Goal: Task Accomplishment & Management: Manage account settings

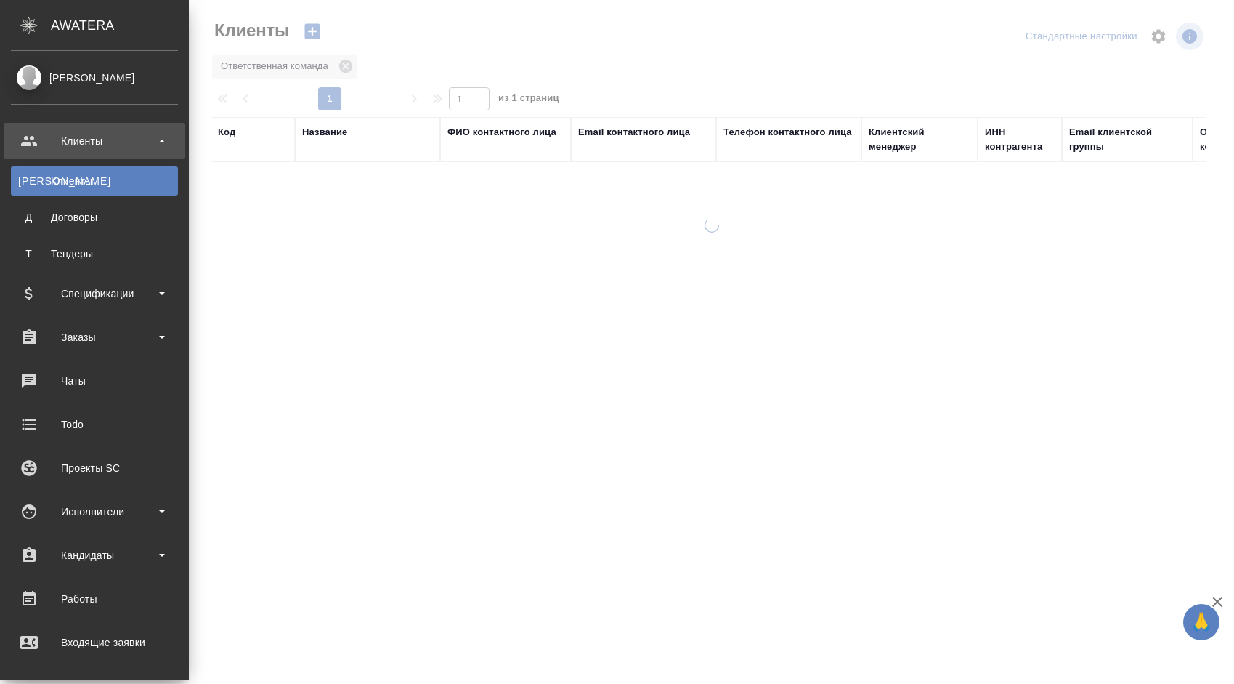
select select "RU"
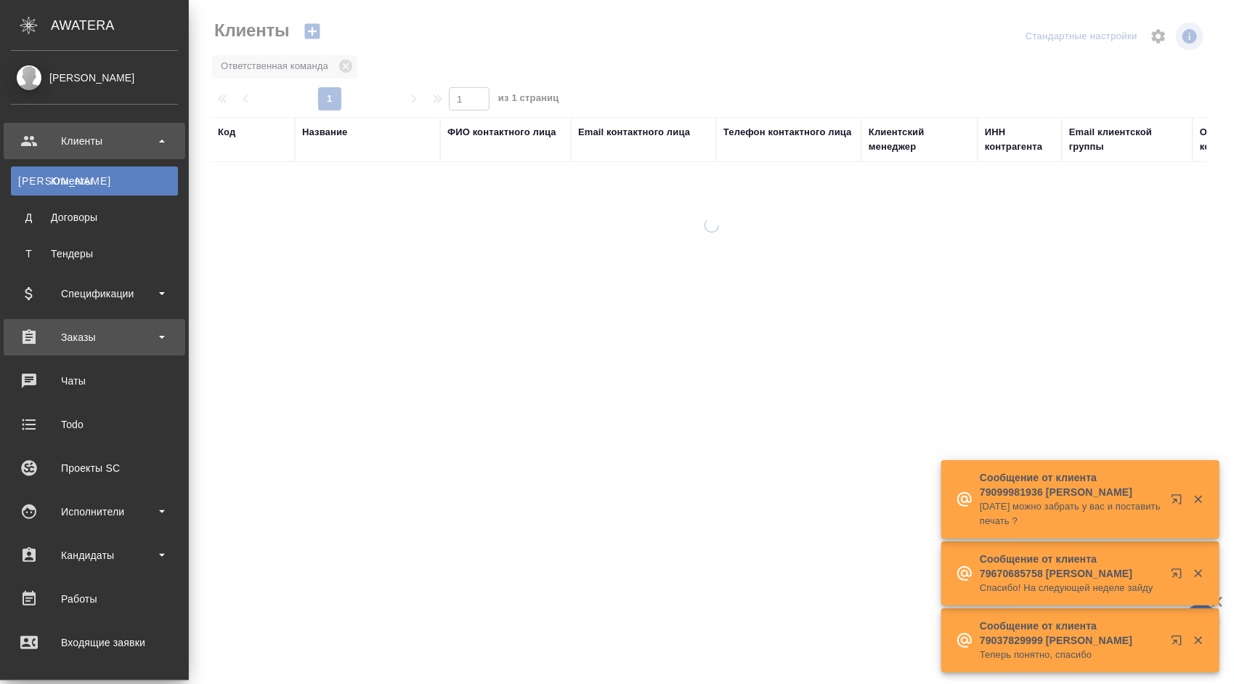
click at [132, 324] on div "Заказы" at bounding box center [95, 337] width 182 height 36
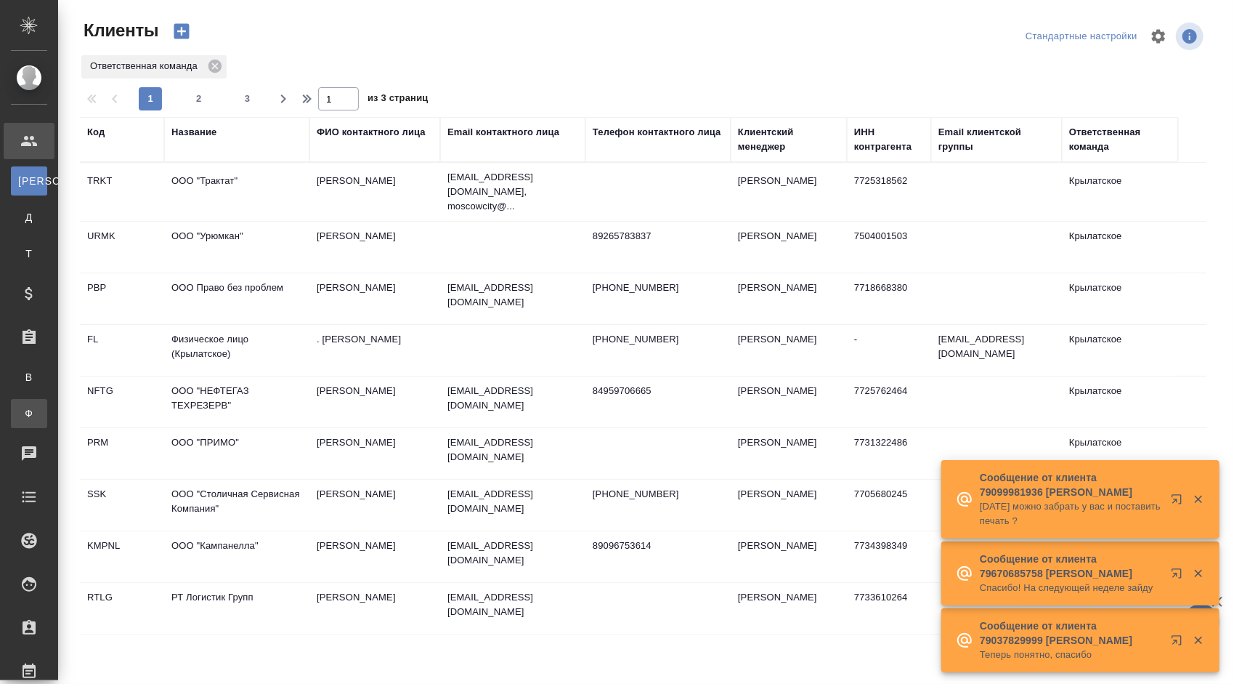
click at [22, 414] on div "Заказы физ. лиц" at bounding box center [11, 413] width 22 height 15
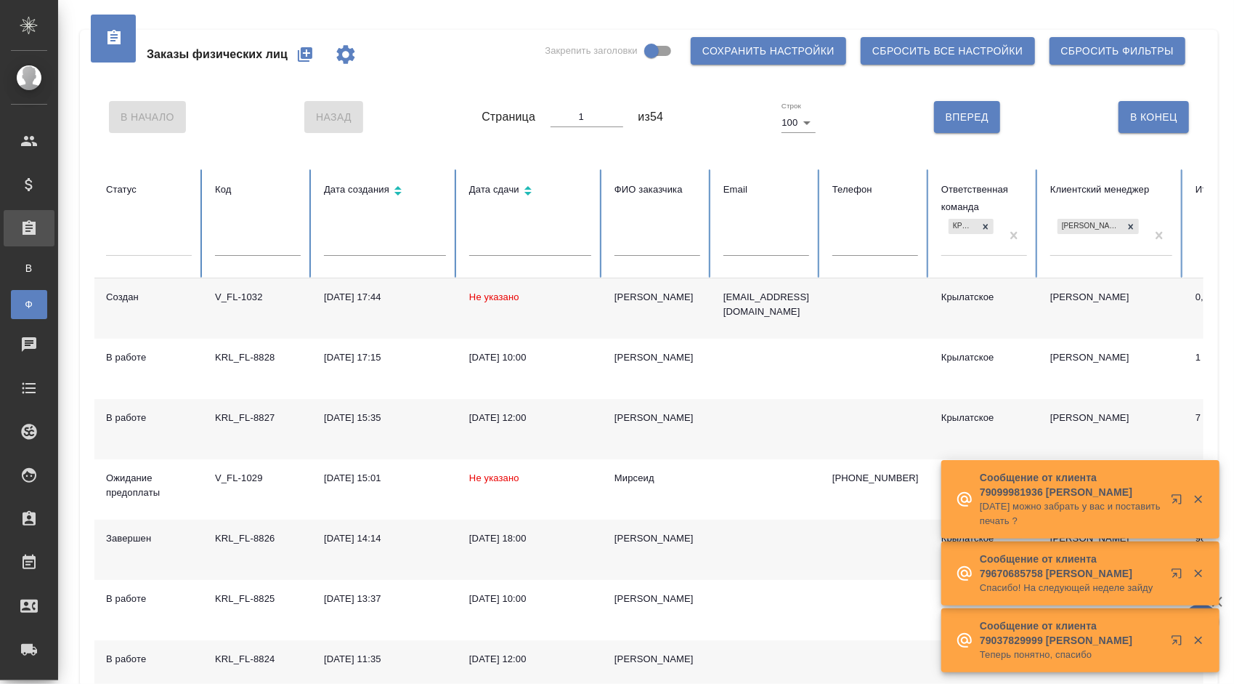
click at [632, 292] on div "[PERSON_NAME]" at bounding box center [657, 297] width 86 height 15
click at [632, 292] on div "Анастасия" at bounding box center [657, 297] width 86 height 15
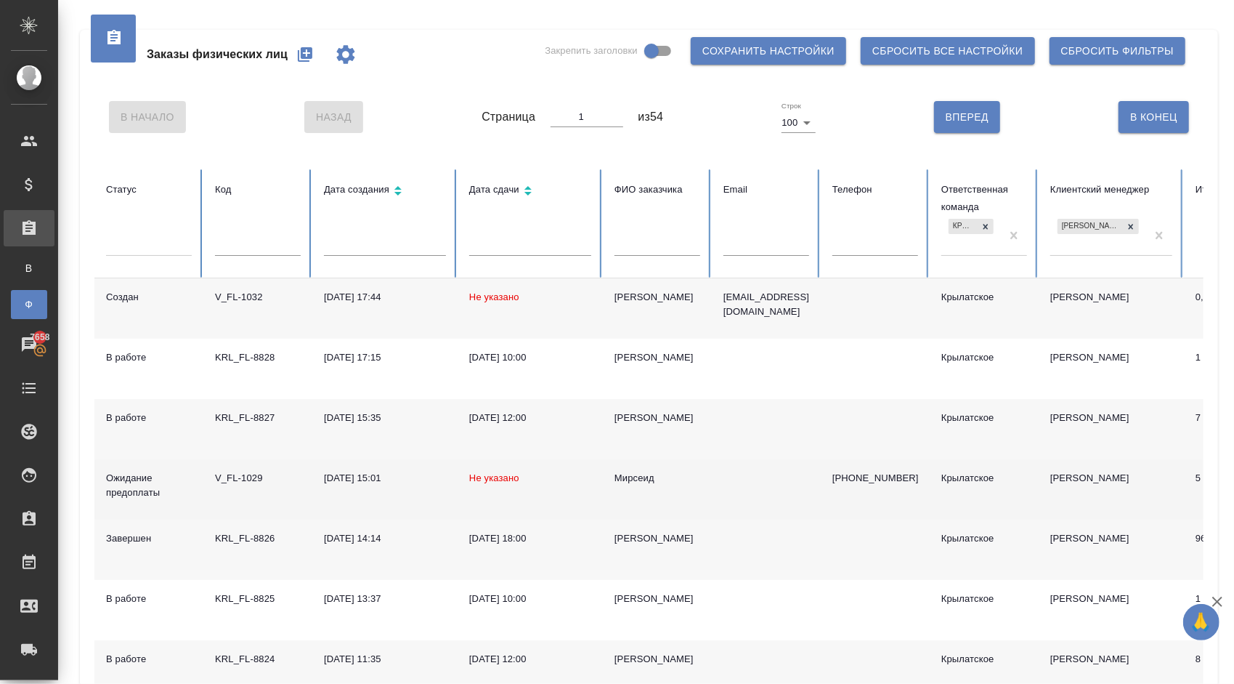
click at [647, 474] on div "Мирсеид" at bounding box center [657, 478] width 86 height 15
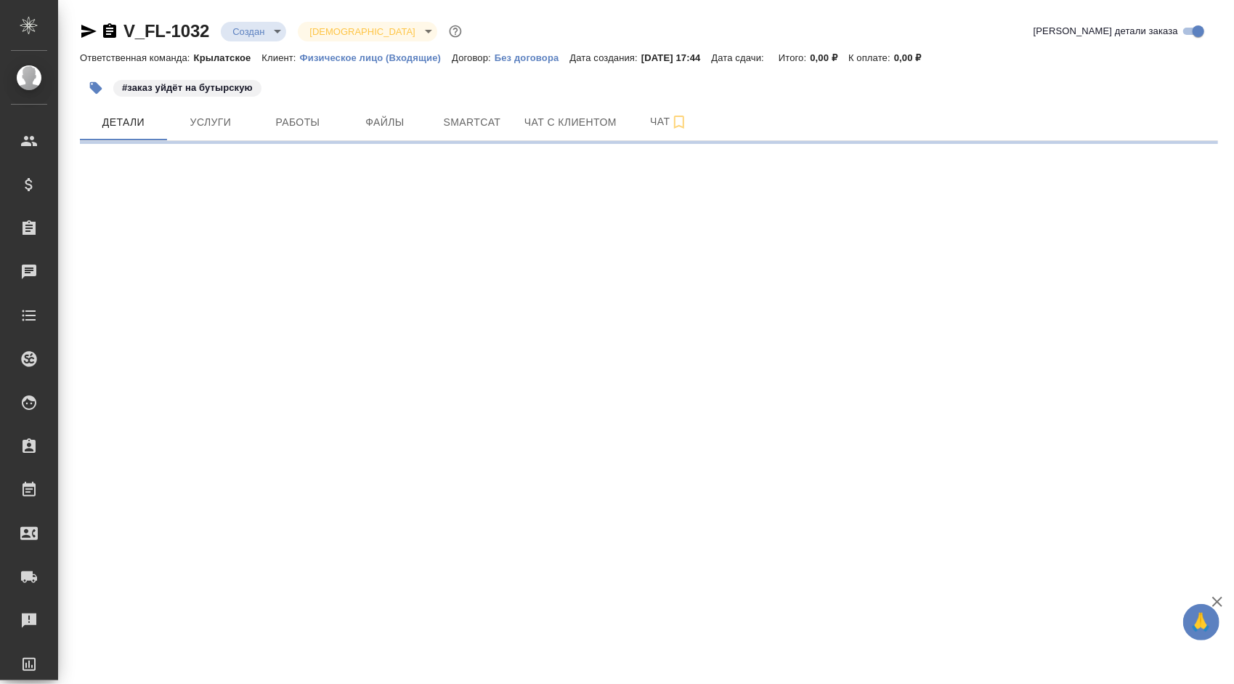
select select "RU"
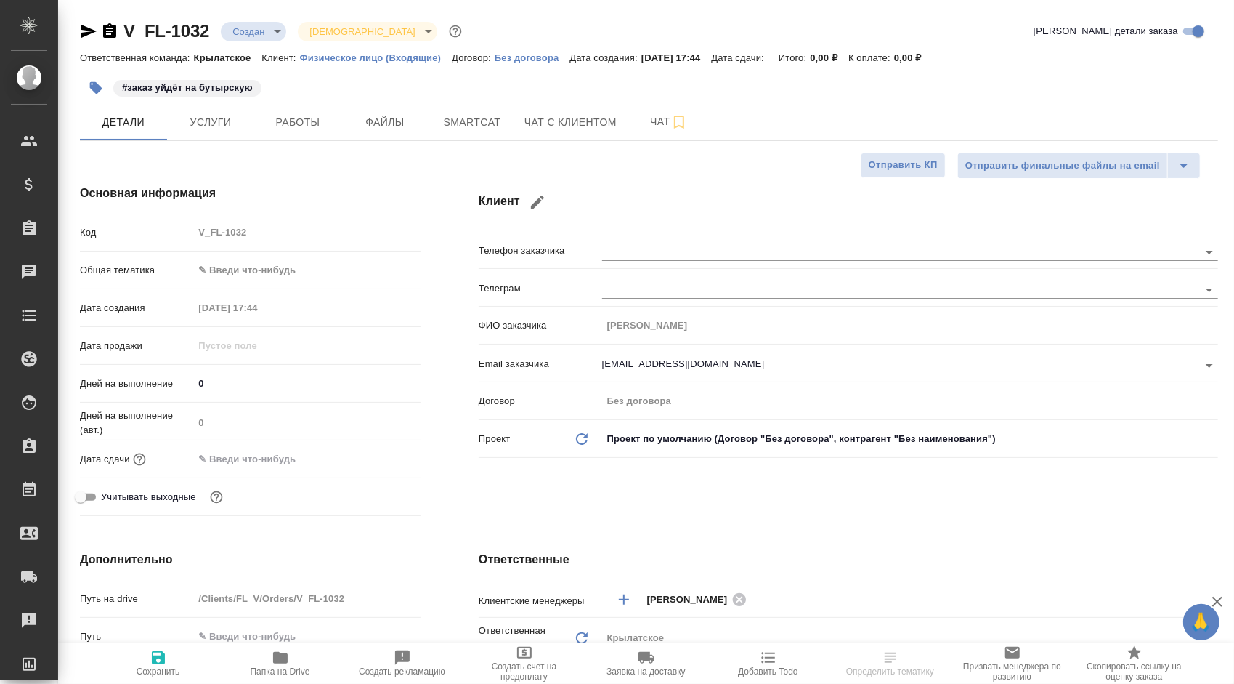
type textarea "x"
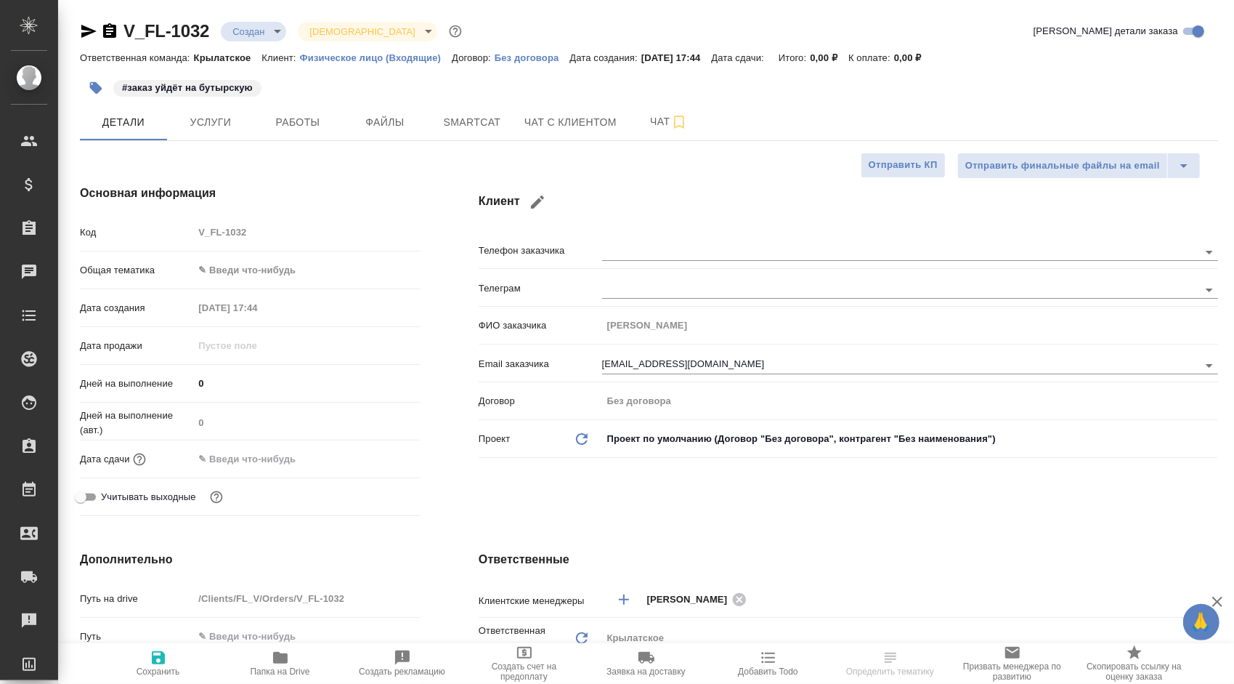
type textarea "x"
click at [389, 118] on span "Файлы" at bounding box center [385, 122] width 70 height 18
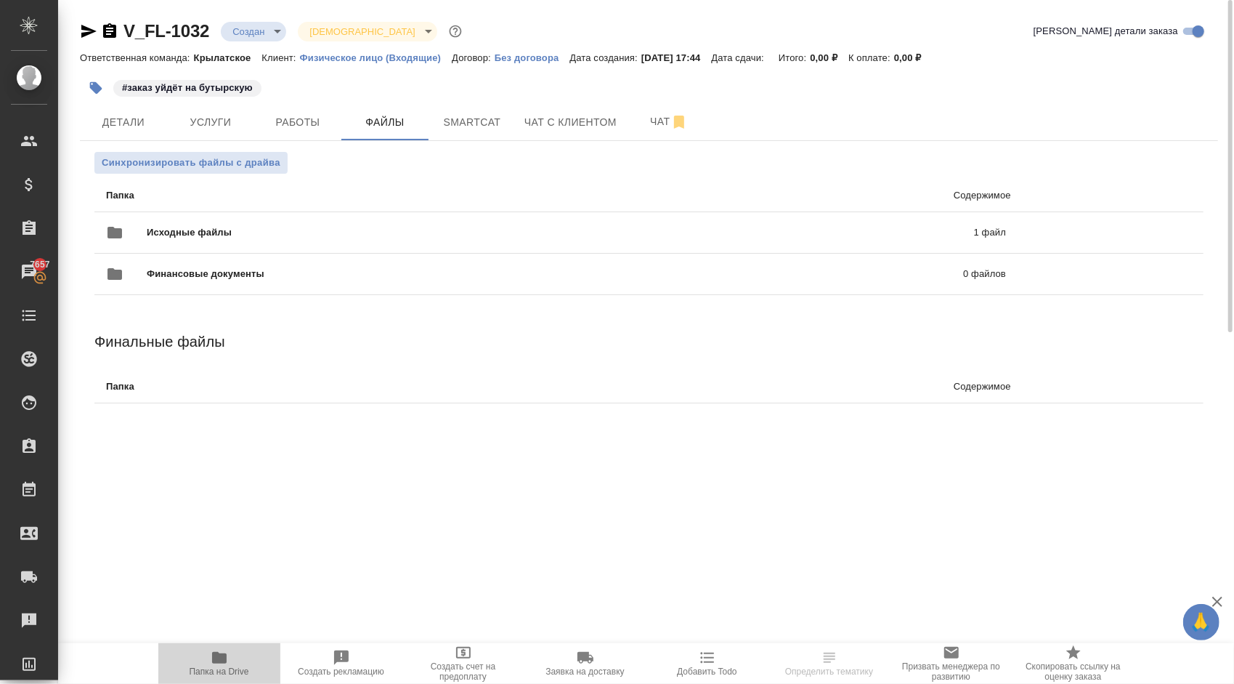
click at [241, 658] on span "Папка на Drive" at bounding box center [219, 663] width 105 height 28
click at [208, 116] on span "Услуги" at bounding box center [211, 122] width 70 height 18
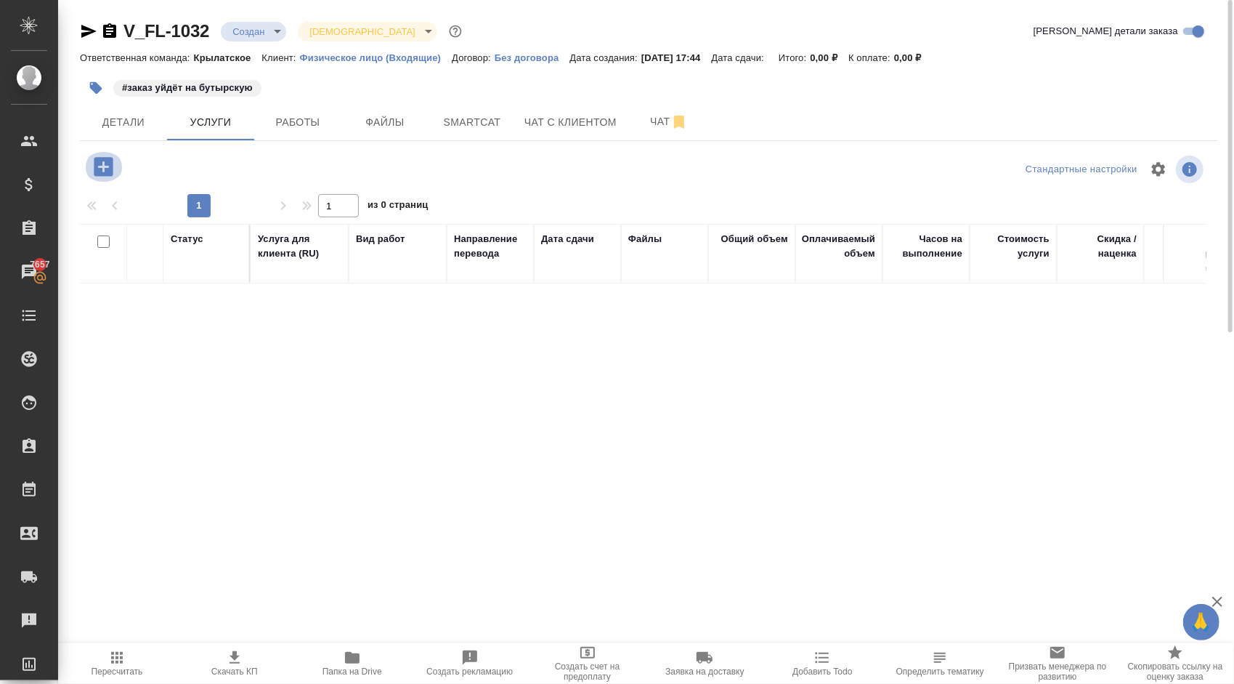
click at [119, 157] on button "button" at bounding box center [104, 167] width 40 height 30
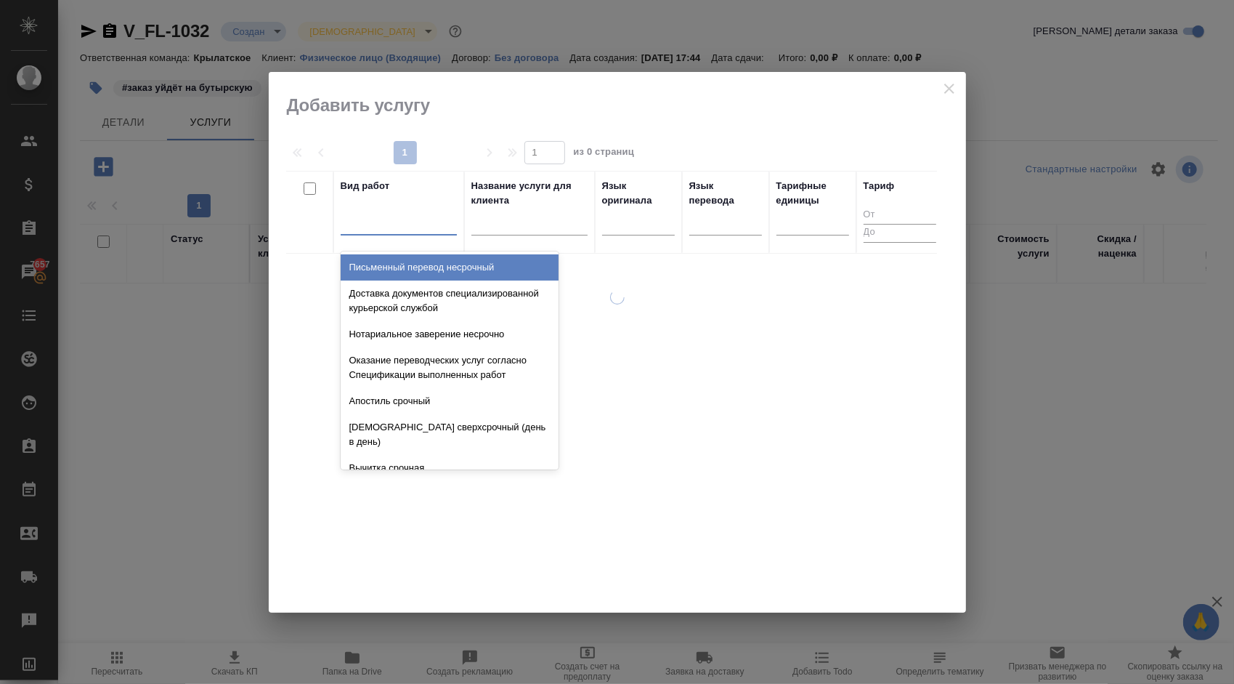
click at [439, 209] on div at bounding box center [399, 222] width 116 height 28
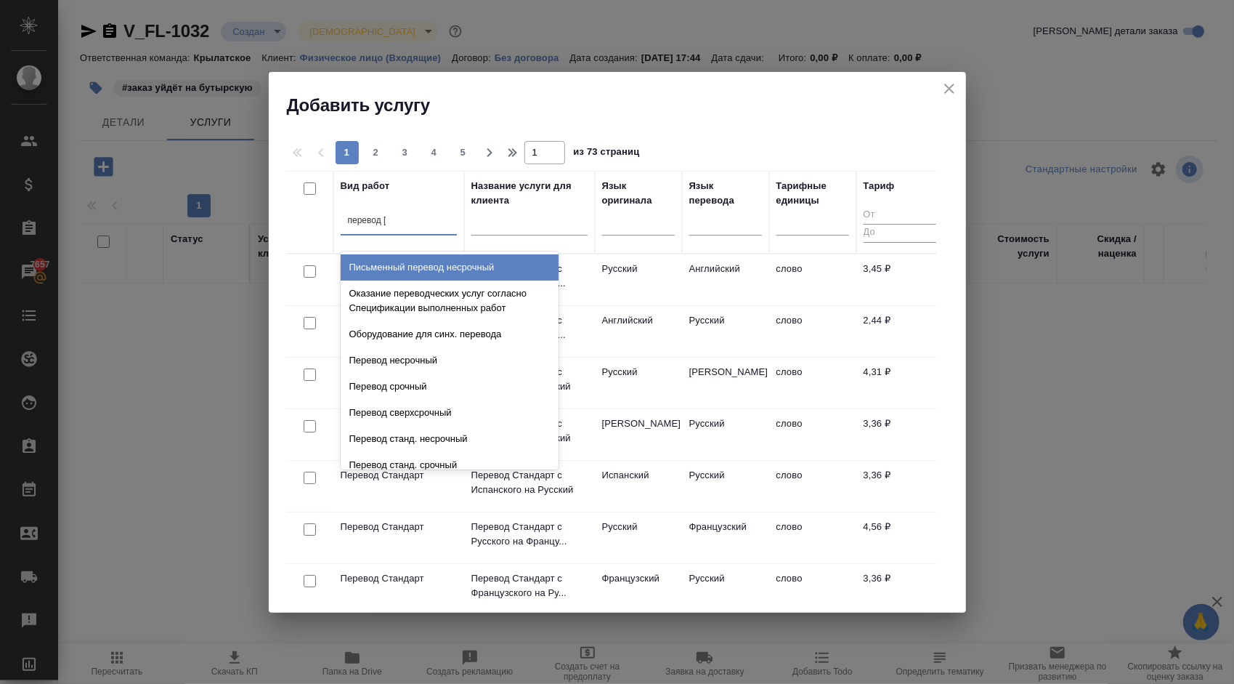
type input "перевод ст"
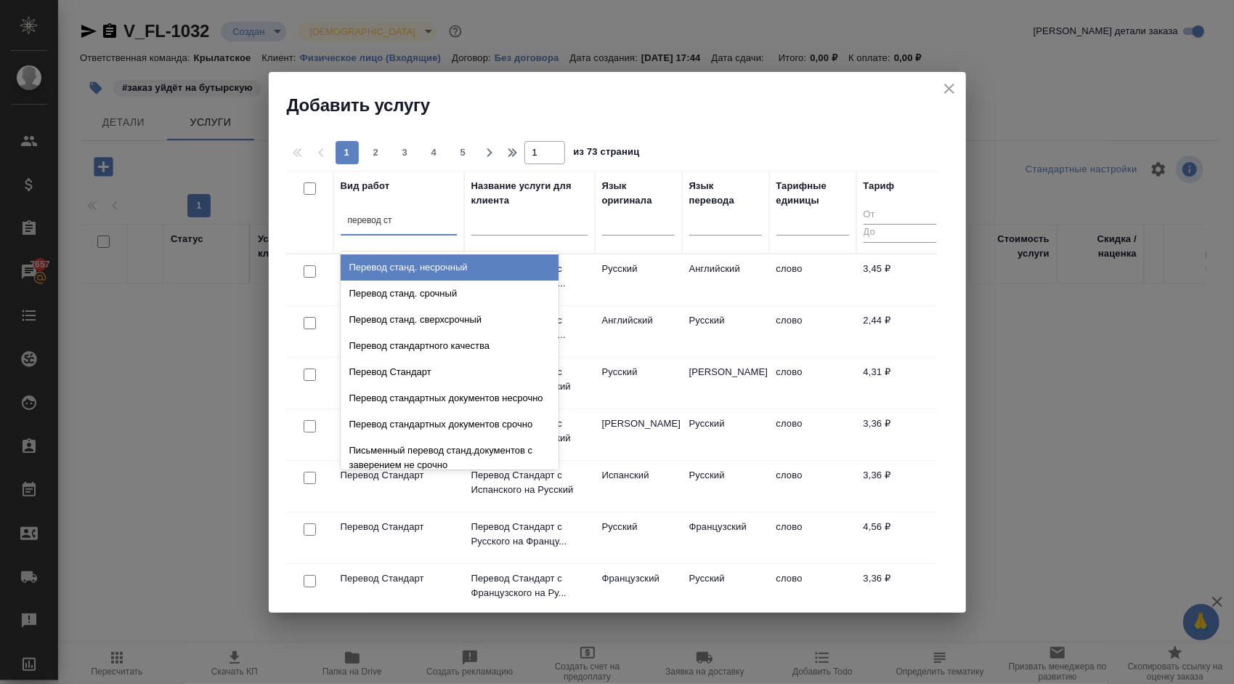
click at [474, 262] on div "Перевод станд. несрочный" at bounding box center [450, 267] width 218 height 26
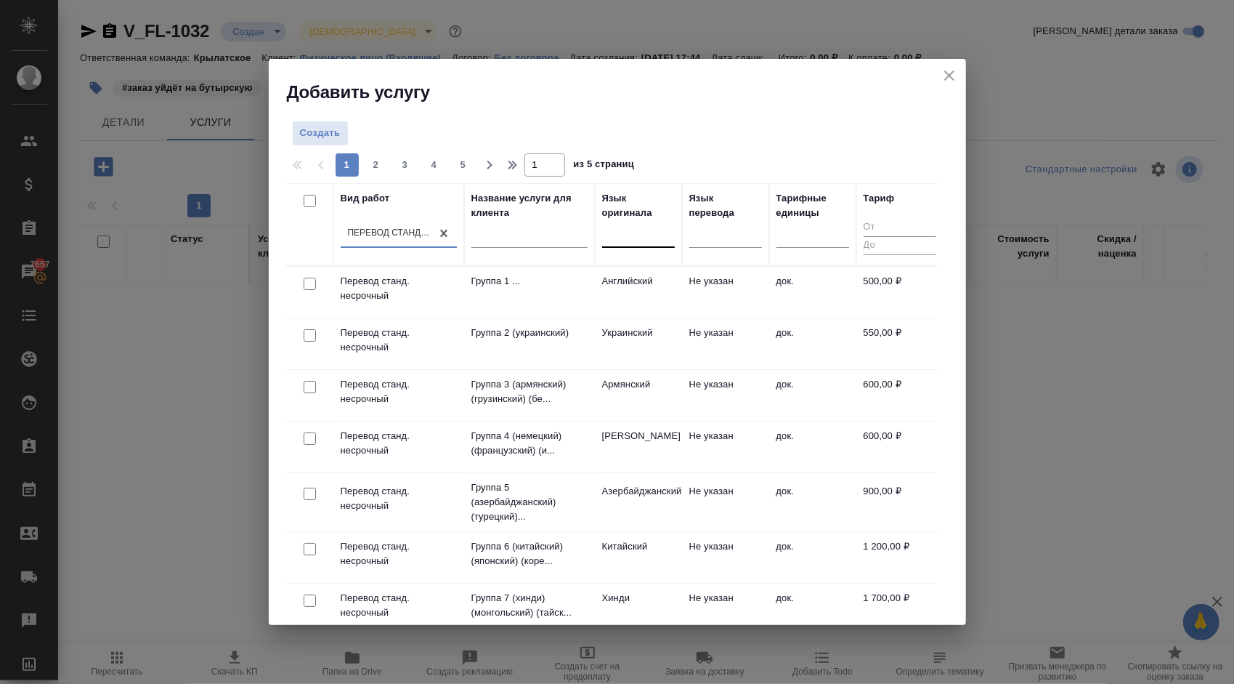
click at [633, 240] on div at bounding box center [638, 232] width 73 height 21
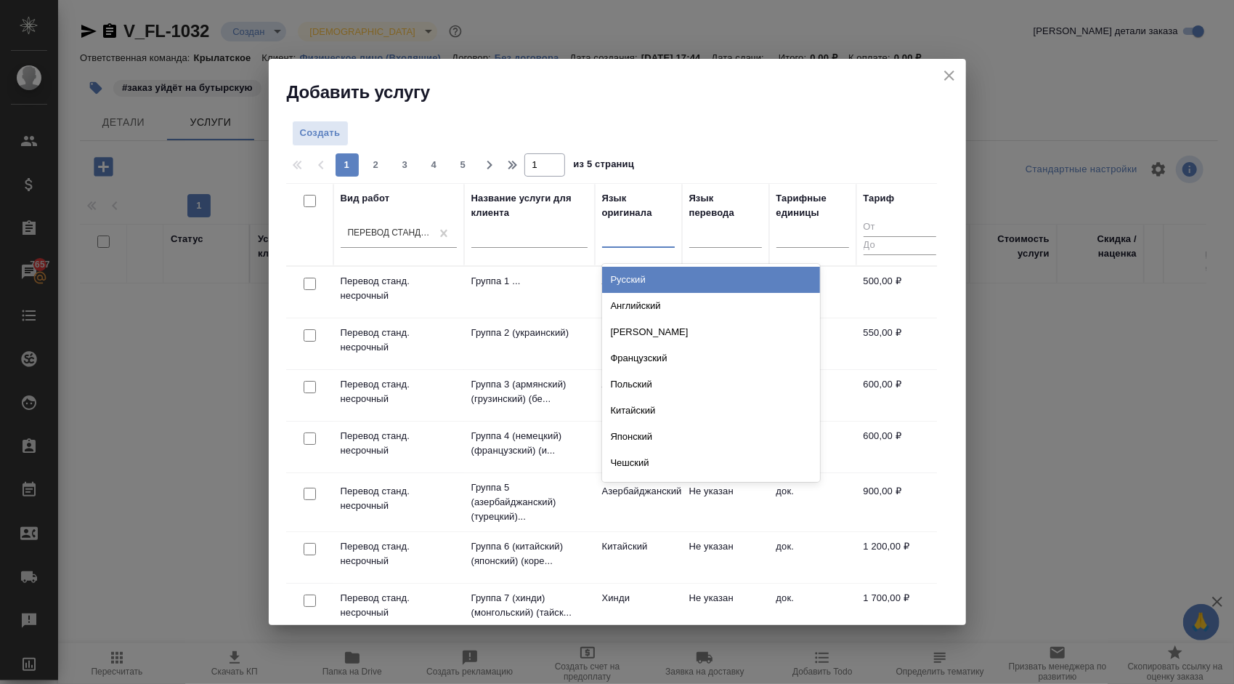
click at [630, 281] on div "Русский" at bounding box center [711, 280] width 218 height 26
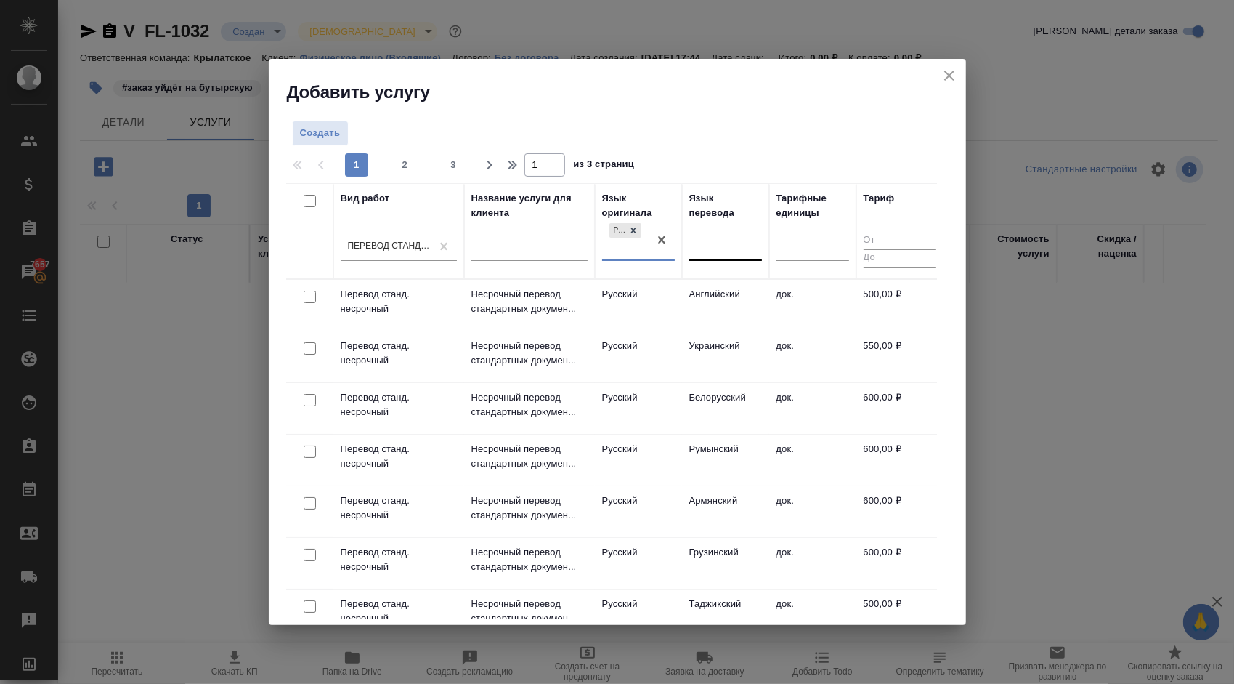
click at [713, 246] on div at bounding box center [725, 245] width 73 height 21
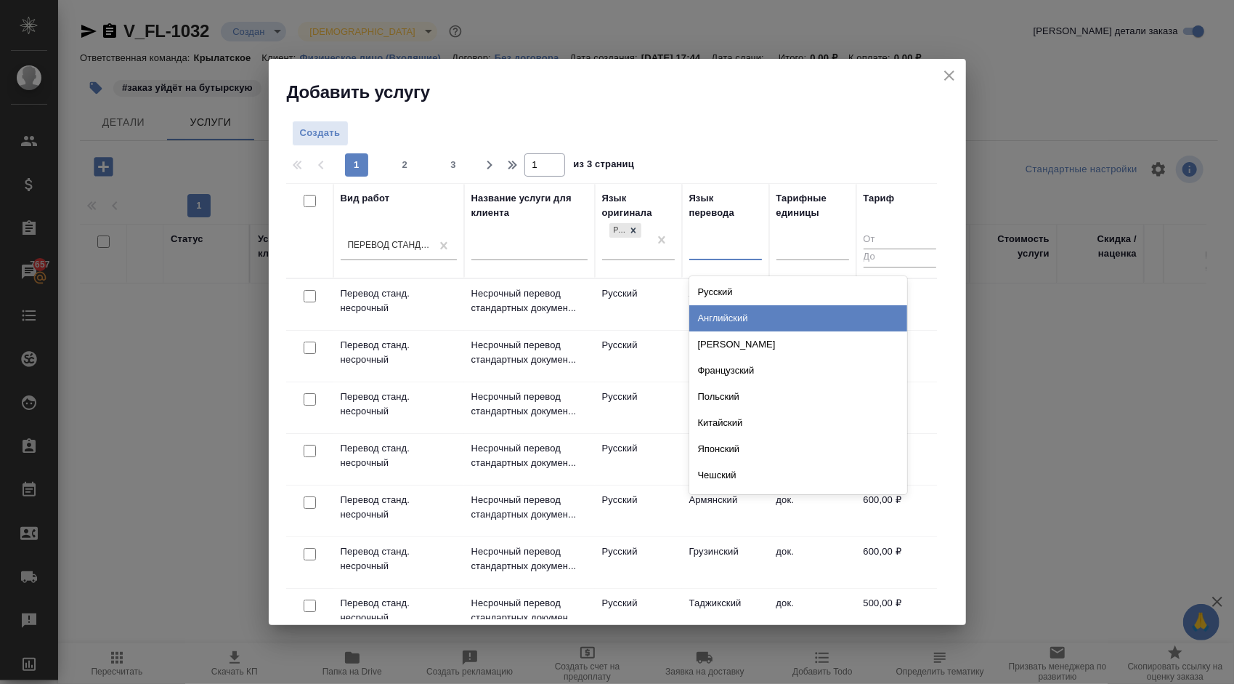
click at [705, 309] on div "Английский" at bounding box center [798, 318] width 218 height 26
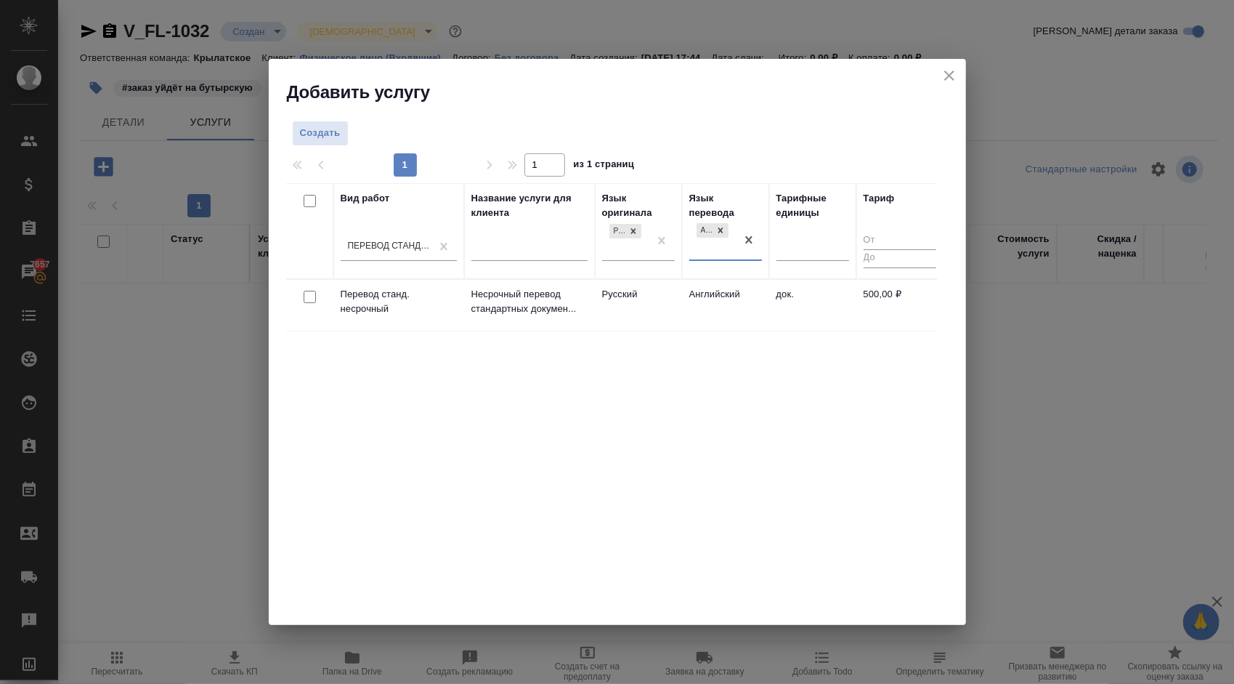
click at [658, 288] on td "Русский" at bounding box center [638, 305] width 87 height 51
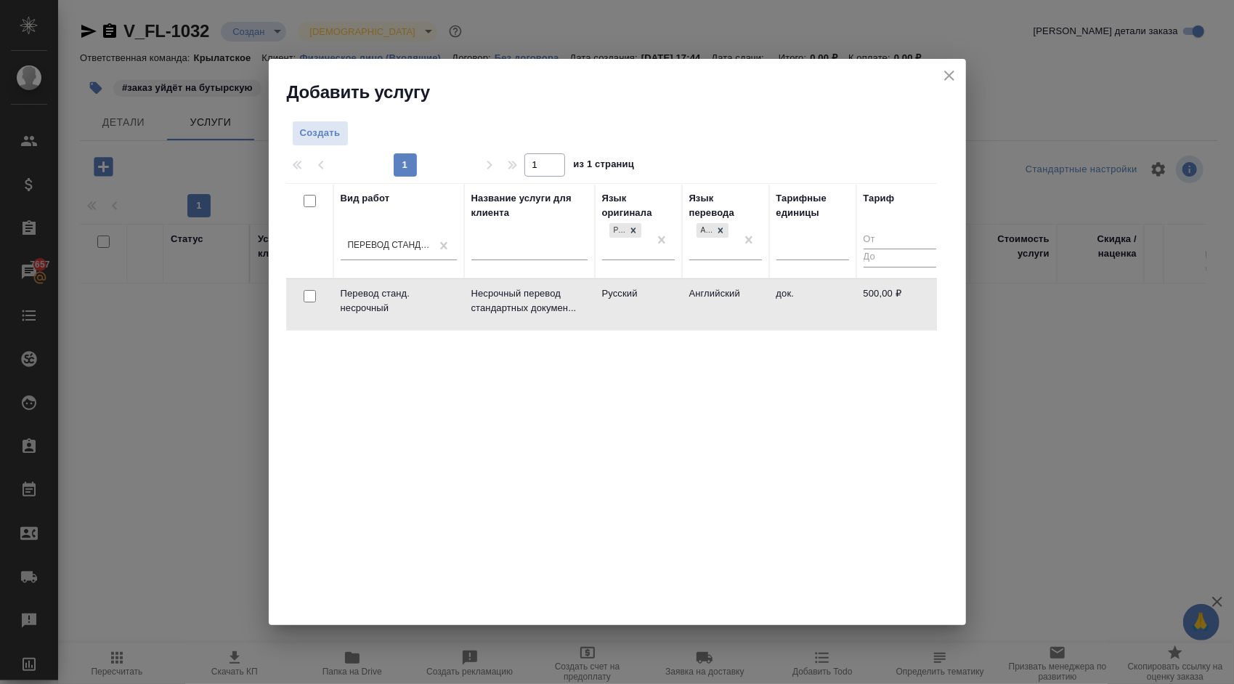
click at [651, 293] on td "Русский" at bounding box center [638, 304] width 87 height 51
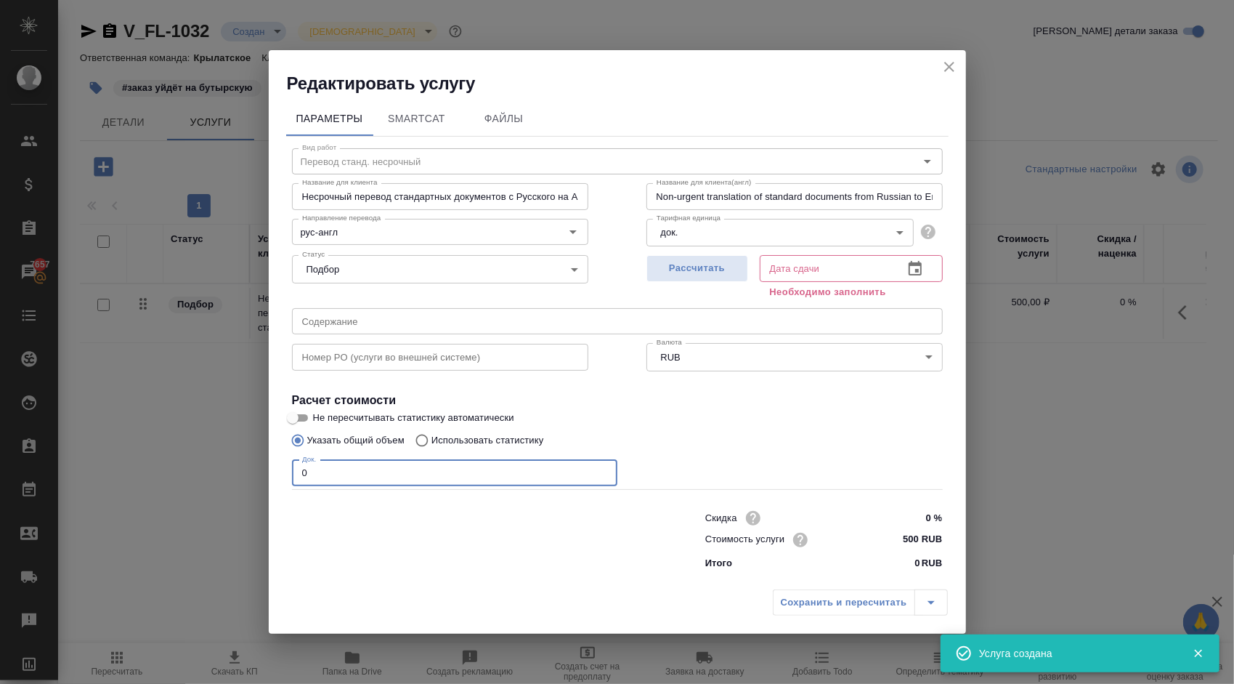
drag, startPoint x: 327, startPoint y: 471, endPoint x: 254, endPoint y: 463, distance: 73.0
click at [255, 464] on div "Редактировать услугу Параметры SmartCat Файлы Вид работ Перевод станд. несрочны…" at bounding box center [617, 342] width 1234 height 684
type input "1"
click at [715, 275] on span "Рассчитать" at bounding box center [697, 268] width 86 height 17
type input "15.10.2025 18:36"
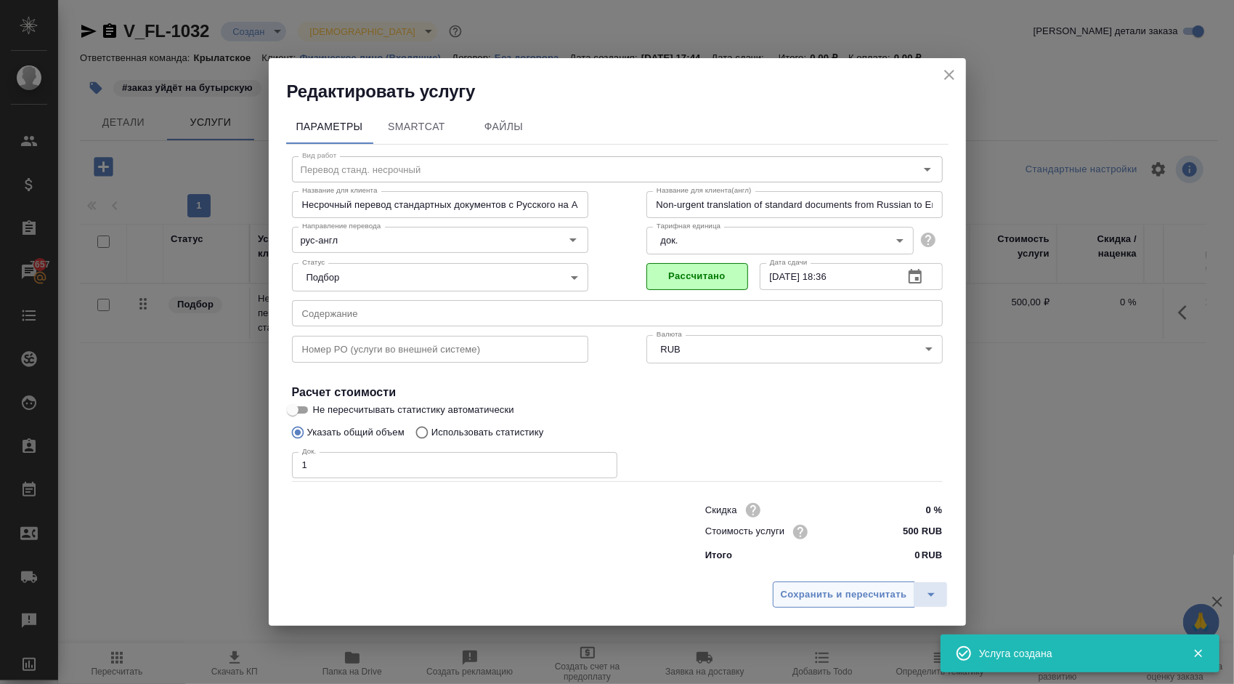
click at [836, 599] on span "Сохранить и пересчитать" at bounding box center [844, 594] width 126 height 17
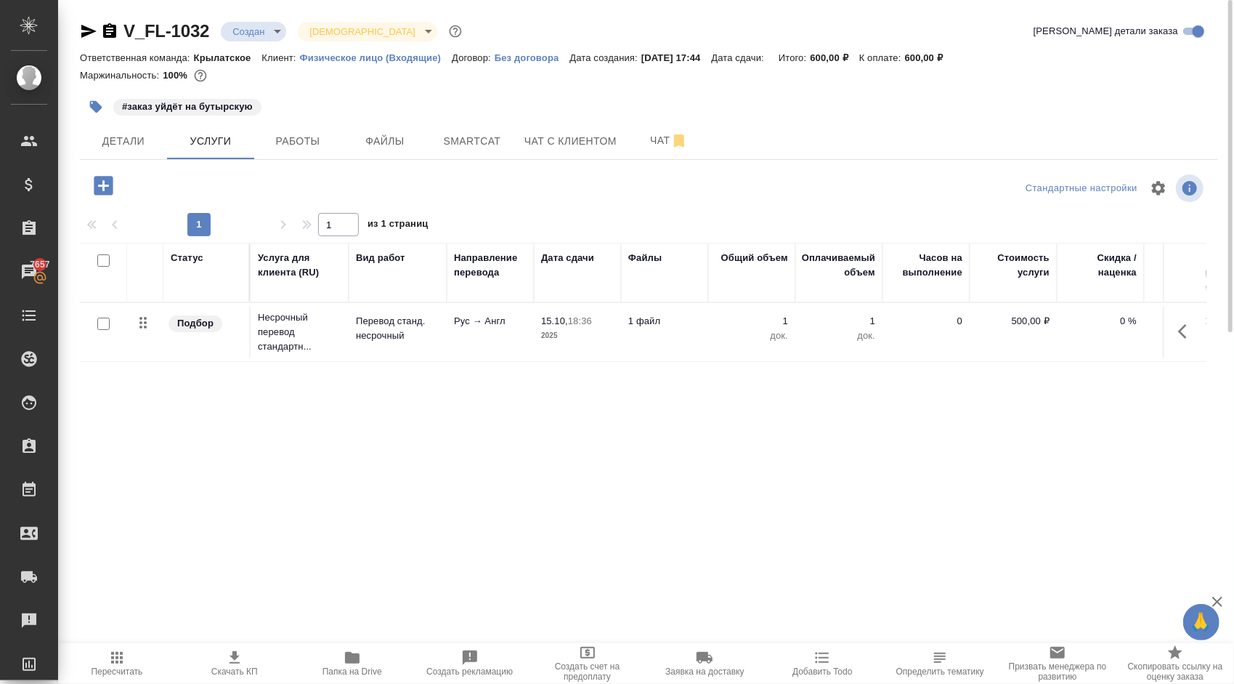
click at [110, 181] on icon "button" at bounding box center [103, 185] width 19 height 19
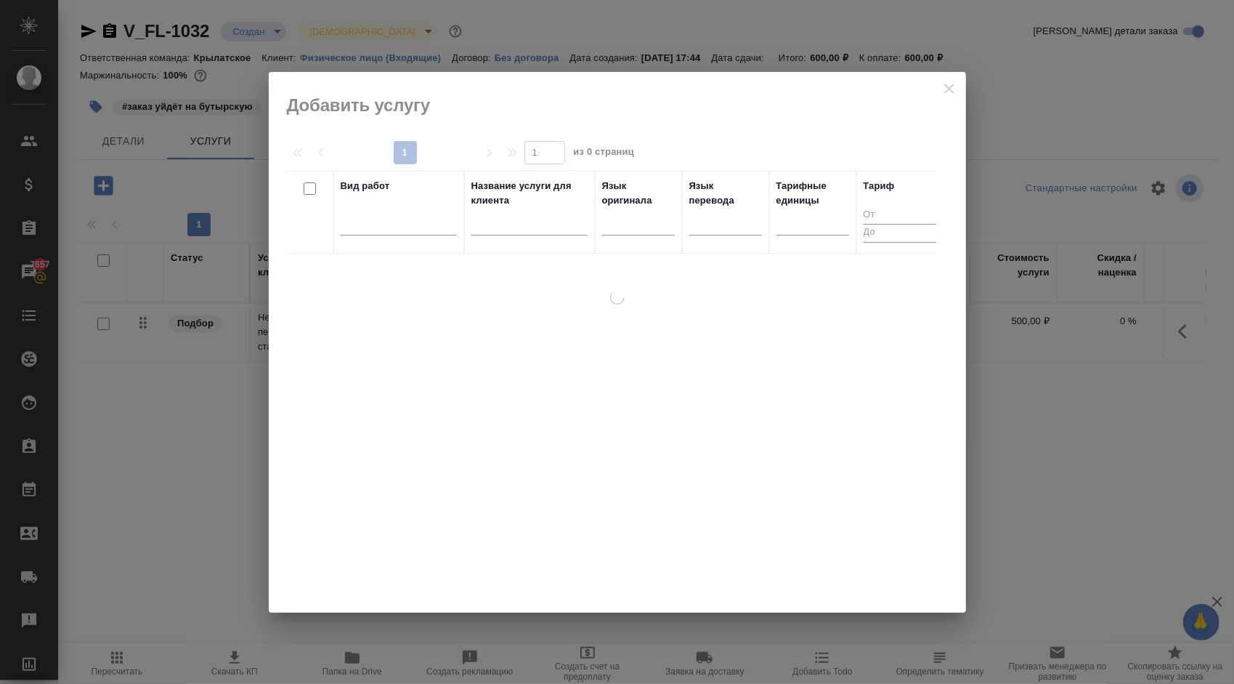
click at [450, 203] on div "Вид работ" at bounding box center [399, 212] width 116 height 67
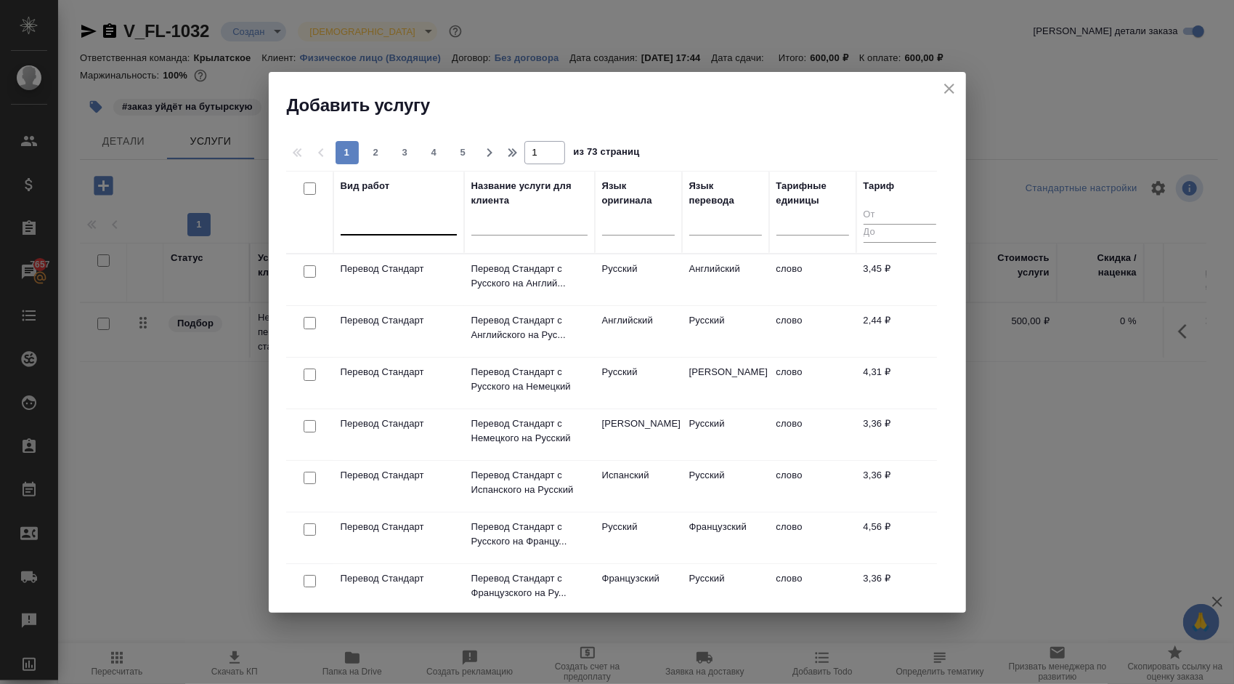
click at [425, 214] on div at bounding box center [399, 220] width 116 height 21
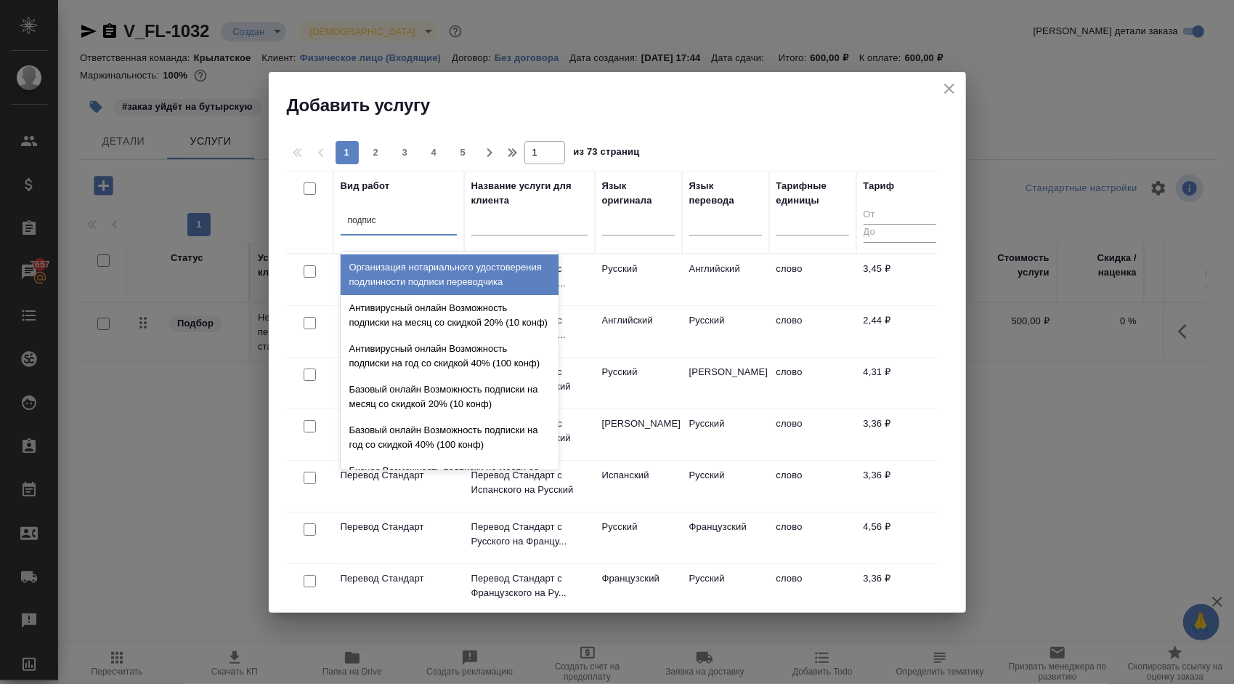
type input "подписи"
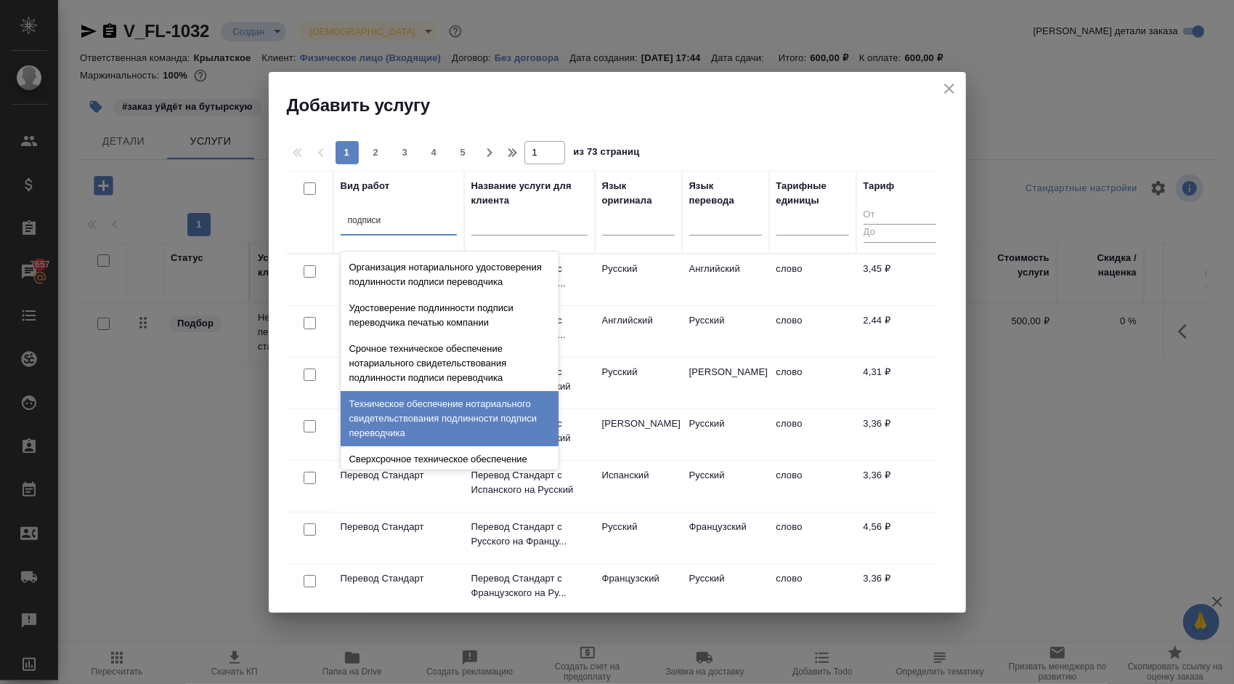
click at [436, 434] on div "Техническое обеспечение нотариального свидетельствования подлинности подписи пе…" at bounding box center [450, 418] width 218 height 55
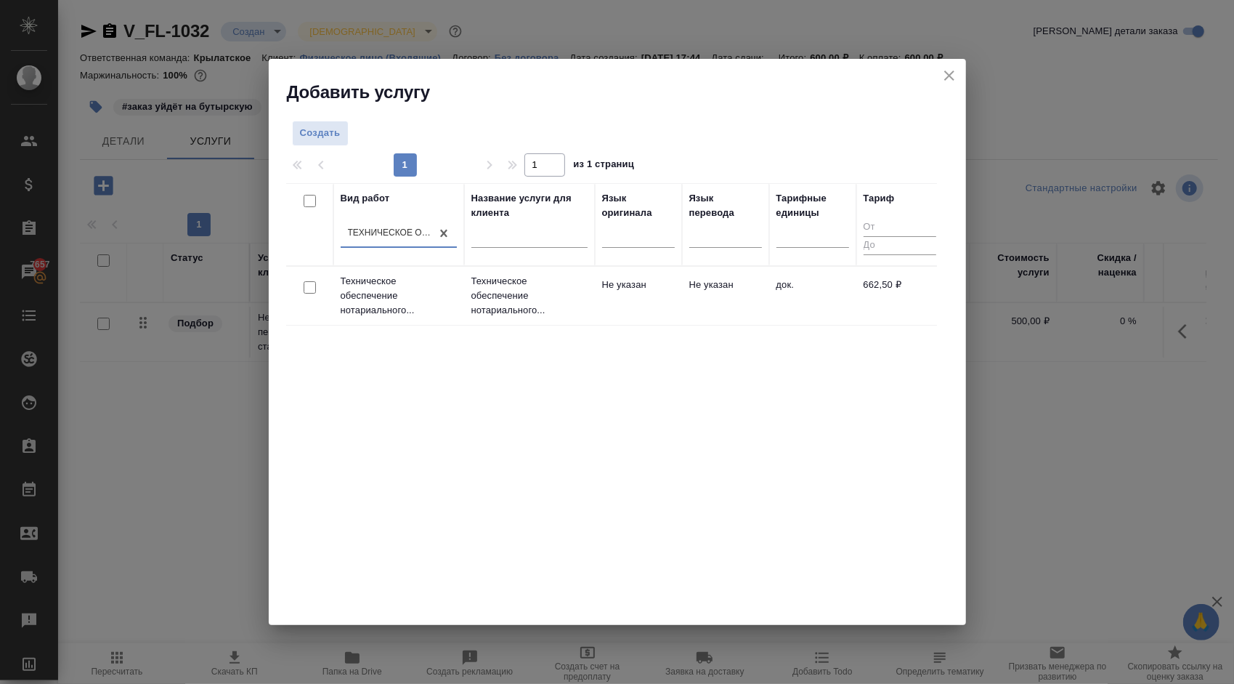
click at [482, 291] on p "Техническое обеспечение нотариального..." at bounding box center [529, 296] width 116 height 44
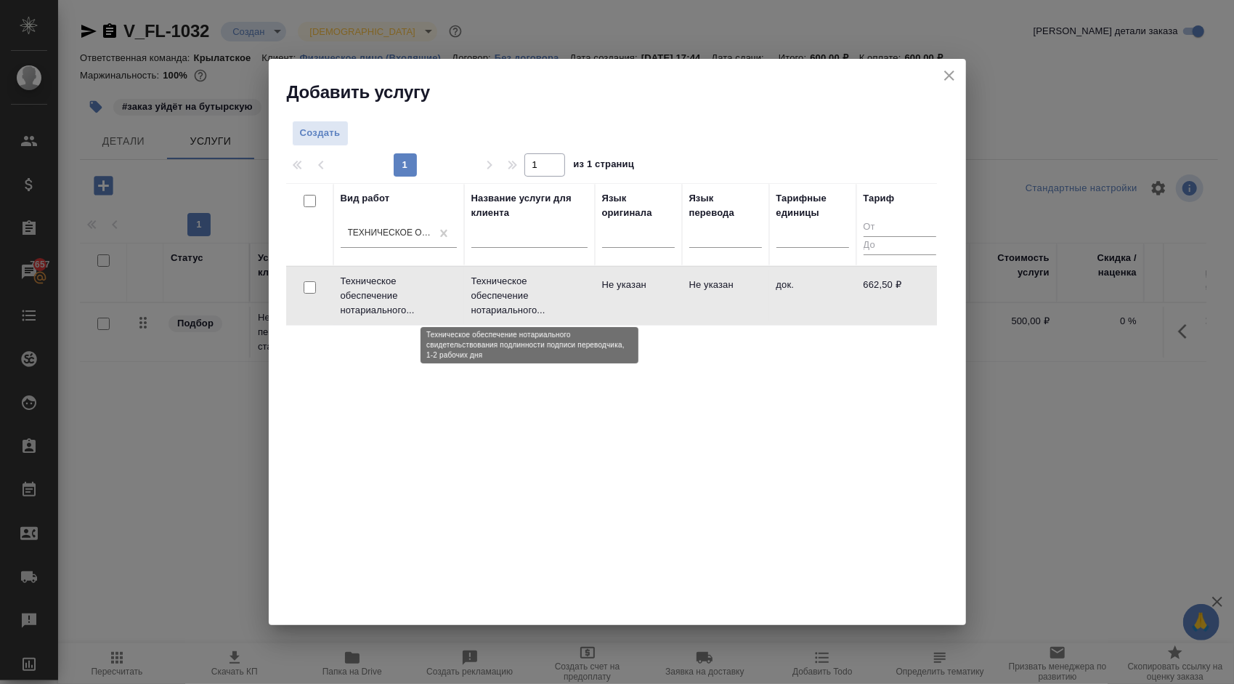
click at [482, 288] on p "Техническое обеспечение нотариального..." at bounding box center [529, 296] width 116 height 44
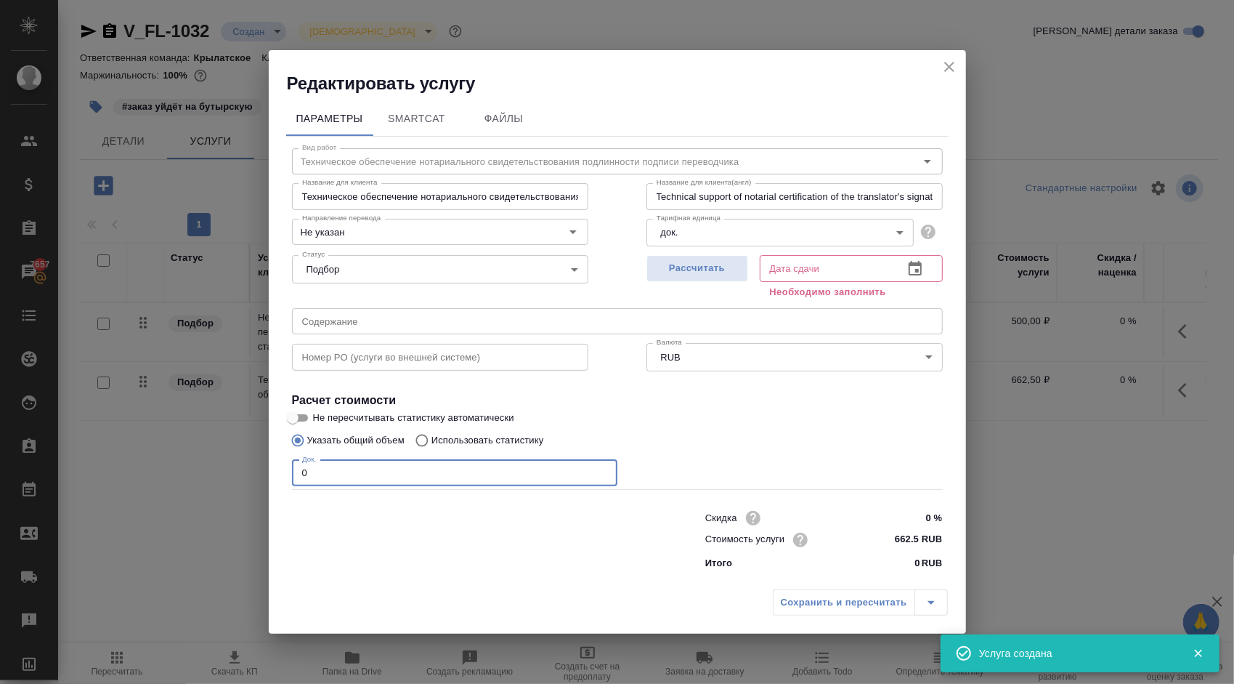
drag, startPoint x: 328, startPoint y: 481, endPoint x: 224, endPoint y: 478, distance: 103.9
click at [224, 478] on div "Редактировать услугу Параметры SmartCat Файлы Вид работ Техническое обеспечение…" at bounding box center [617, 342] width 1234 height 684
type input "1"
click at [646, 267] on button "Рассчитать" at bounding box center [697, 268] width 102 height 27
type input "16.10.2025 10:12"
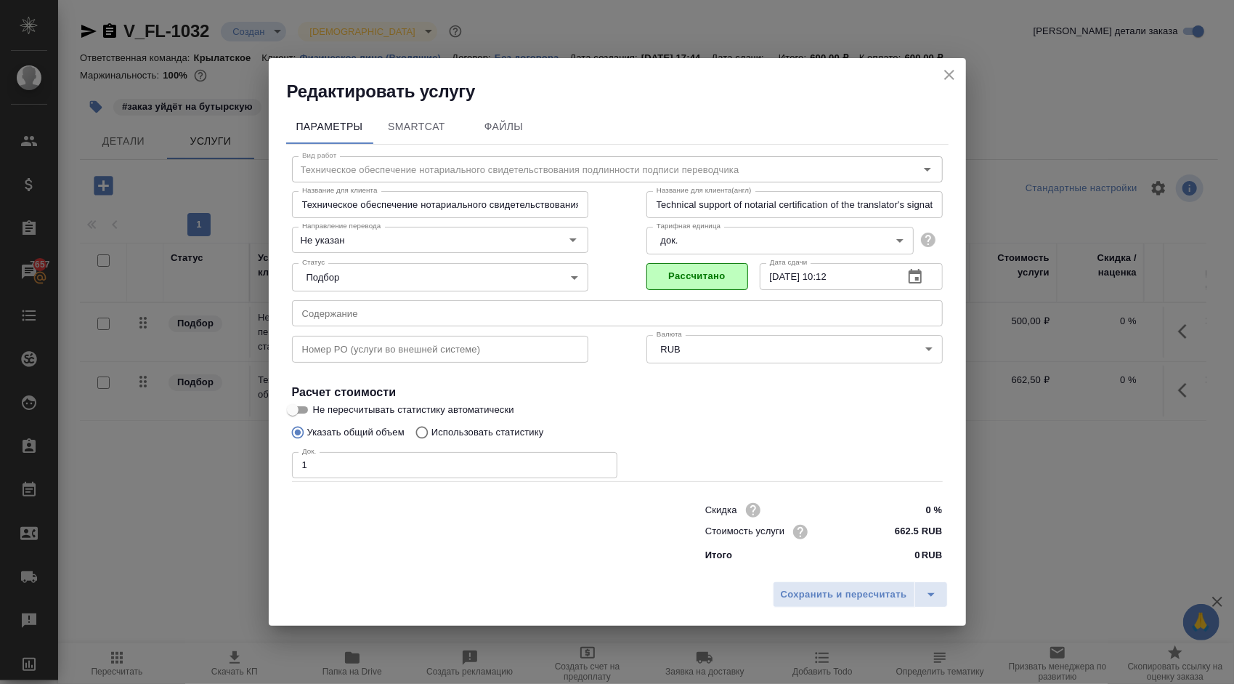
click at [867, 575] on div "Сохранить и пересчитать" at bounding box center [617, 600] width 697 height 52
click at [863, 594] on span "Сохранить и пересчитать" at bounding box center [844, 594] width 126 height 17
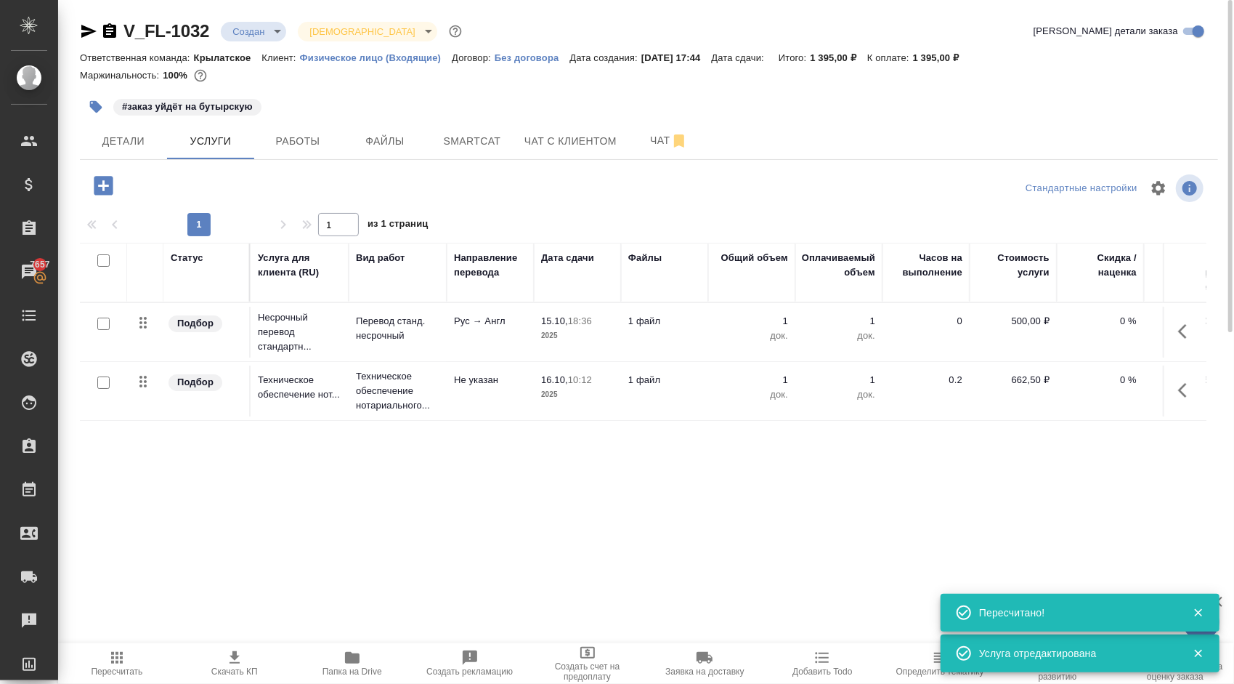
click at [155, 661] on span "Пересчитать" at bounding box center [117, 663] width 100 height 28
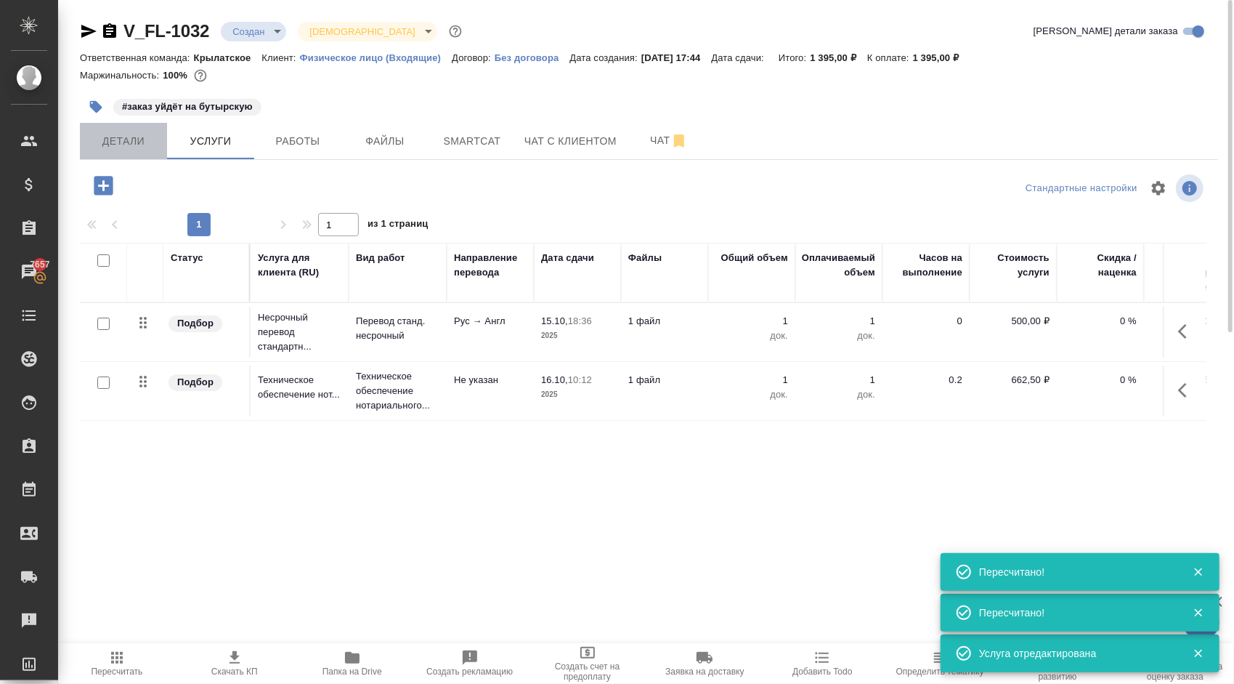
drag, startPoint x: 97, startPoint y: 129, endPoint x: 153, endPoint y: 147, distance: 58.6
click at [98, 130] on button "Детали" at bounding box center [123, 141] width 87 height 36
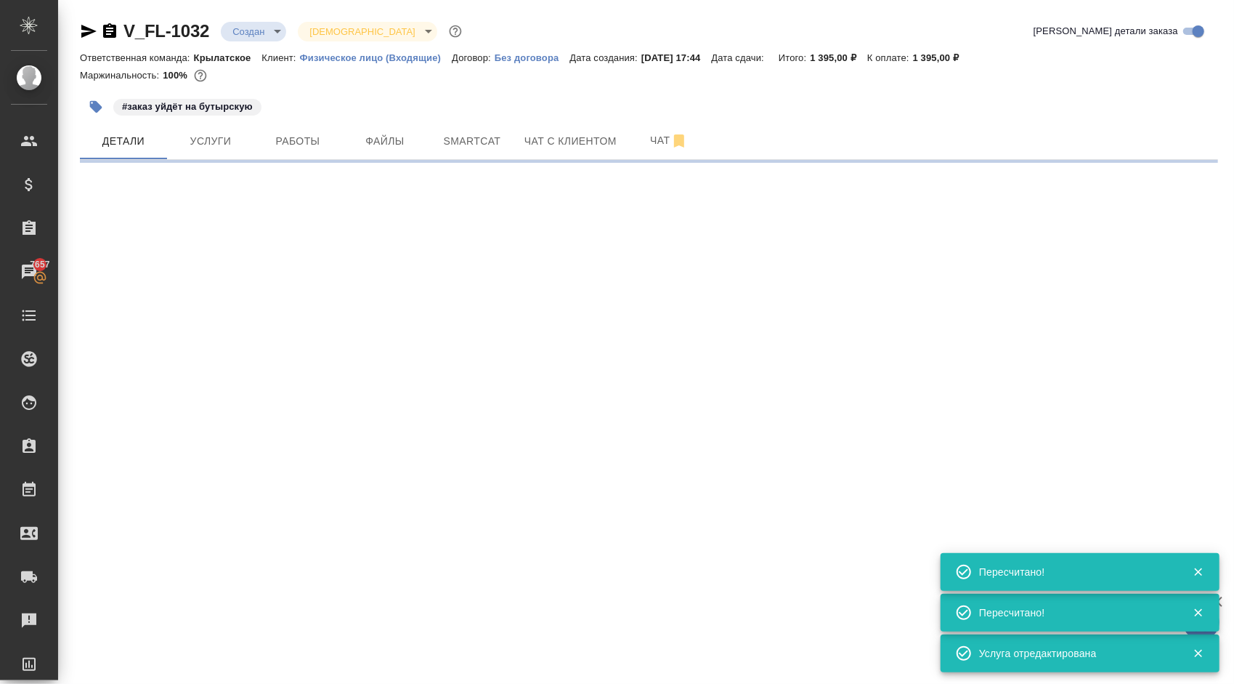
select select "RU"
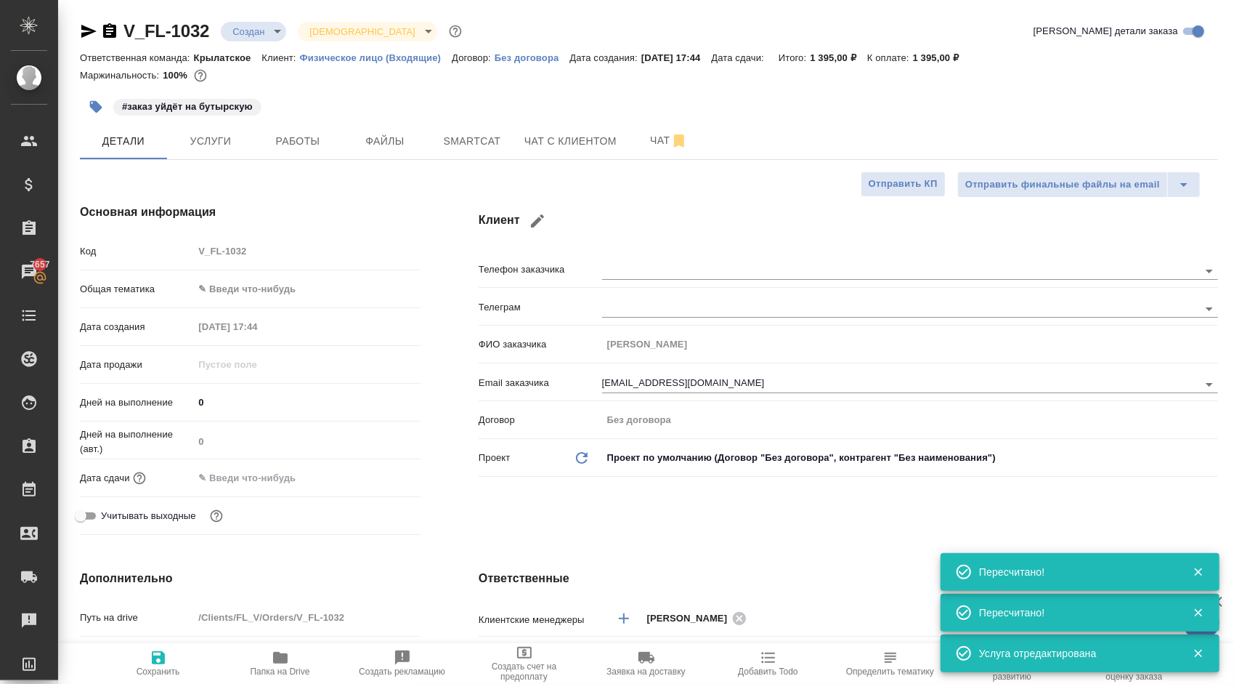
type textarea "x"
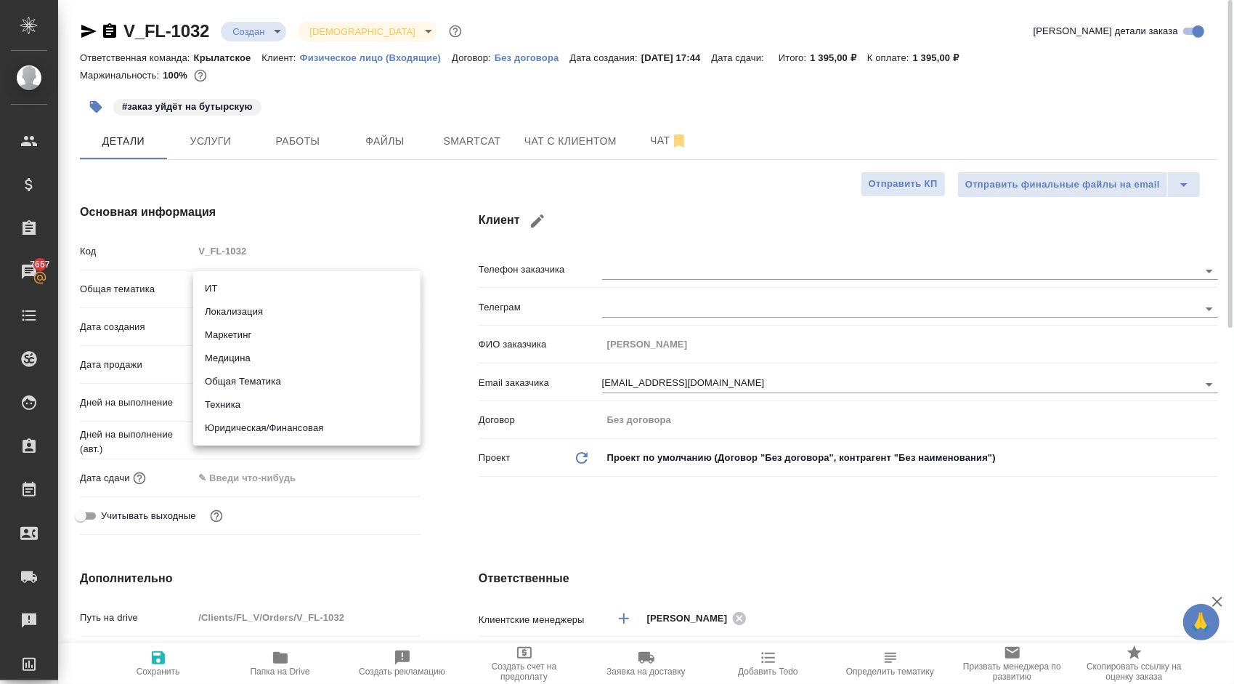
click at [279, 286] on body "🙏 .cls-1 fill:#fff; AWATERA Kasymov Timur Клиенты Спецификации Заказы 7657 Чаты…" at bounding box center [617, 342] width 1234 height 684
click at [308, 424] on li "Юридическая/Финансовая" at bounding box center [306, 427] width 227 height 23
type input "yr-fn"
type textarea "x"
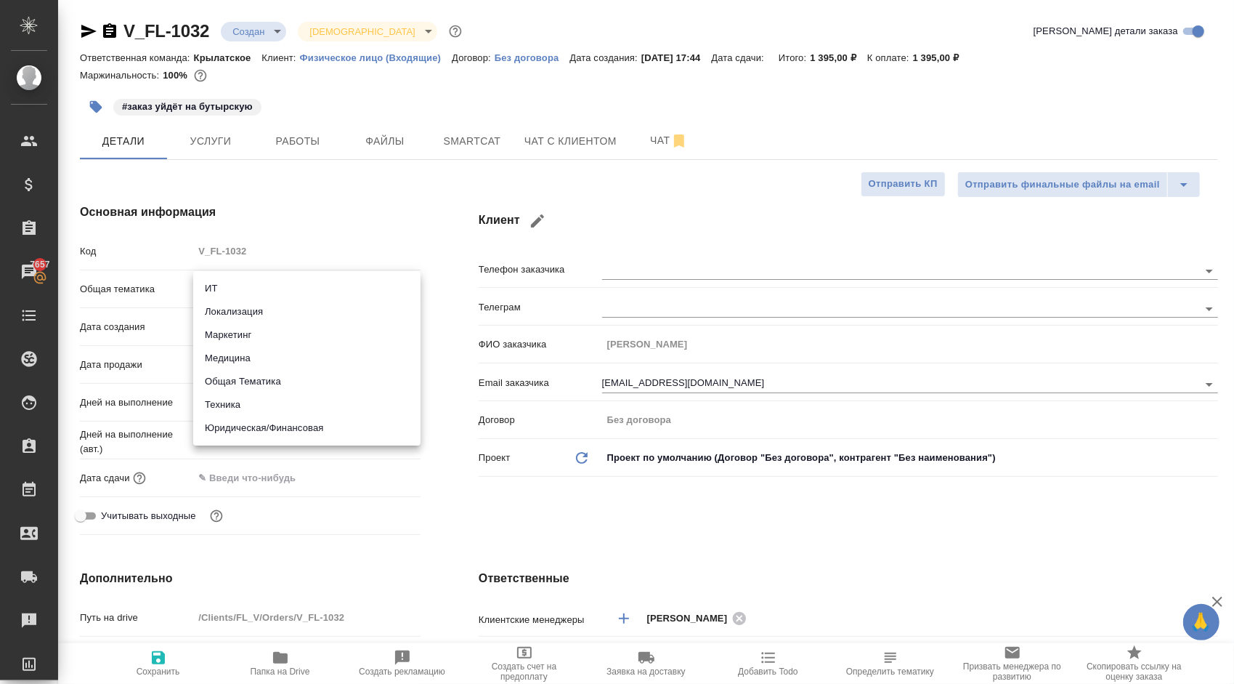
type textarea "x"
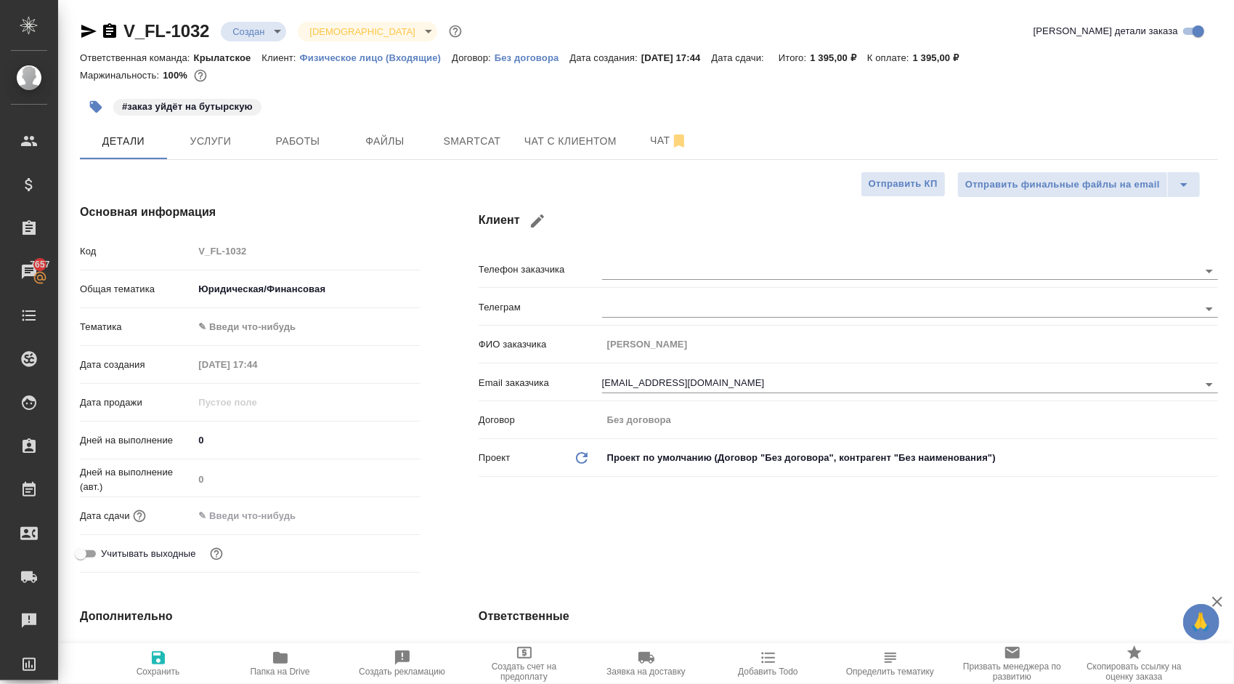
click at [276, 325] on body "🙏 .cls-1 fill:#fff; AWATERA Kasymov Timur Клиенты Спецификации Заказы 7657 Чаты…" at bounding box center [617, 342] width 1234 height 684
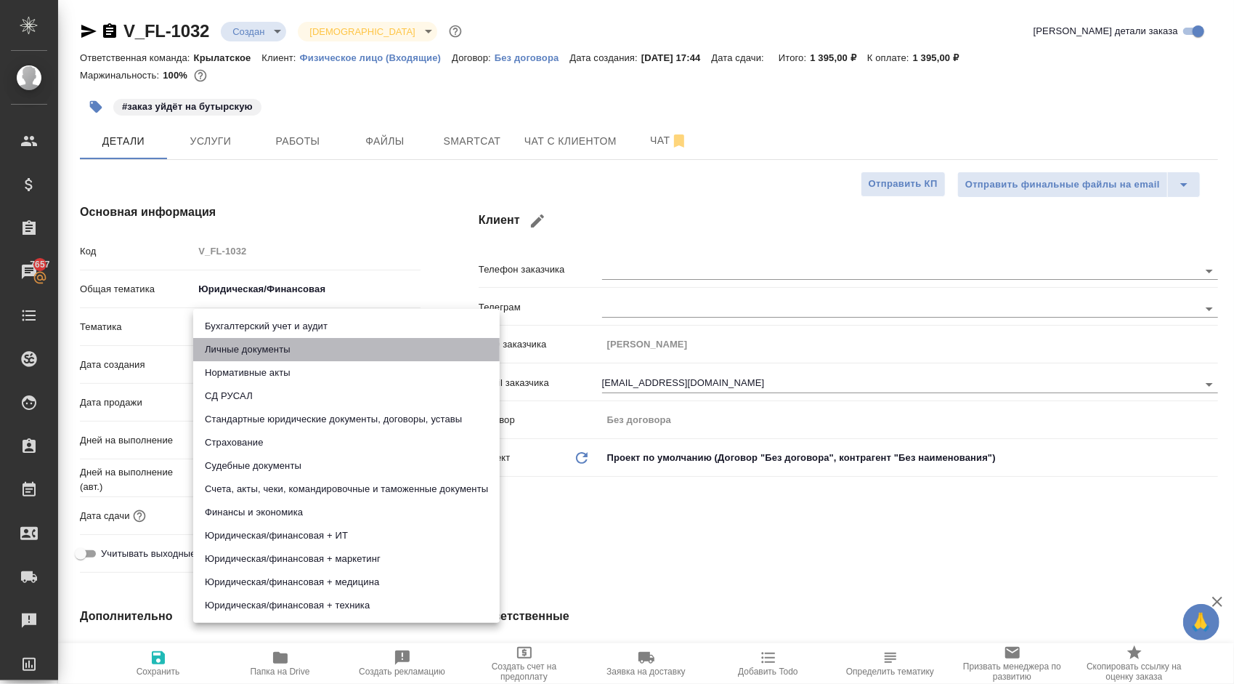
click at [266, 349] on li "Личные документы" at bounding box center [346, 349] width 307 height 23
type textarea "x"
type input "5a8b8b956a9677013d343cfe"
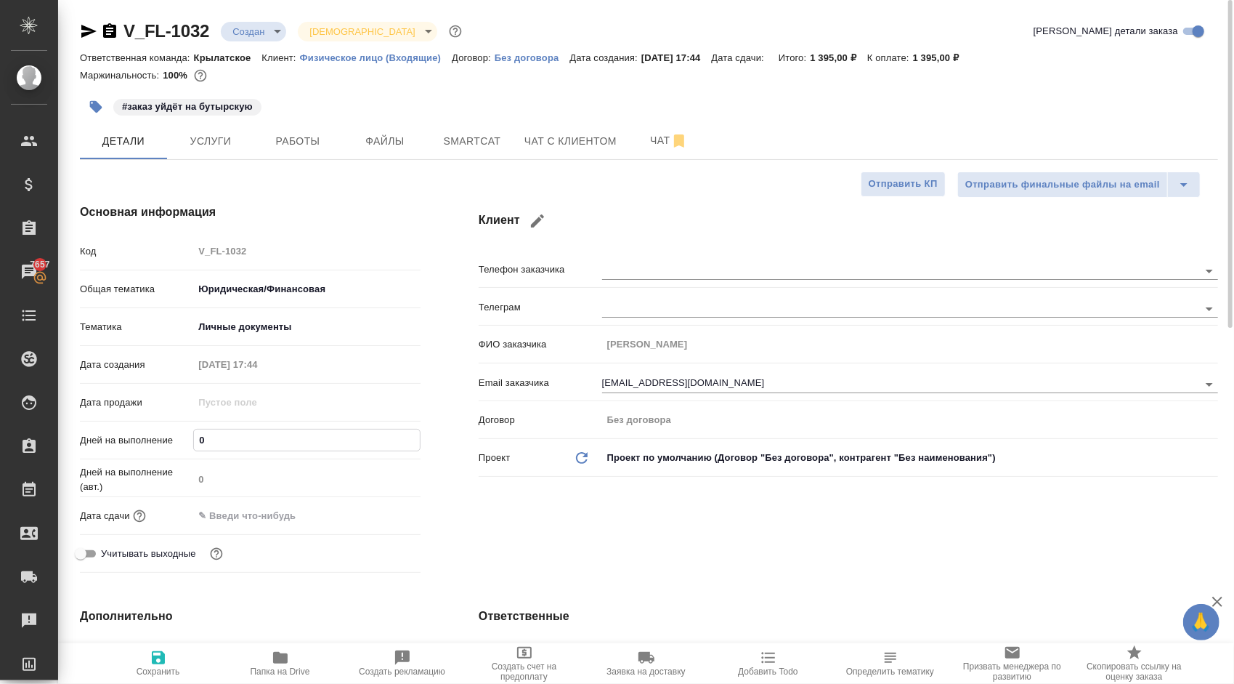
drag, startPoint x: 217, startPoint y: 444, endPoint x: 162, endPoint y: 444, distance: 55.2
click at [162, 444] on div "Дней на выполнение 0" at bounding box center [250, 439] width 341 height 25
type input "1"
type textarea "x"
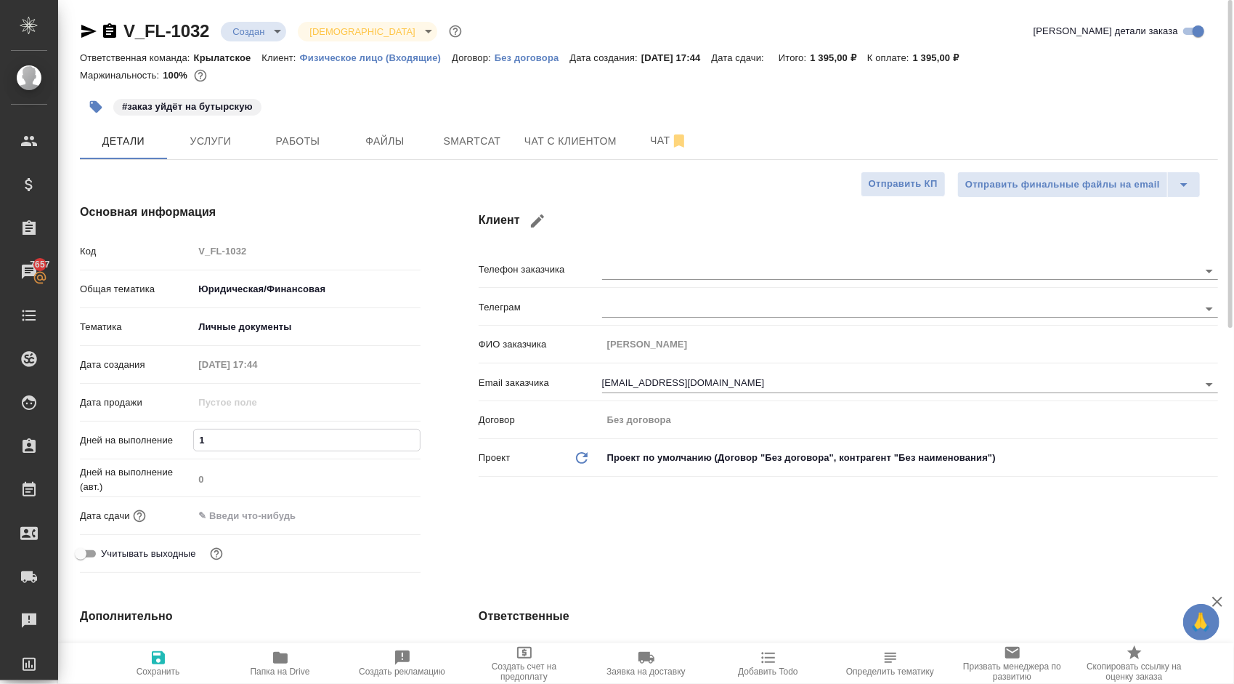
type textarea "x"
type input "1"
click at [215, 513] on input "text" at bounding box center [256, 515] width 127 height 21
click at [387, 520] on div at bounding box center [395, 514] width 51 height 17
click at [384, 516] on icon "button" at bounding box center [378, 514] width 13 height 15
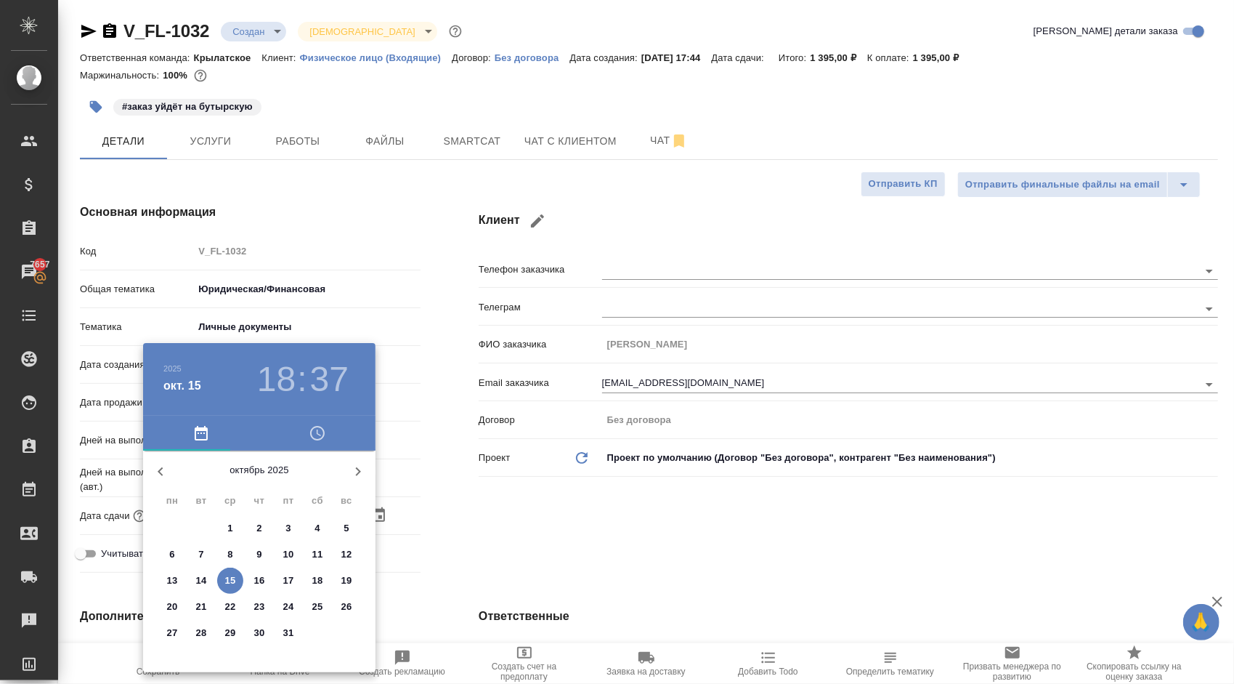
click at [261, 575] on p "16" at bounding box center [259, 580] width 11 height 15
type input "16.10.2025 18:37"
type textarea "x"
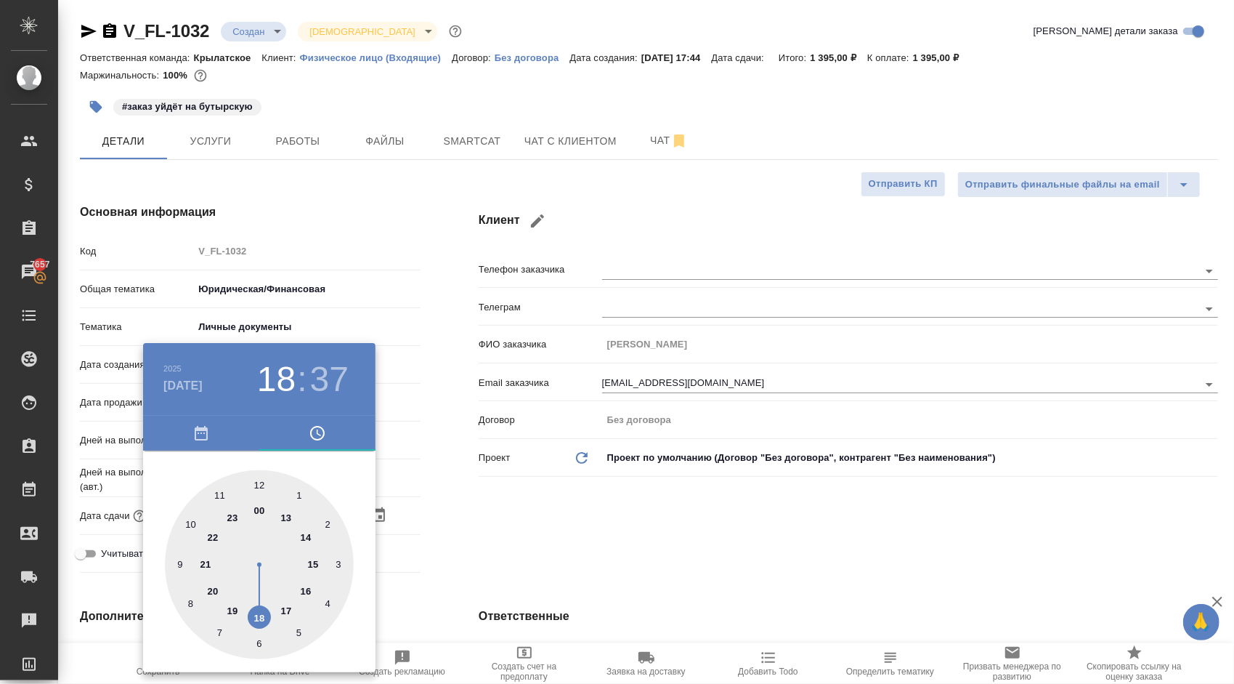
click at [260, 485] on div at bounding box center [259, 564] width 189 height 189
type input "16.10.2025 12:37"
type textarea "x"
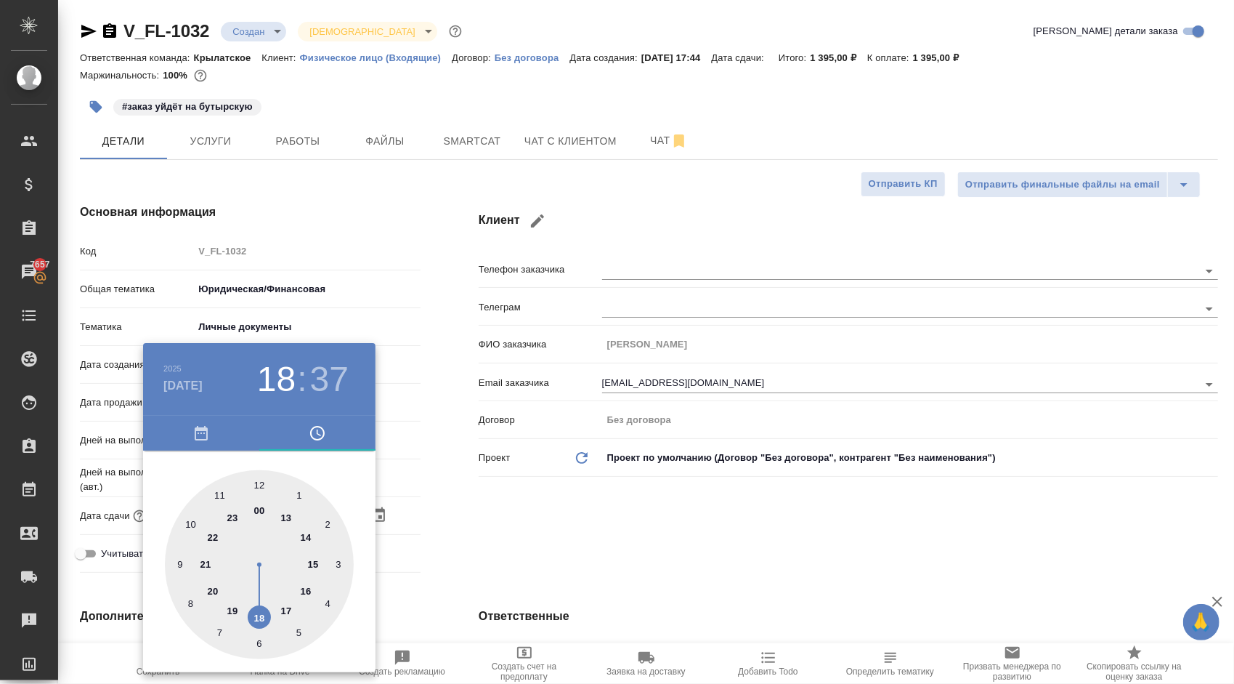
click at [260, 485] on div at bounding box center [259, 564] width 189 height 189
type input "16.10.2025 12:00"
type textarea "x"
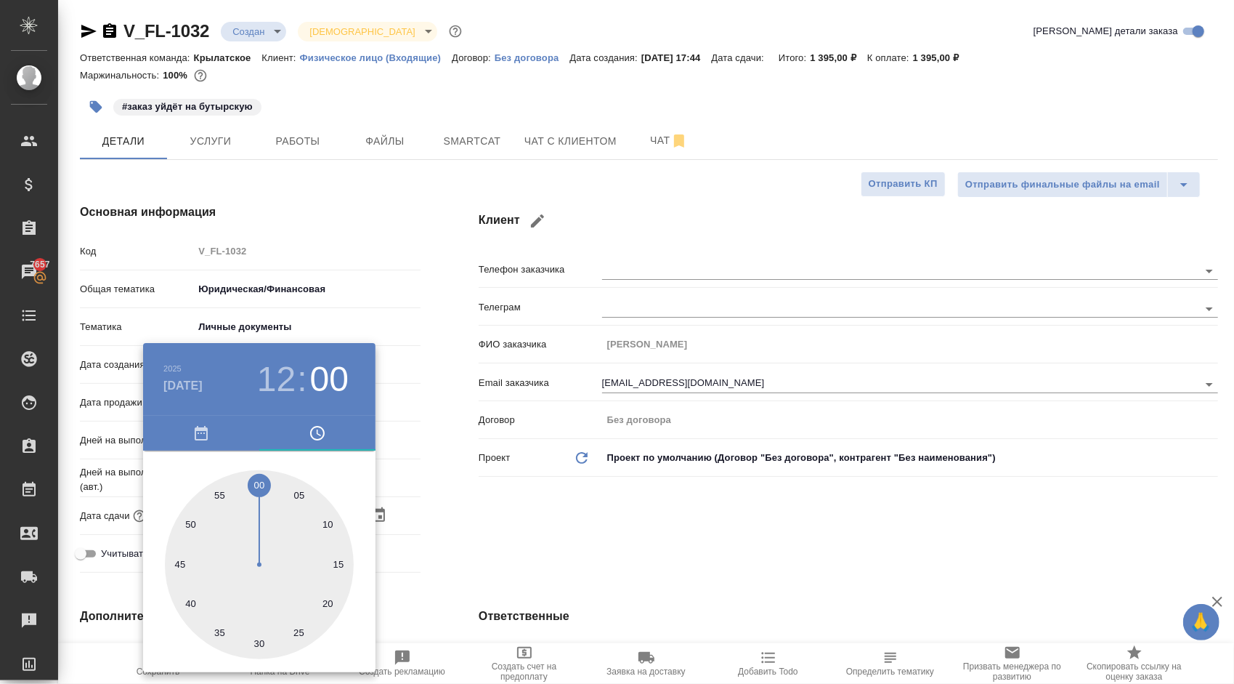
click at [260, 485] on div at bounding box center [259, 564] width 189 height 189
type textarea "x"
click at [533, 526] on div at bounding box center [617, 342] width 1234 height 684
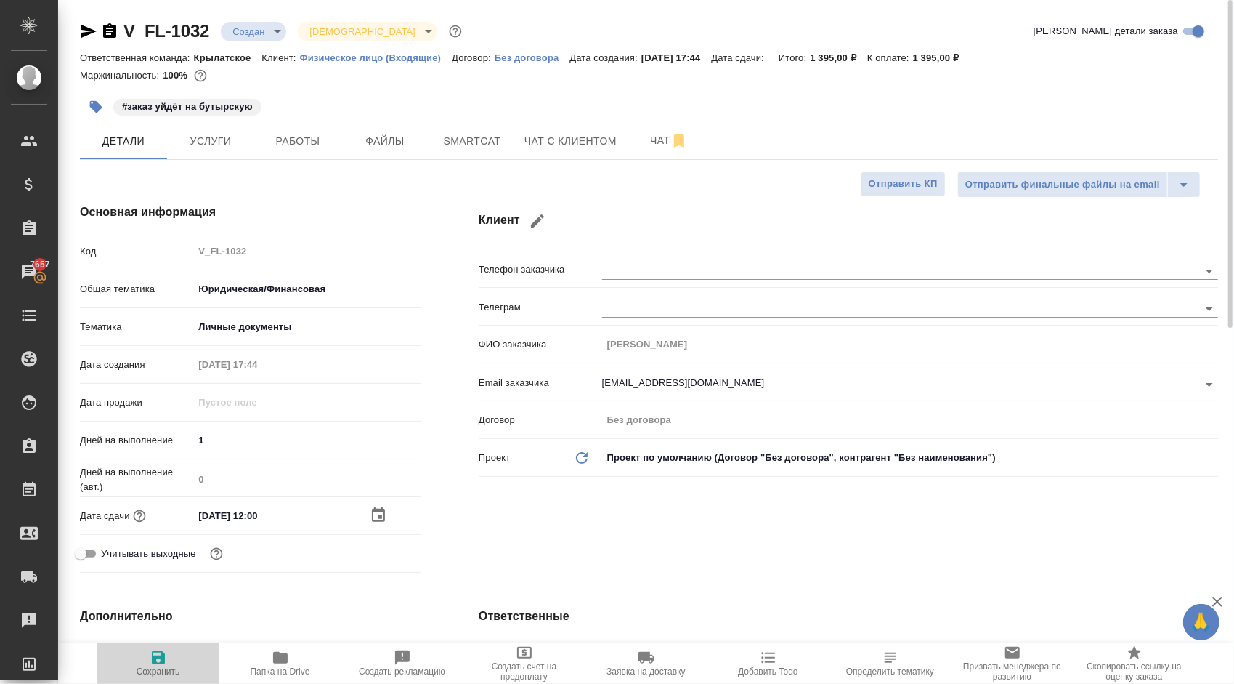
click at [176, 654] on span "Сохранить" at bounding box center [158, 663] width 105 height 28
type textarea "x"
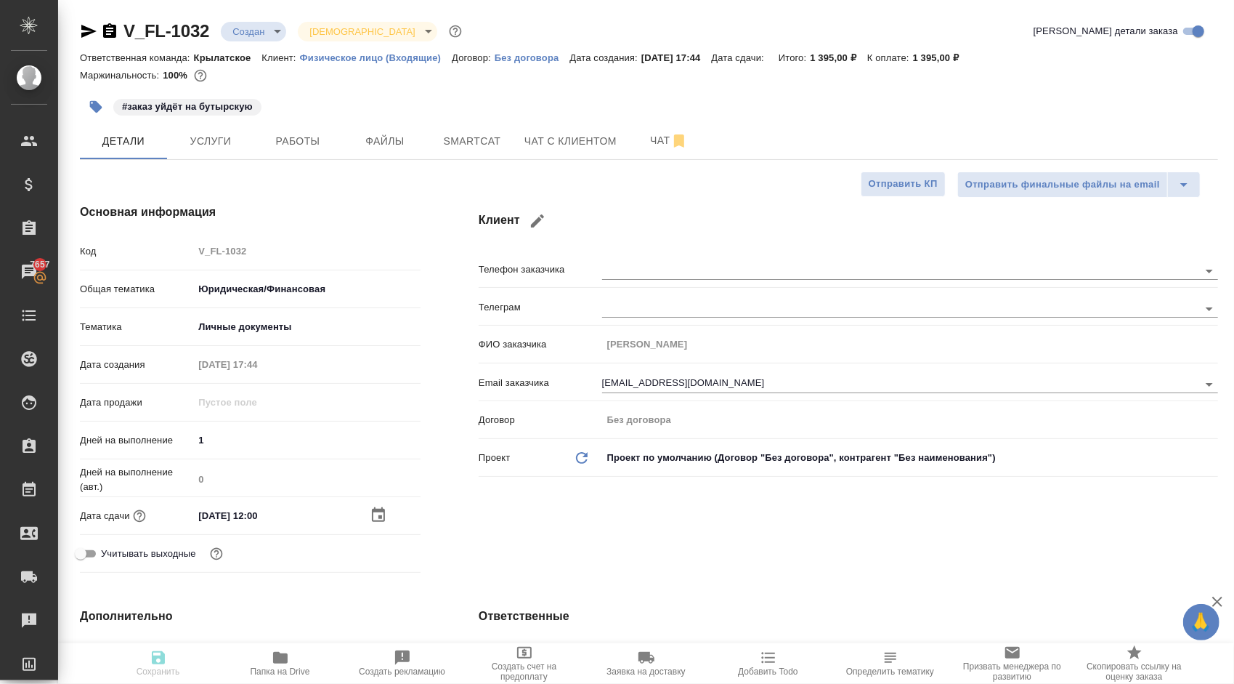
type textarea "x"
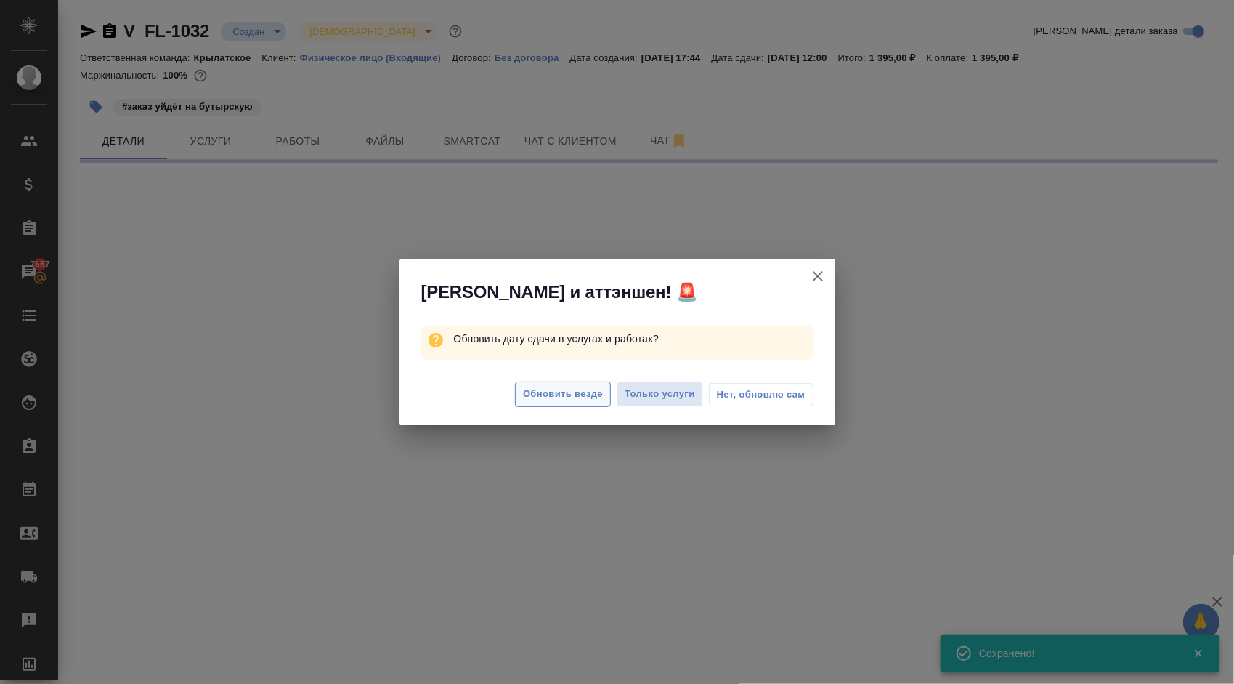
click at [555, 397] on span "Обновить везде" at bounding box center [563, 394] width 80 height 17
select select "RU"
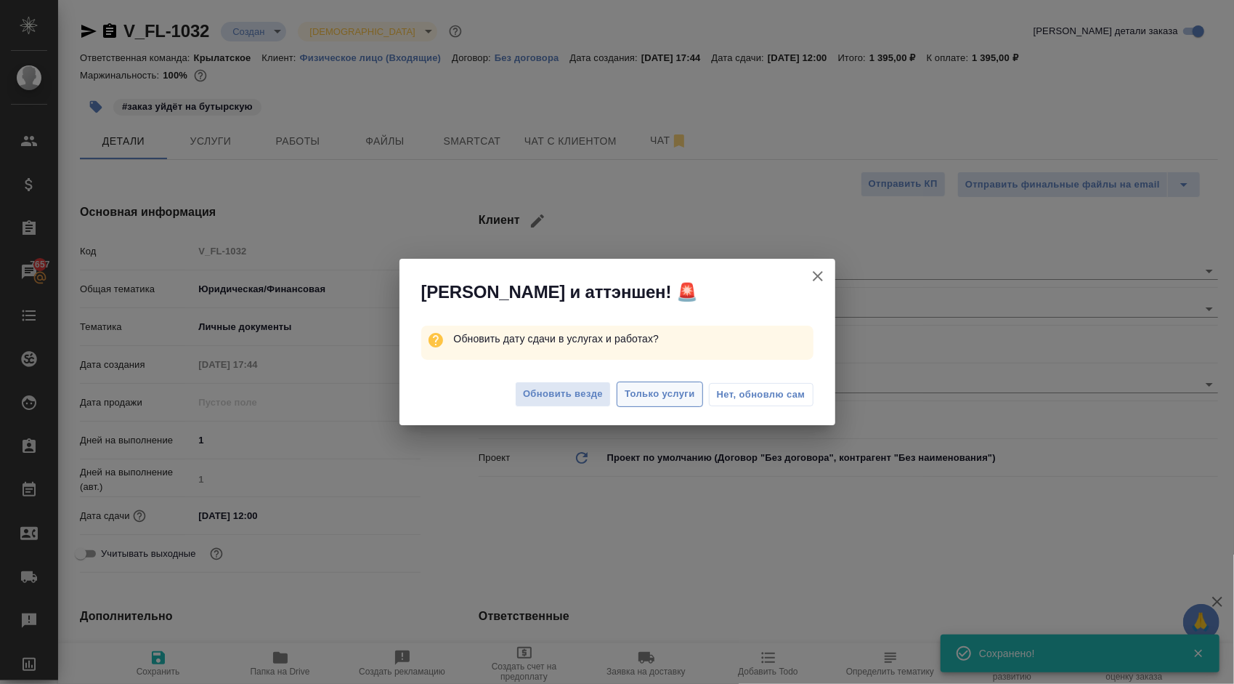
type textarea "x"
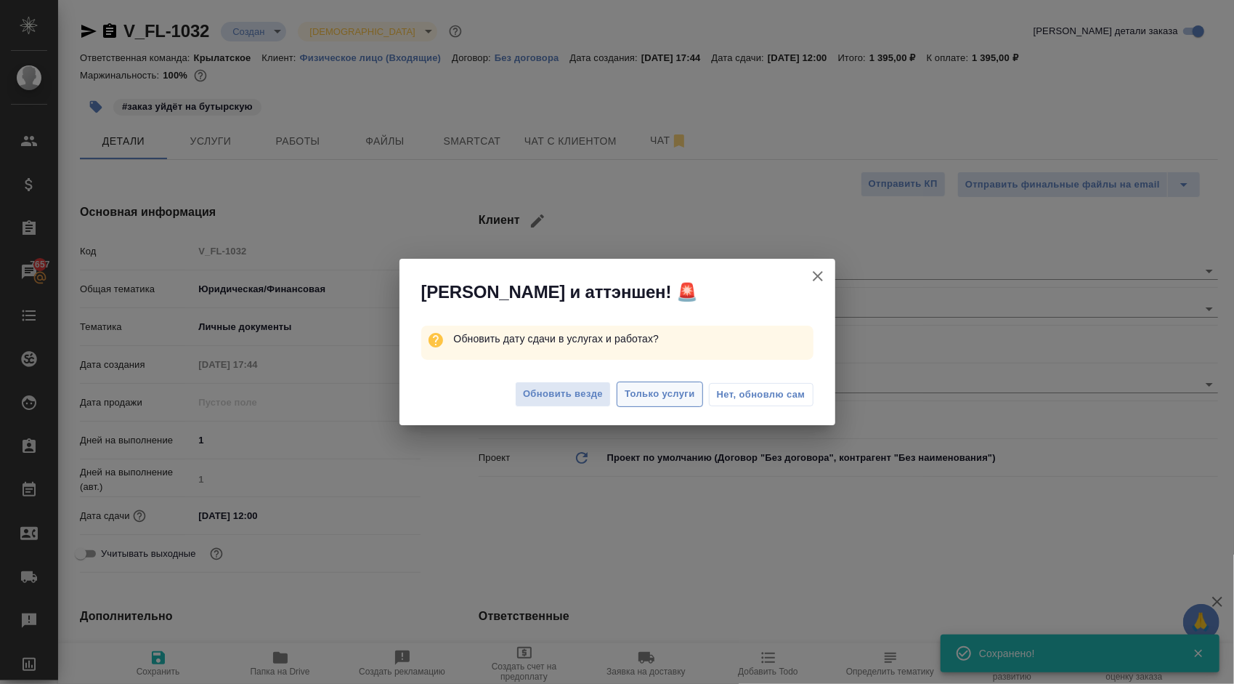
type textarea "x"
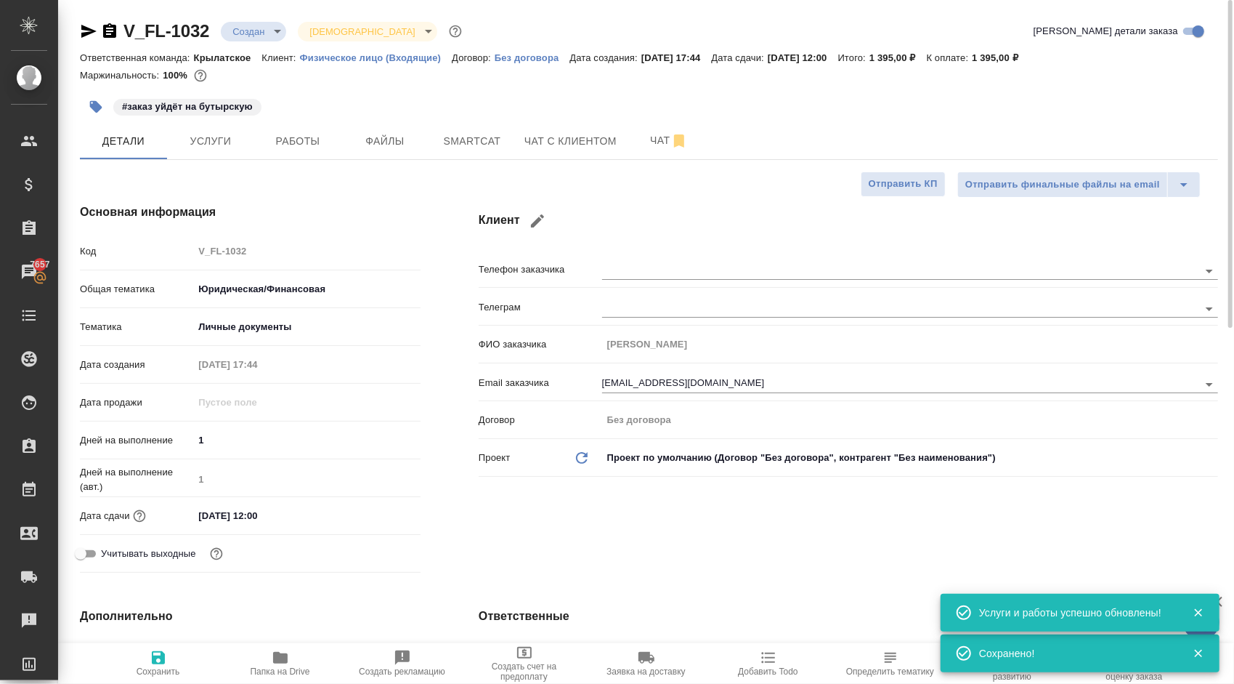
type textarea "x"
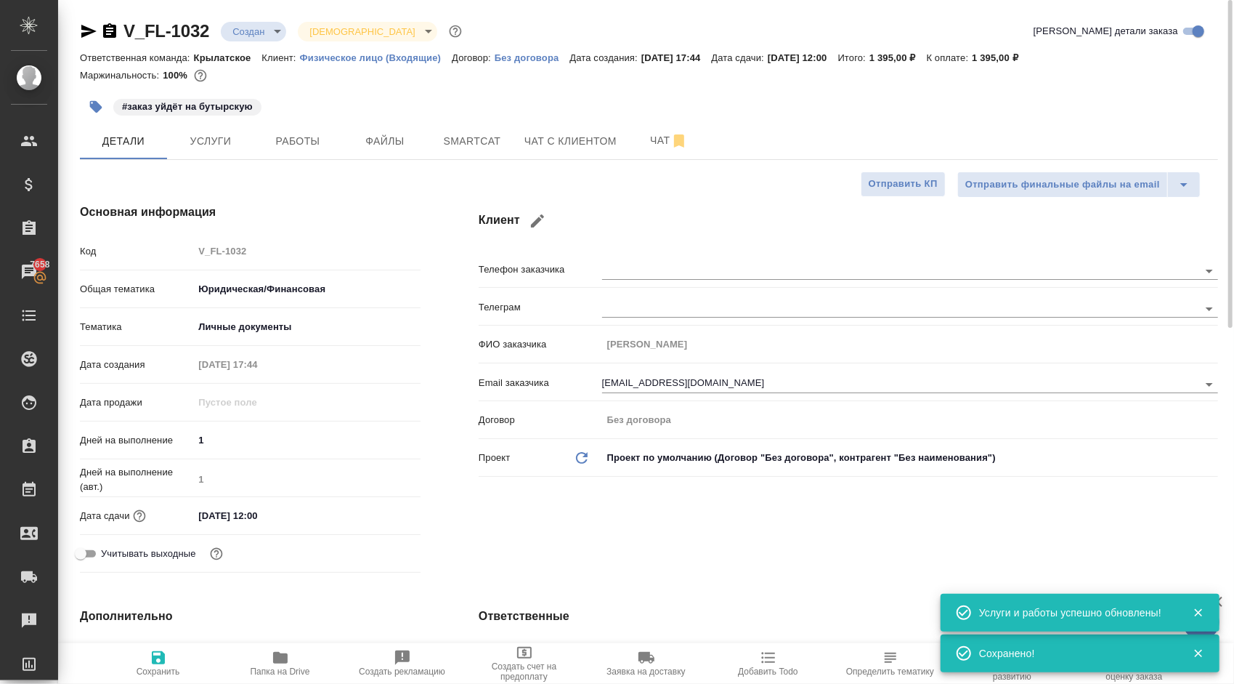
type textarea "x"
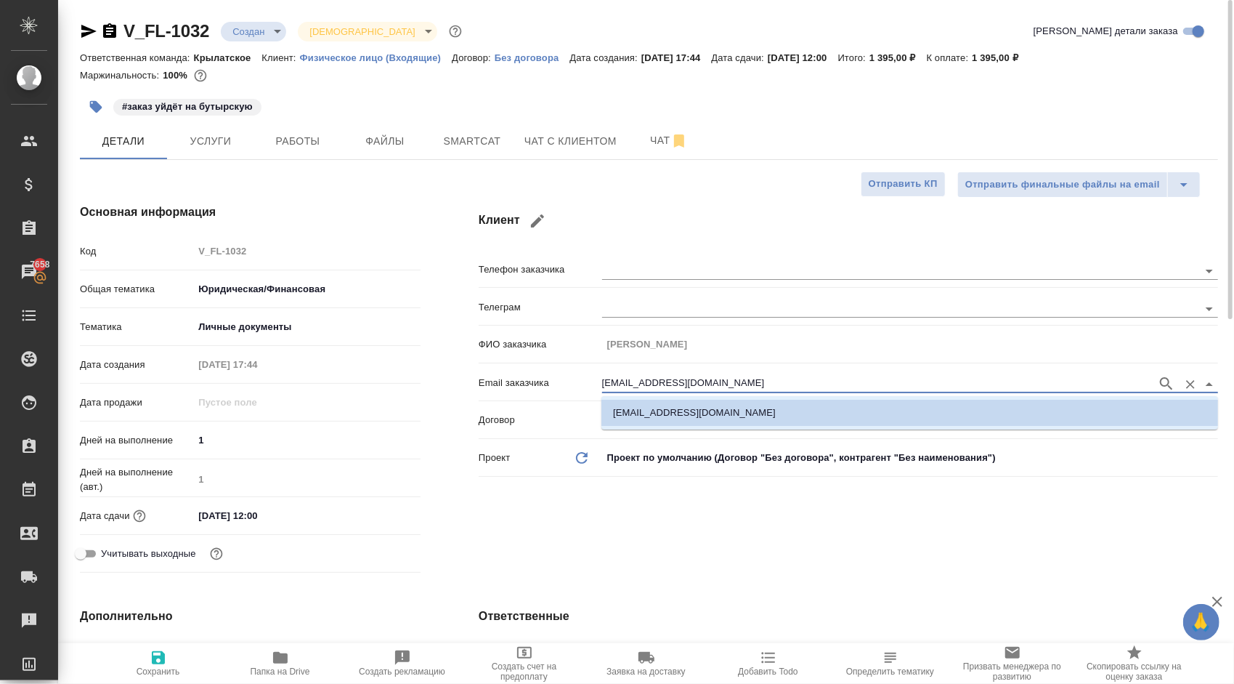
drag, startPoint x: 724, startPoint y: 381, endPoint x: 469, endPoint y: 375, distance: 255.0
click at [469, 375] on div "Клиент Телефон заказчика Телеграм ФИО заказчика Анастасия Email заказчика nasti…" at bounding box center [849, 390] width 798 height 433
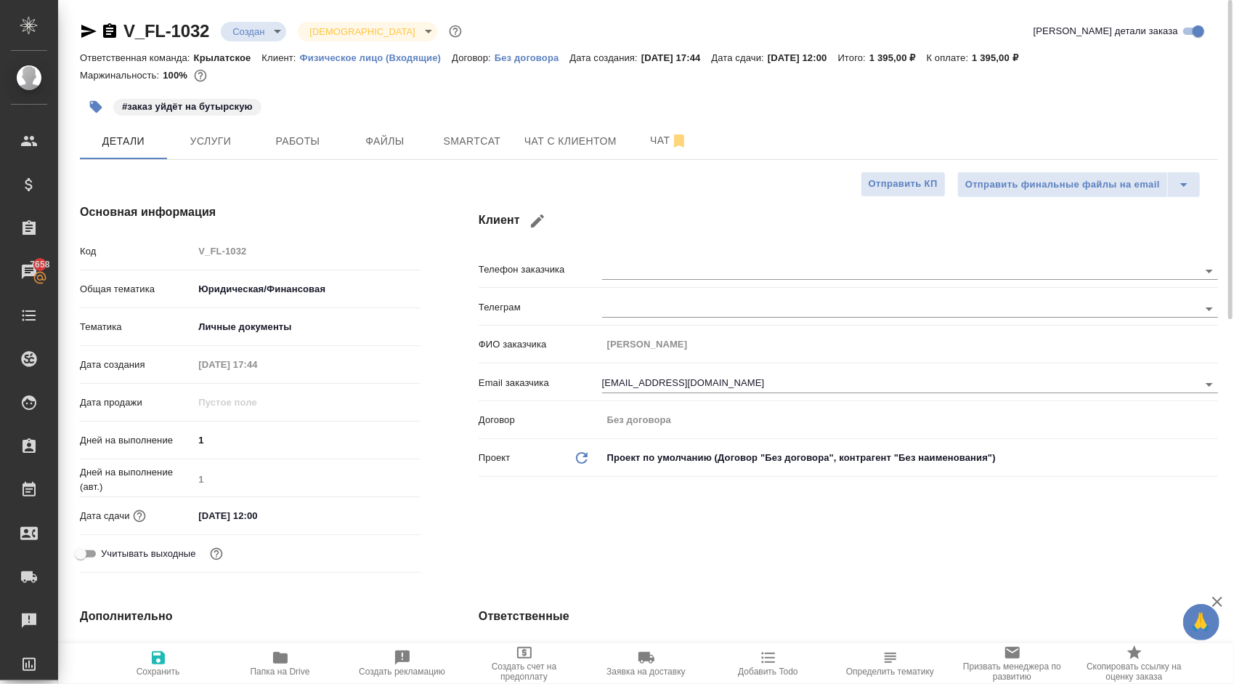
type textarea "x"
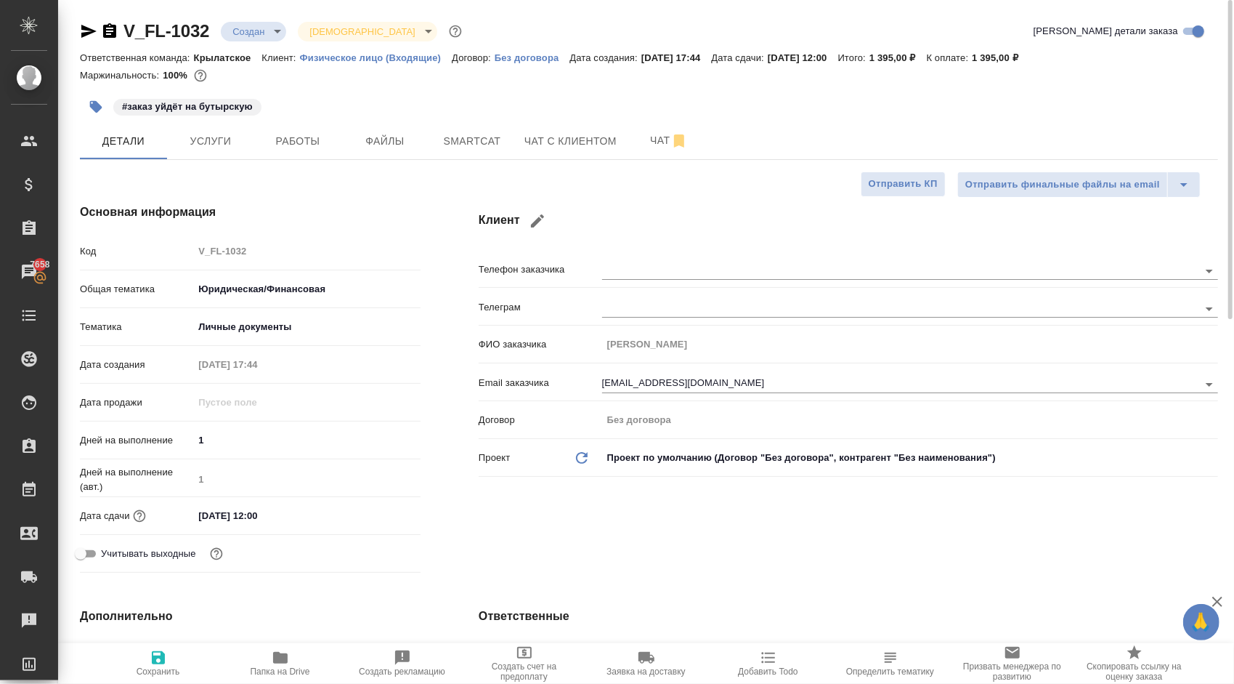
type textarea "x"
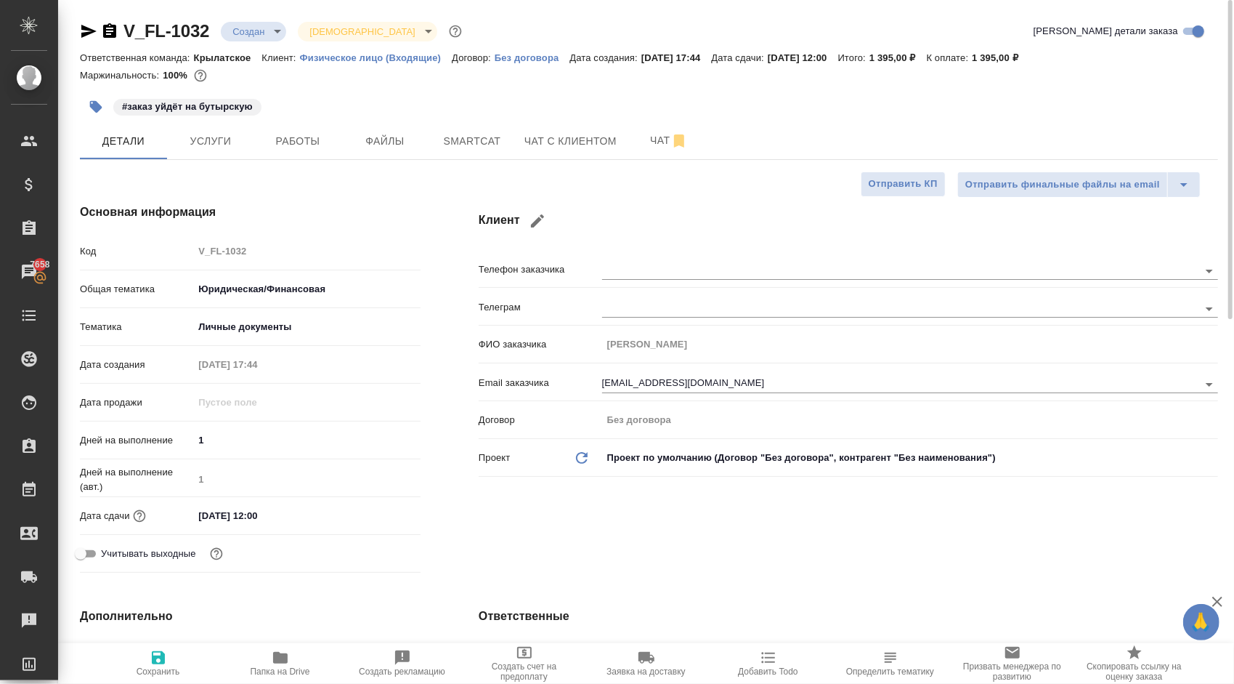
type textarea "x"
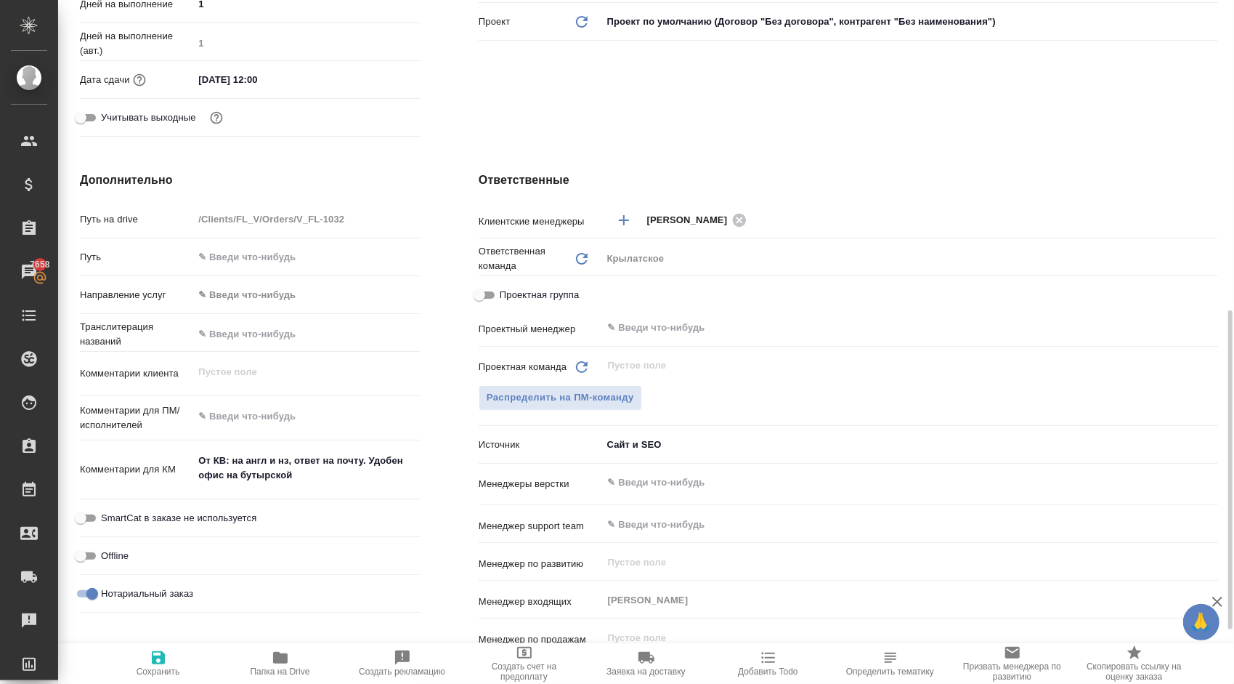
scroll to position [581, 0]
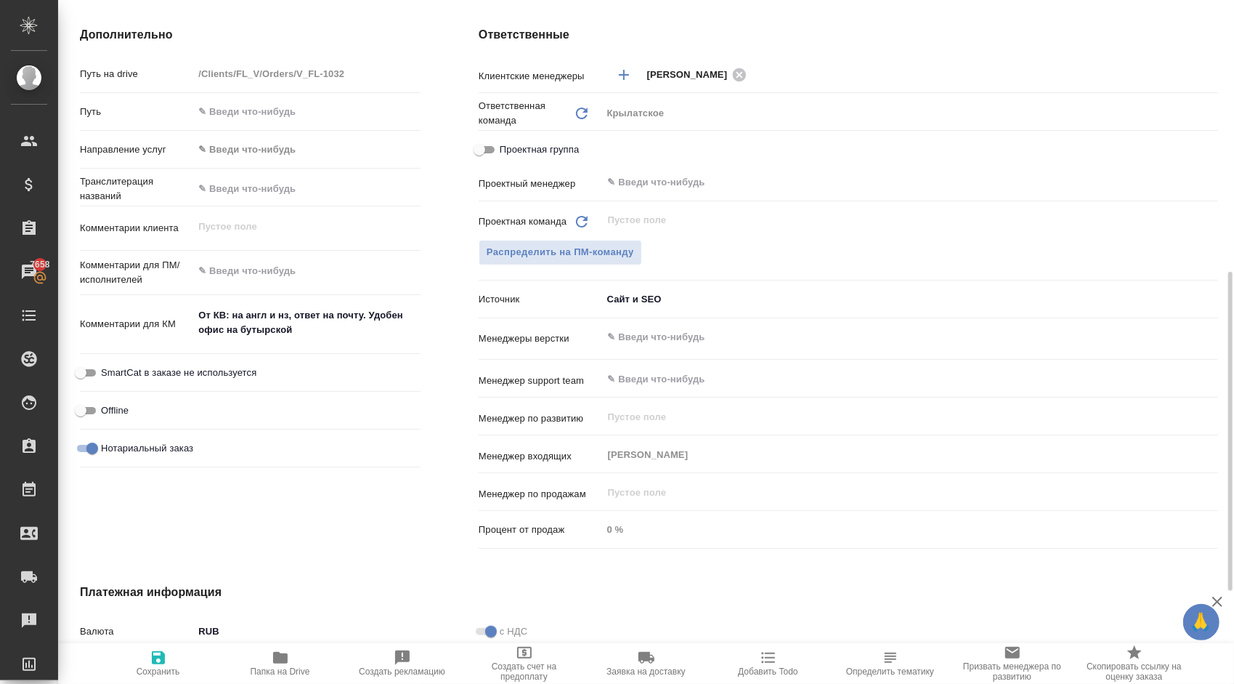
type textarea "x"
click at [255, 282] on textarea at bounding box center [307, 271] width 226 height 25
paste textarea "Направляем расчёт стоимости по Вашему запросу. Срок исполнения: 1 рабочий день,…"
type textarea "x"
type textarea "Направляем расчёт стоимости по Вашему запросу. Срок исполнения: 1 рабочий день,…"
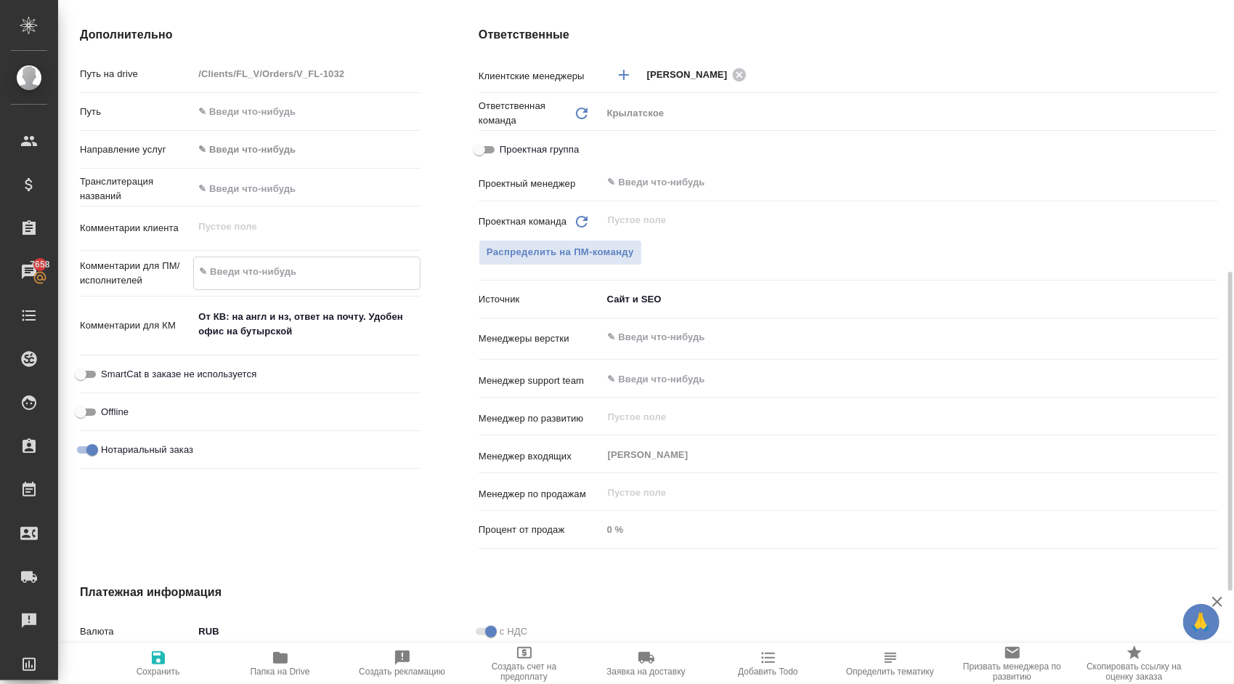
type textarea "x"
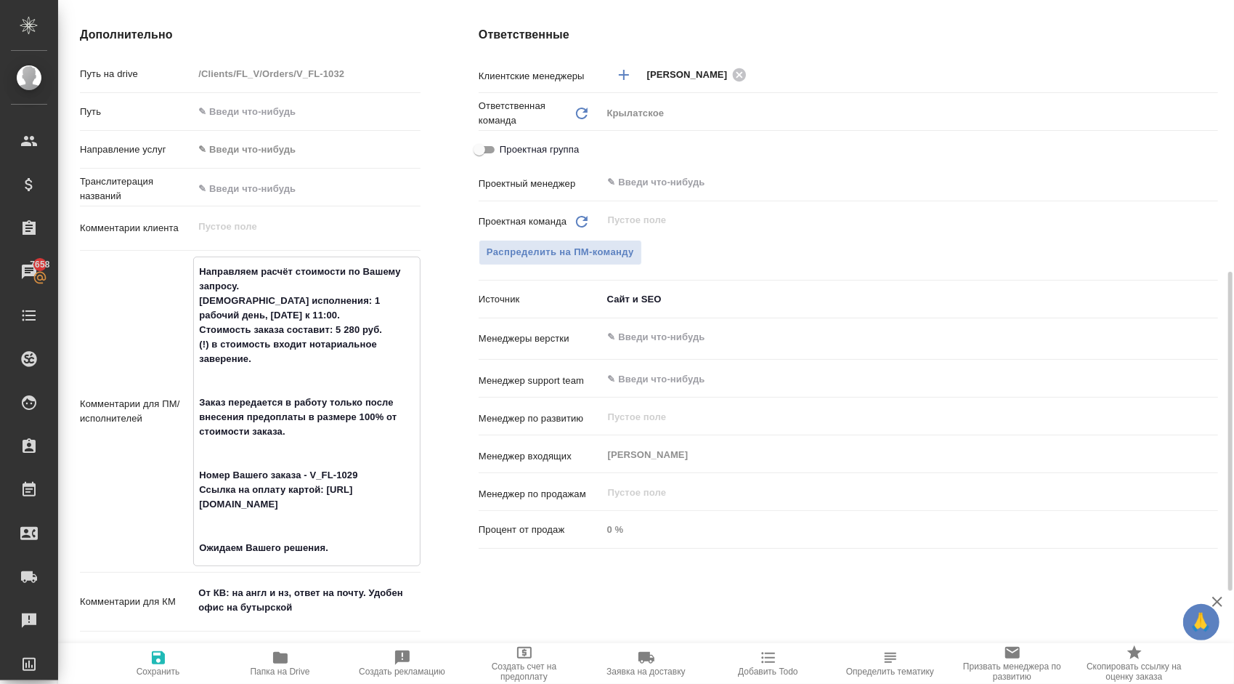
drag, startPoint x: 352, startPoint y: 543, endPoint x: 166, endPoint y: 259, distance: 340.1
click at [166, 259] on div "Комментарии для ПМ/исполнителей Направляем расчёт стоимости по Вашему запросу. …" at bounding box center [250, 410] width 341 height 309
type textarea "Направляем расчёт стоимости по Вашему запросу. Срок исполнения: 1 рабочий день,…"
type textarea "x"
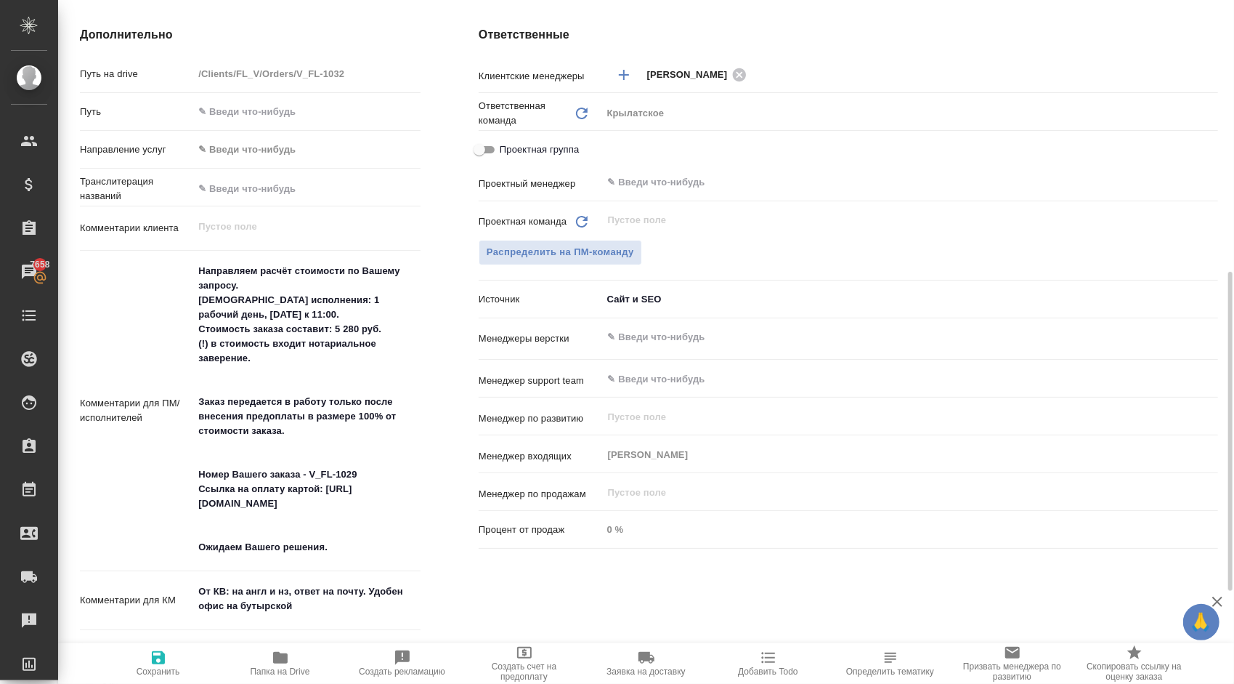
type textarea "x"
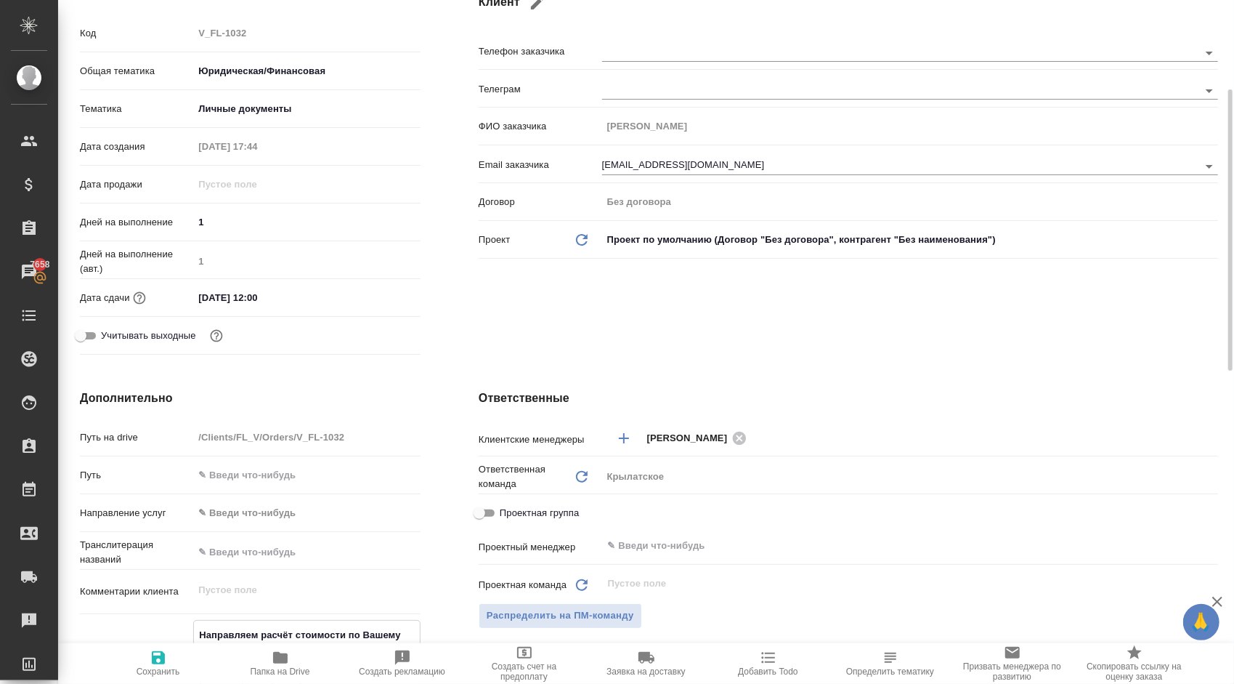
scroll to position [0, 0]
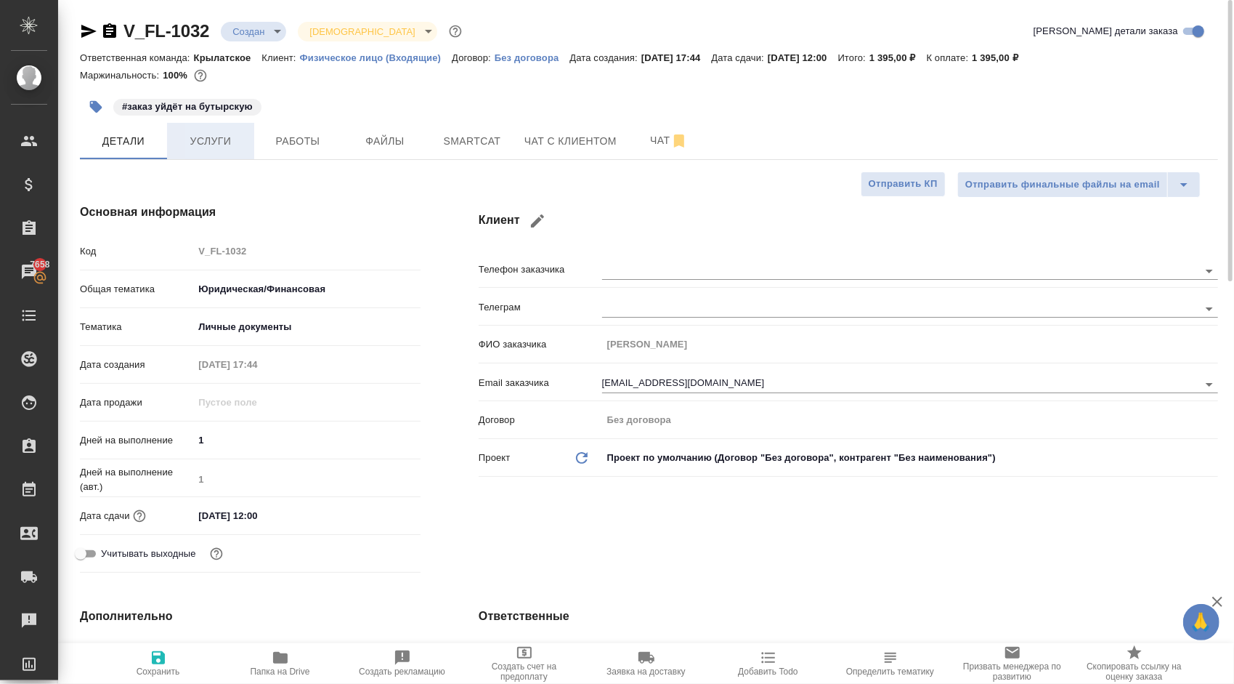
type textarea "x"
click at [221, 142] on span "Услуги" at bounding box center [211, 141] width 70 height 18
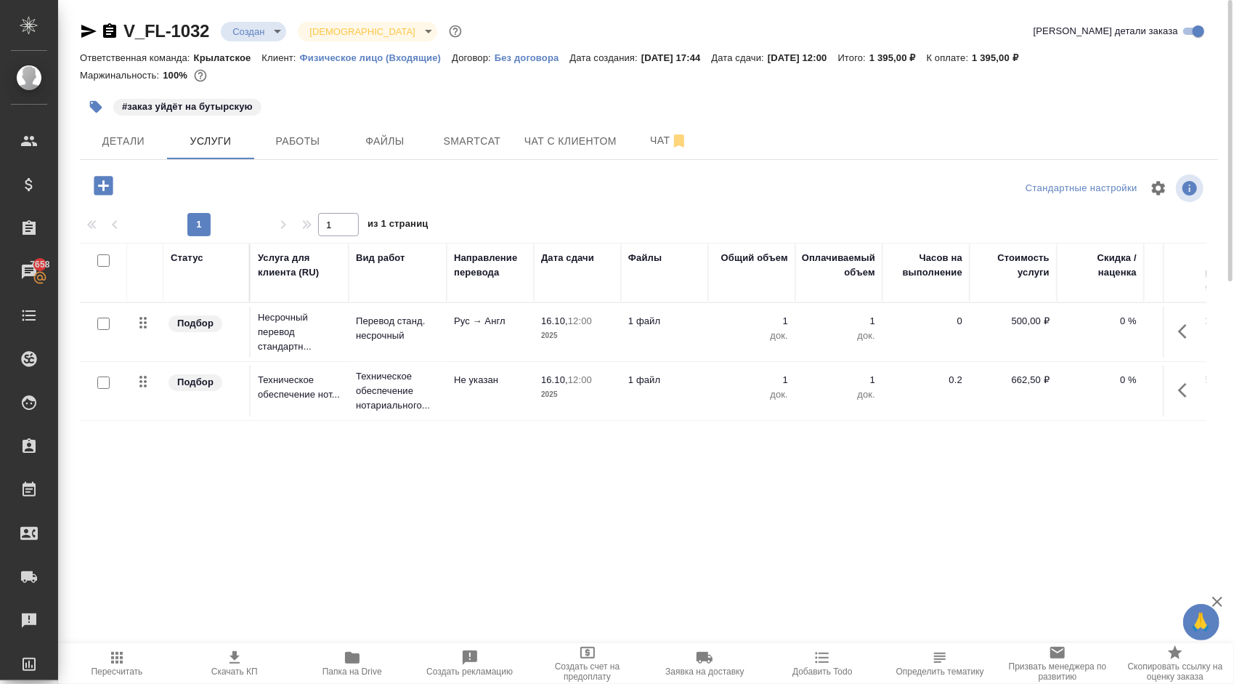
click at [121, 654] on icon "button" at bounding box center [117, 658] width 12 height 12
click at [421, 105] on div "#заказ уйдёт на бутырскую" at bounding box center [459, 107] width 759 height 32
click at [156, 643] on div ".cls-1 fill:#fff; AWATERA Kasymov Timur Клиенты Спецификации Заказы 7658 Чаты T…" at bounding box center [617, 342] width 1234 height 684
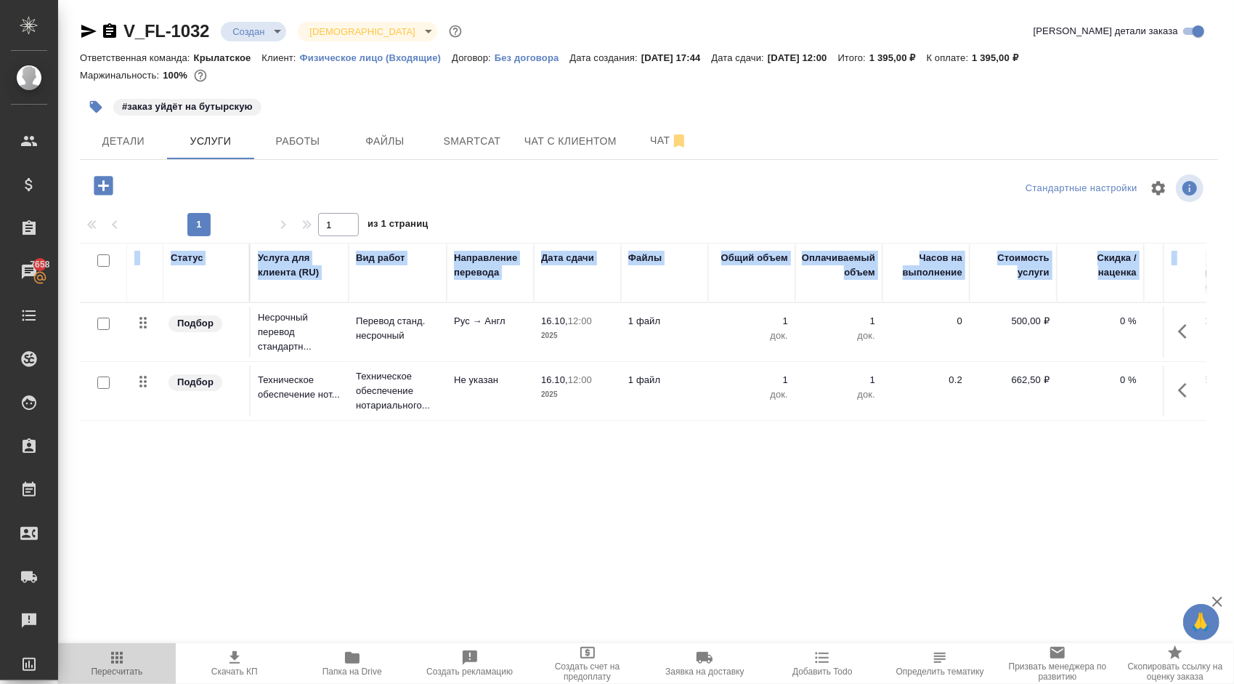
drag, startPoint x: 156, startPoint y: 643, endPoint x: 132, endPoint y: 660, distance: 29.6
click at [132, 660] on span "Пересчитать" at bounding box center [117, 663] width 100 height 28
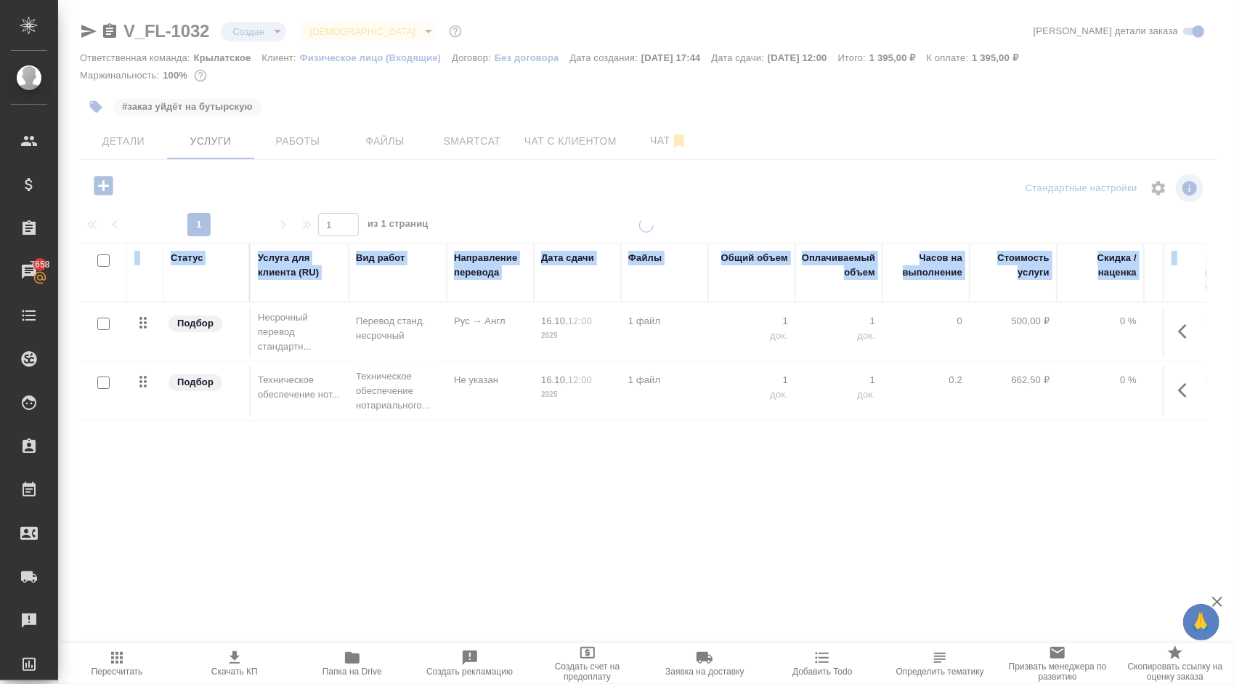
click at [129, 611] on div ".cls-1 fill:#fff; AWATERA Kasymov Timur Клиенты Спецификации Заказы 7658 Чаты T…" at bounding box center [617, 342] width 1234 height 684
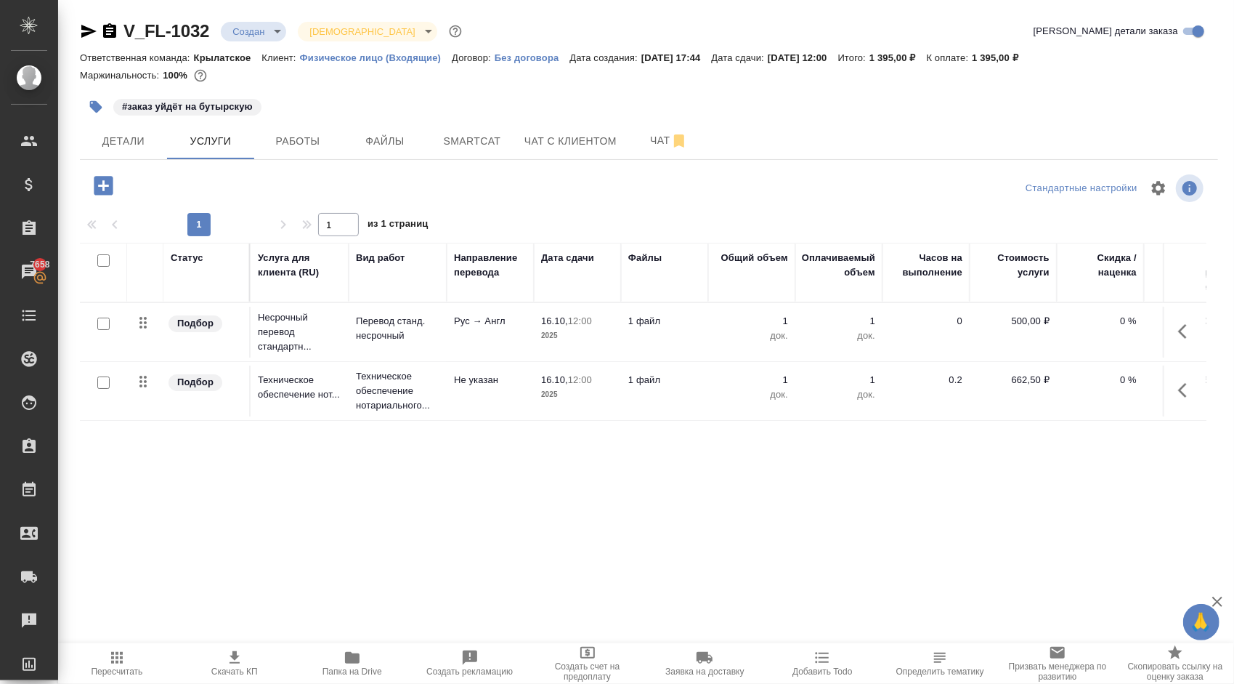
click at [143, 662] on span "Пересчитать" at bounding box center [117, 663] width 100 height 28
click at [242, 34] on body "🙏 .cls-1 fill:#fff; AWATERA Kasymov Timur Клиенты Спецификации Заказы 7658 Чаты…" at bounding box center [617, 342] width 1234 height 684
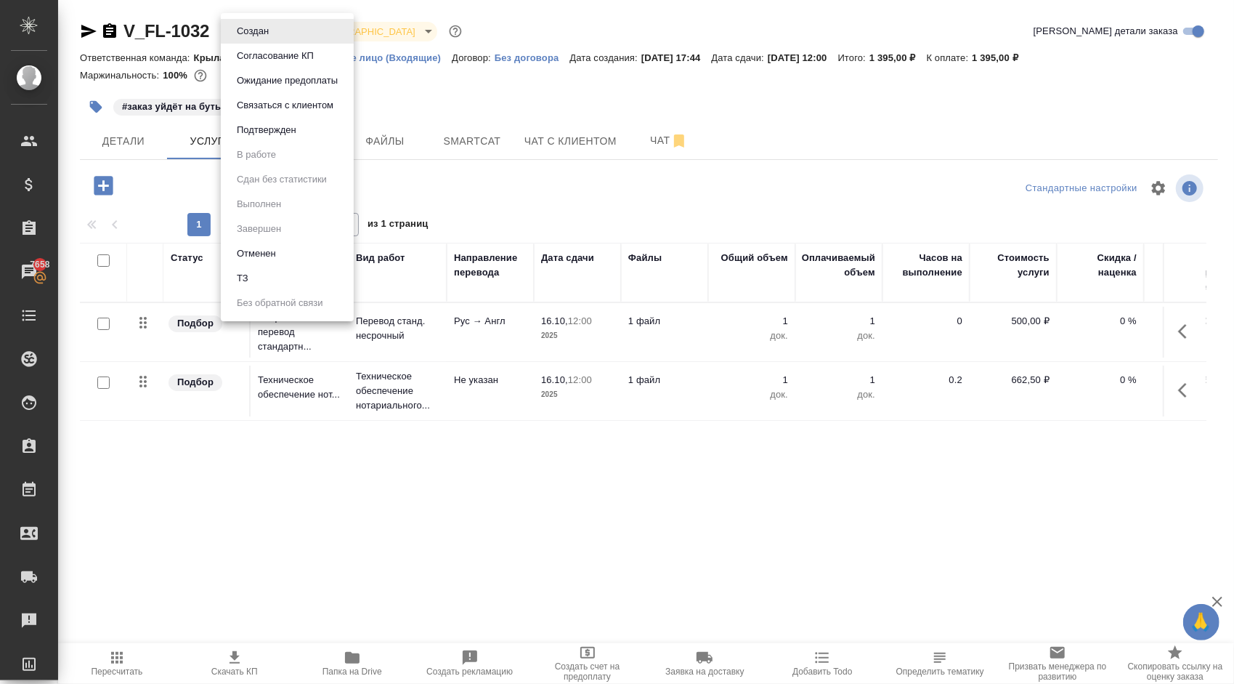
click at [282, 77] on button "Ожидание предоплаты" at bounding box center [287, 81] width 110 height 16
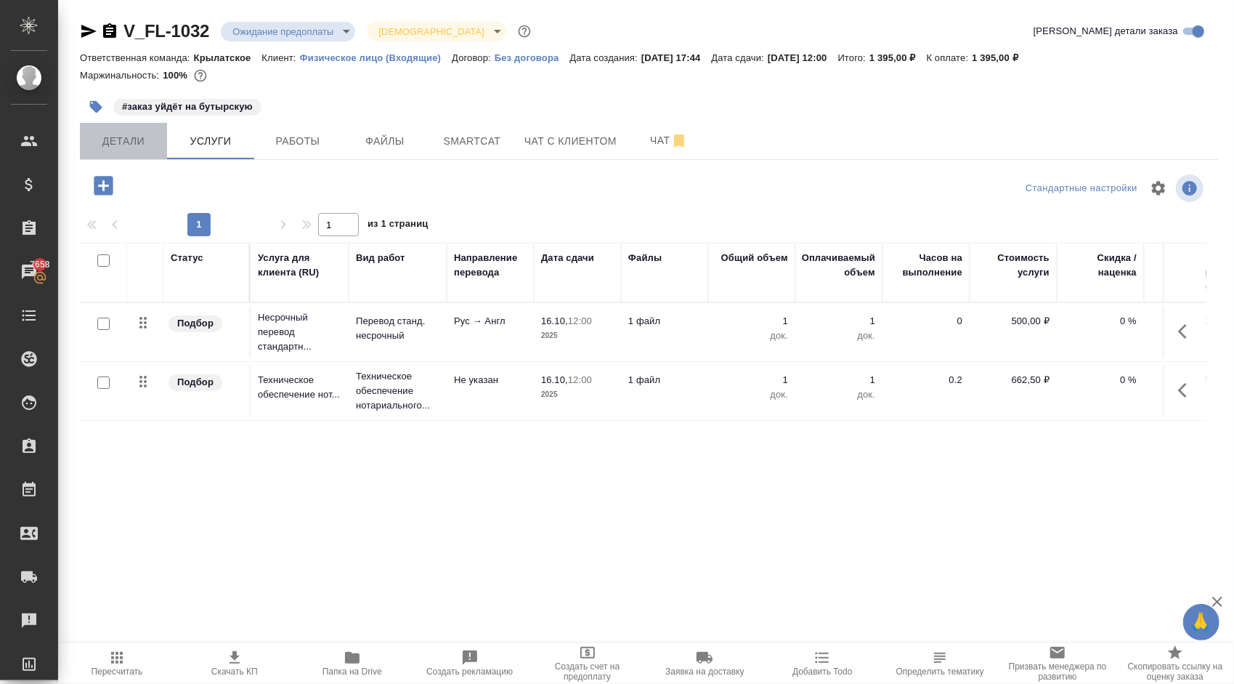
click at [134, 150] on button "Детали" at bounding box center [123, 141] width 87 height 36
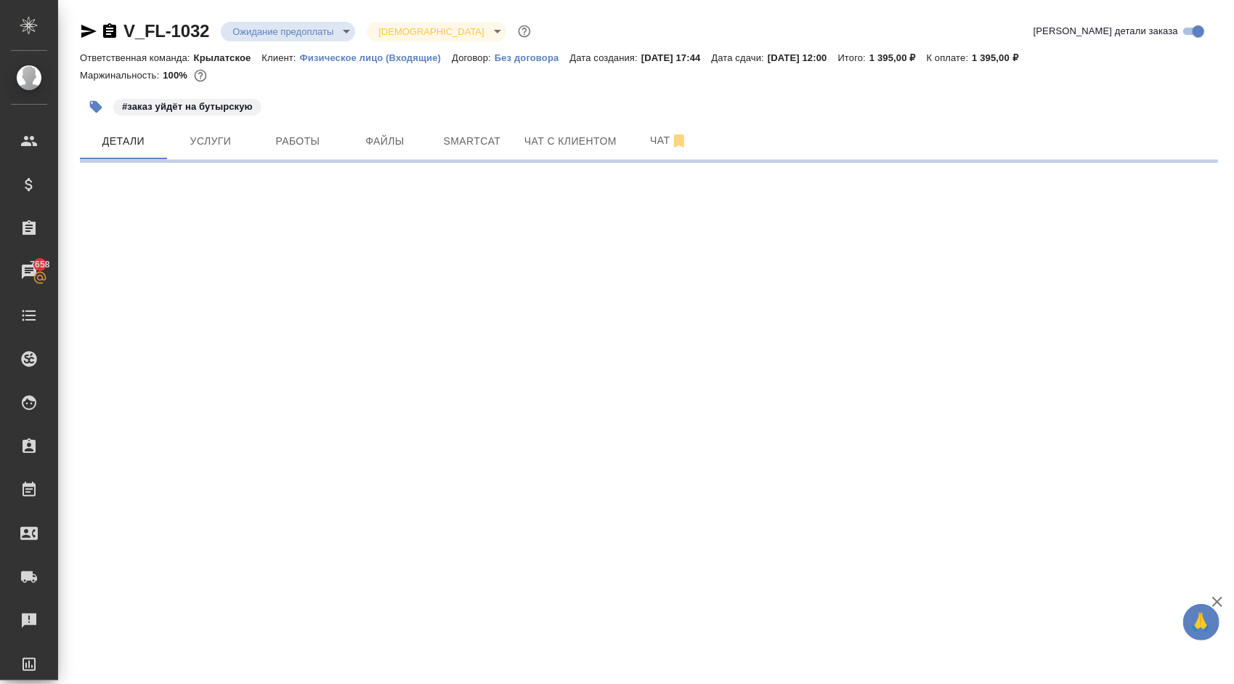
select select "RU"
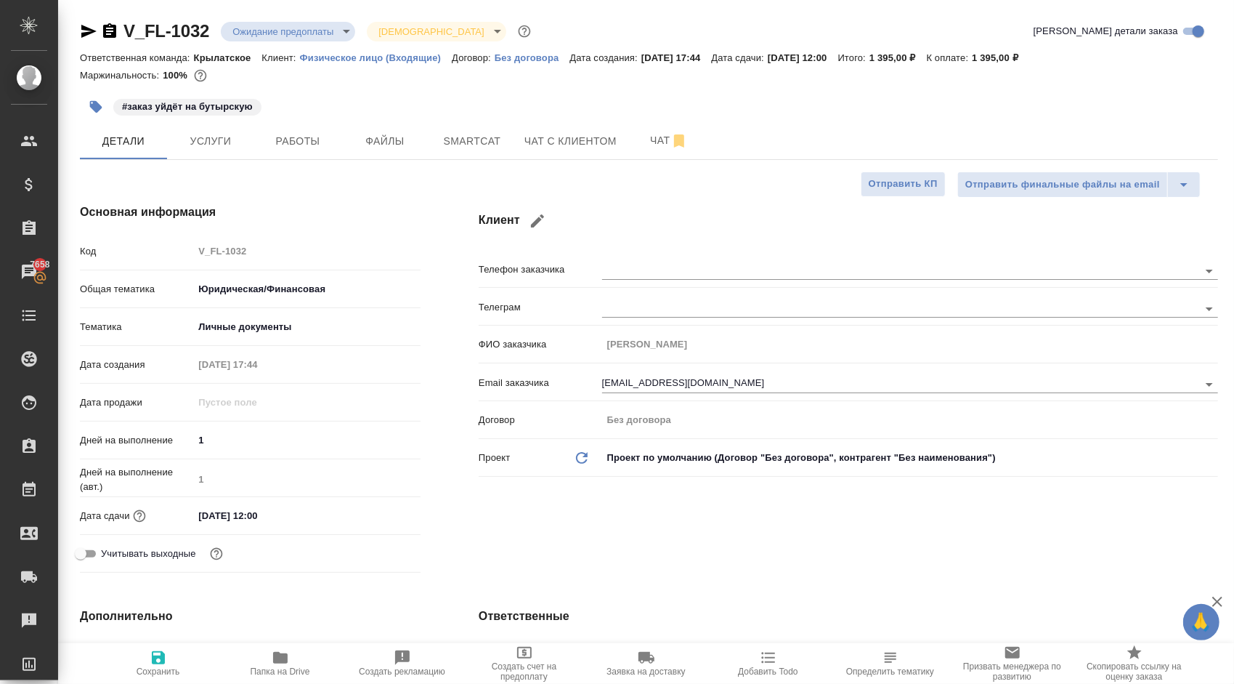
type textarea "x"
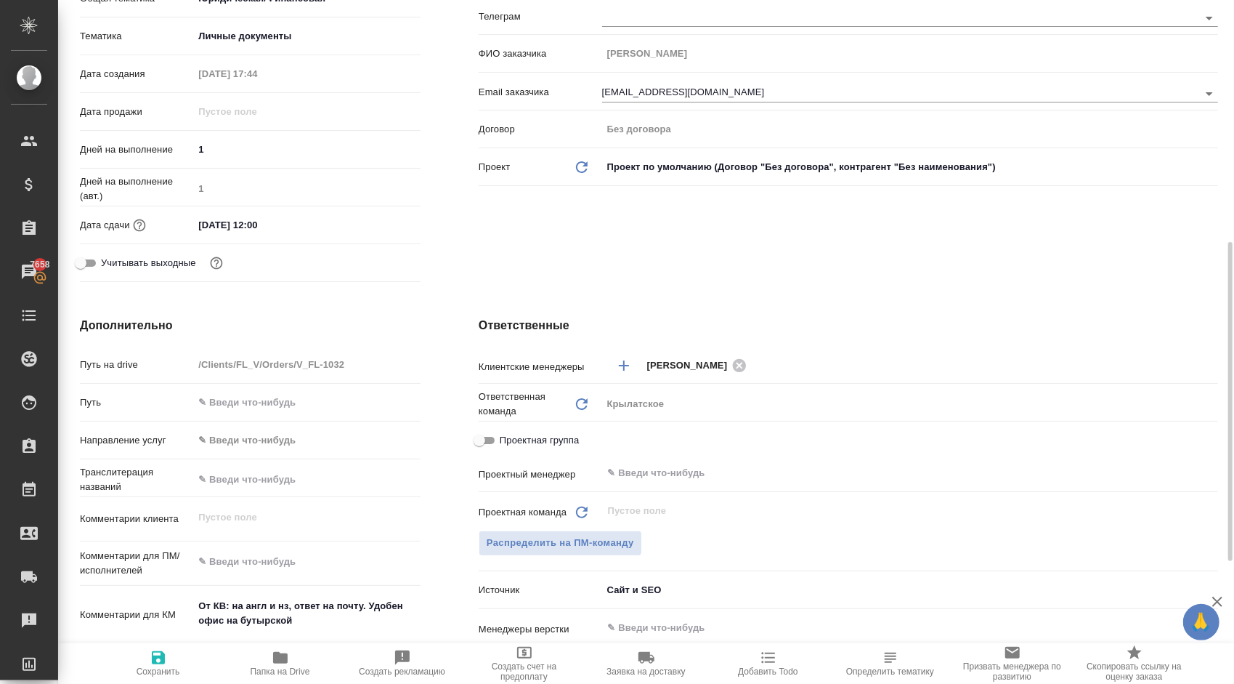
scroll to position [363, 0]
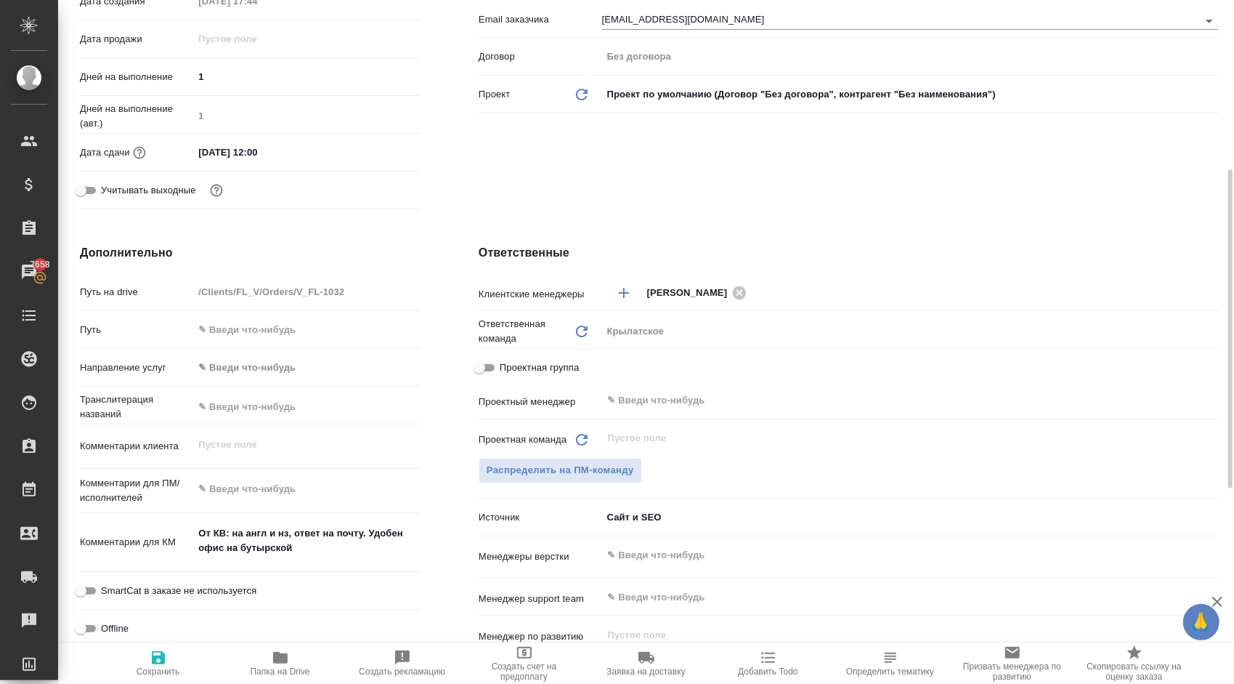
click at [287, 369] on body "🙏 .cls-1 fill:#fff; AWATERA Kasymov Timur Клиенты Спецификации Заказы 7658 Чаты…" at bounding box center [617, 342] width 1234 height 684
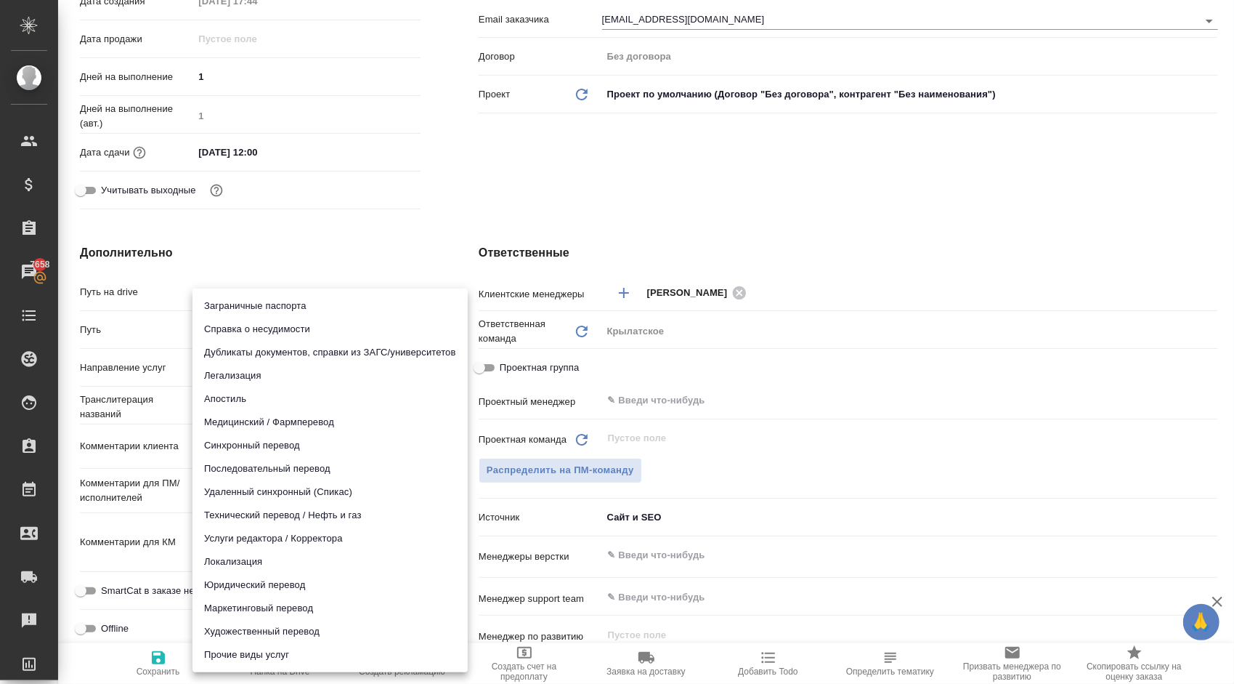
click at [324, 585] on li "Юридический перевод" at bounding box center [329, 584] width 275 height 23
type input "legalTranslation"
type textarea "x"
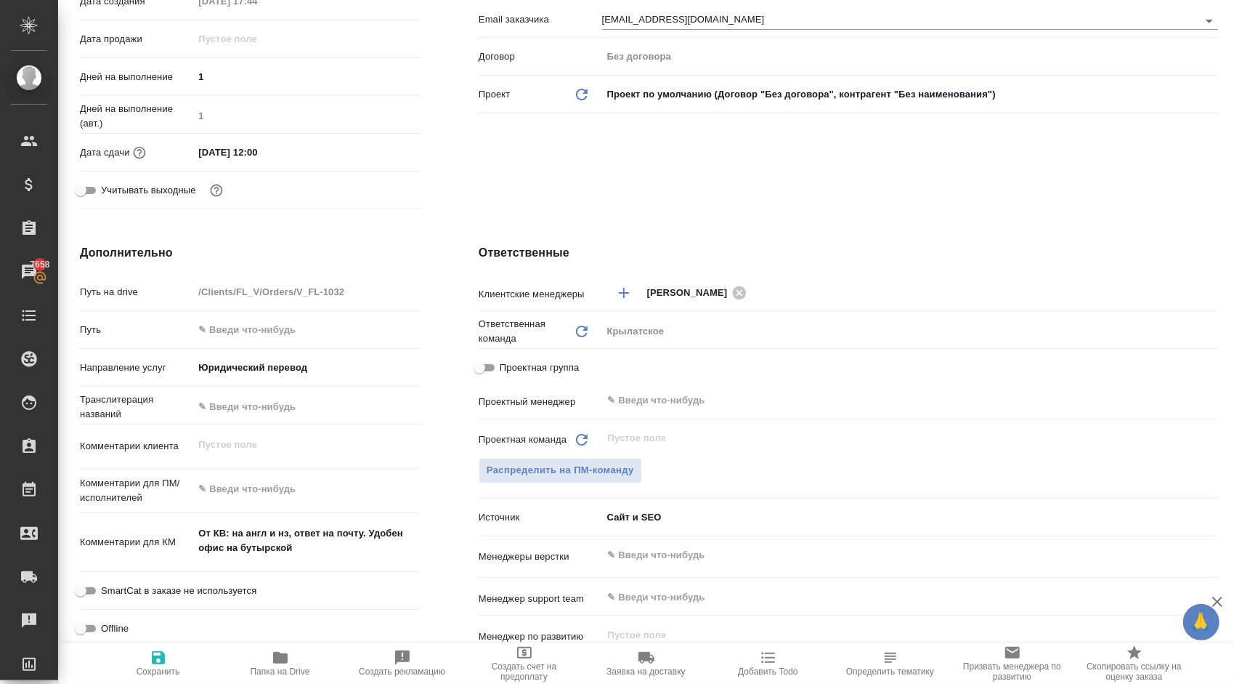
drag, startPoint x: 193, startPoint y: 649, endPoint x: 229, endPoint y: 645, distance: 35.8
click at [192, 649] on span "Сохранить" at bounding box center [158, 663] width 105 height 28
type textarea "x"
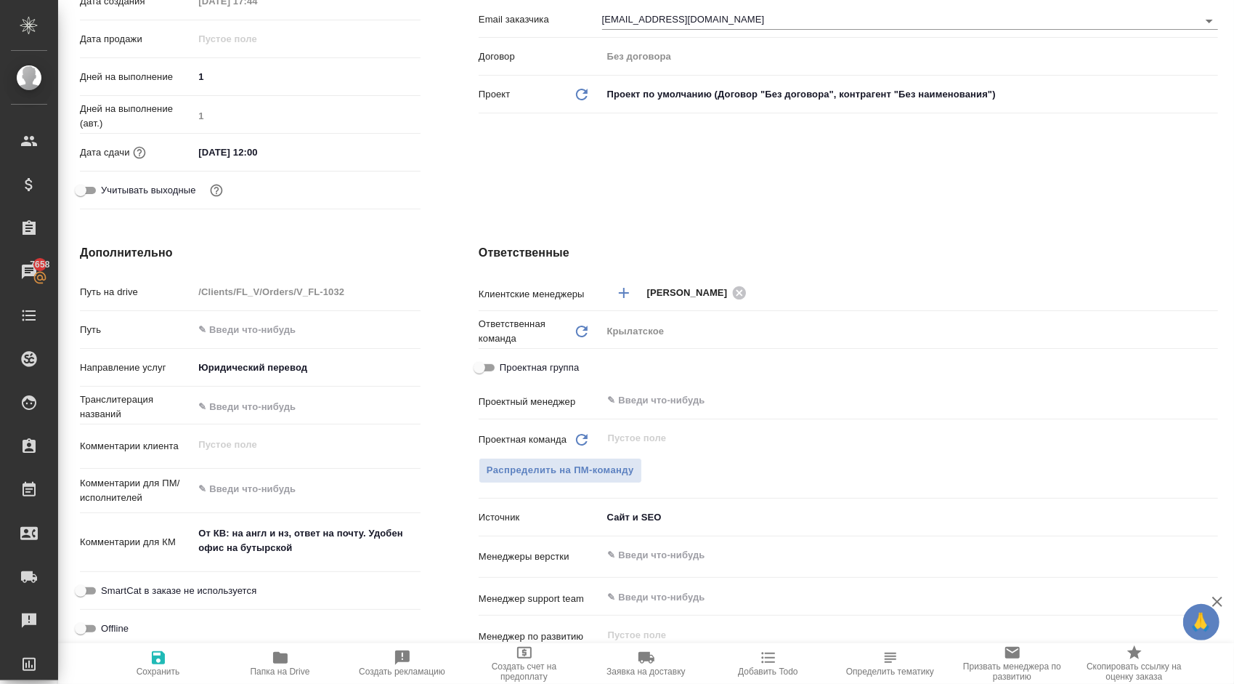
type textarea "x"
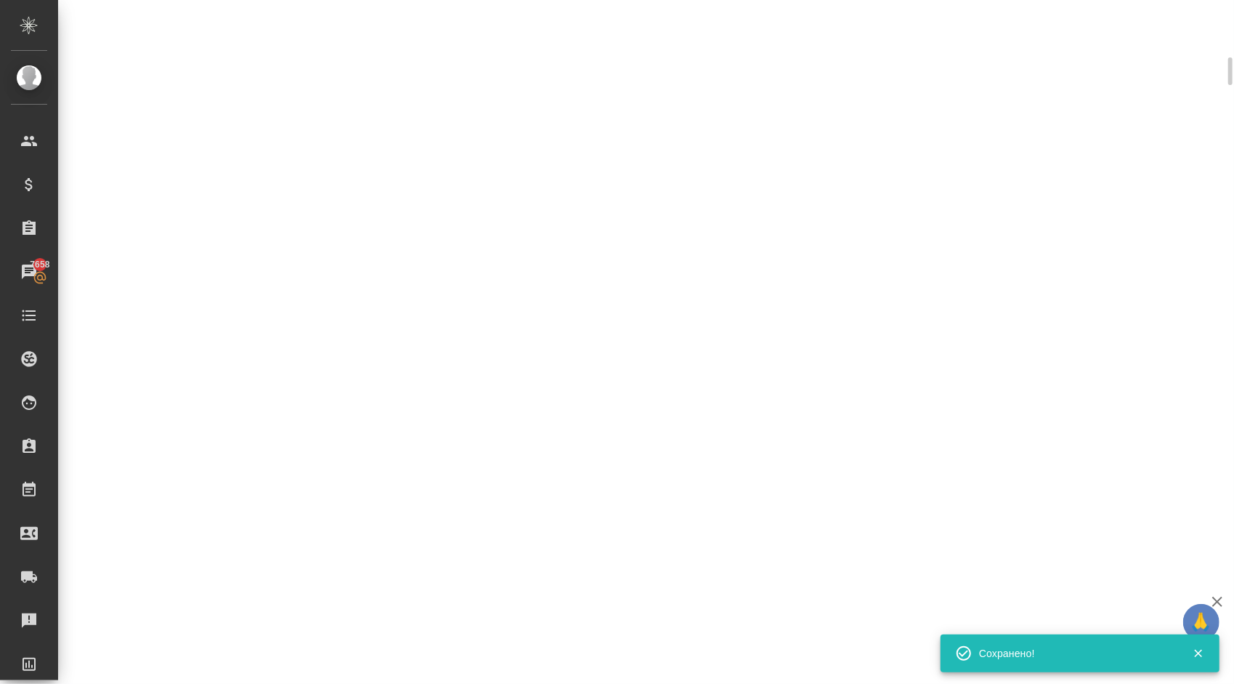
select select "RU"
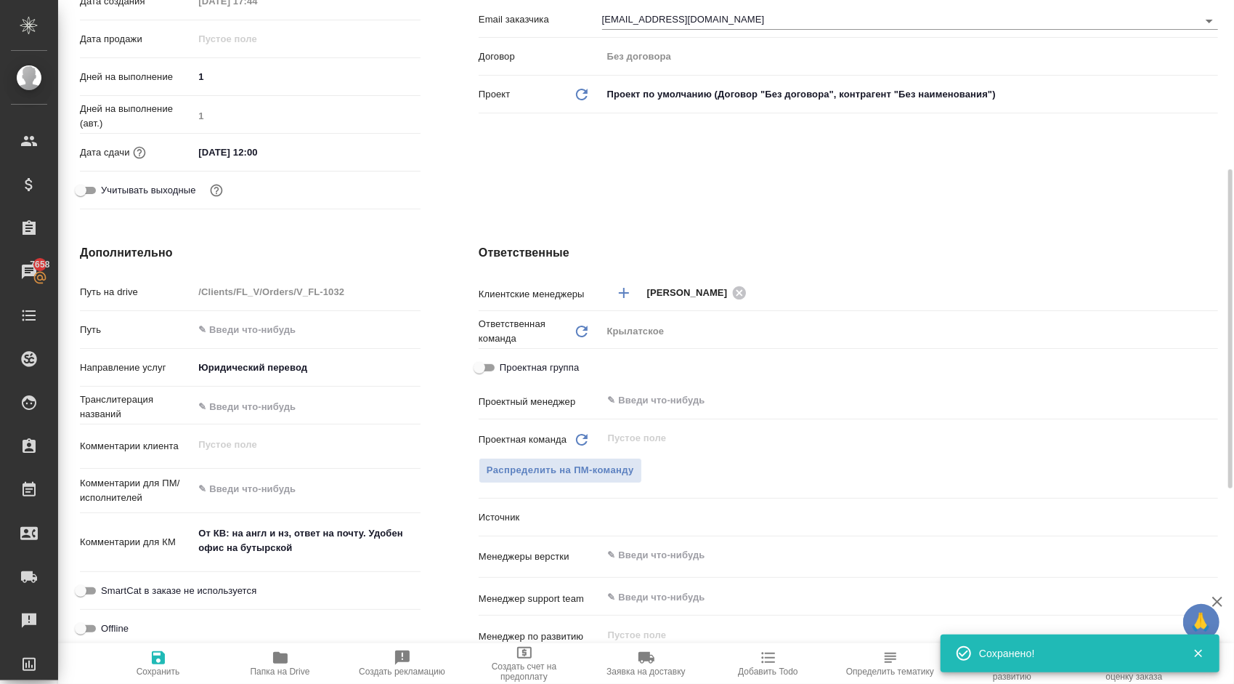
type textarea "x"
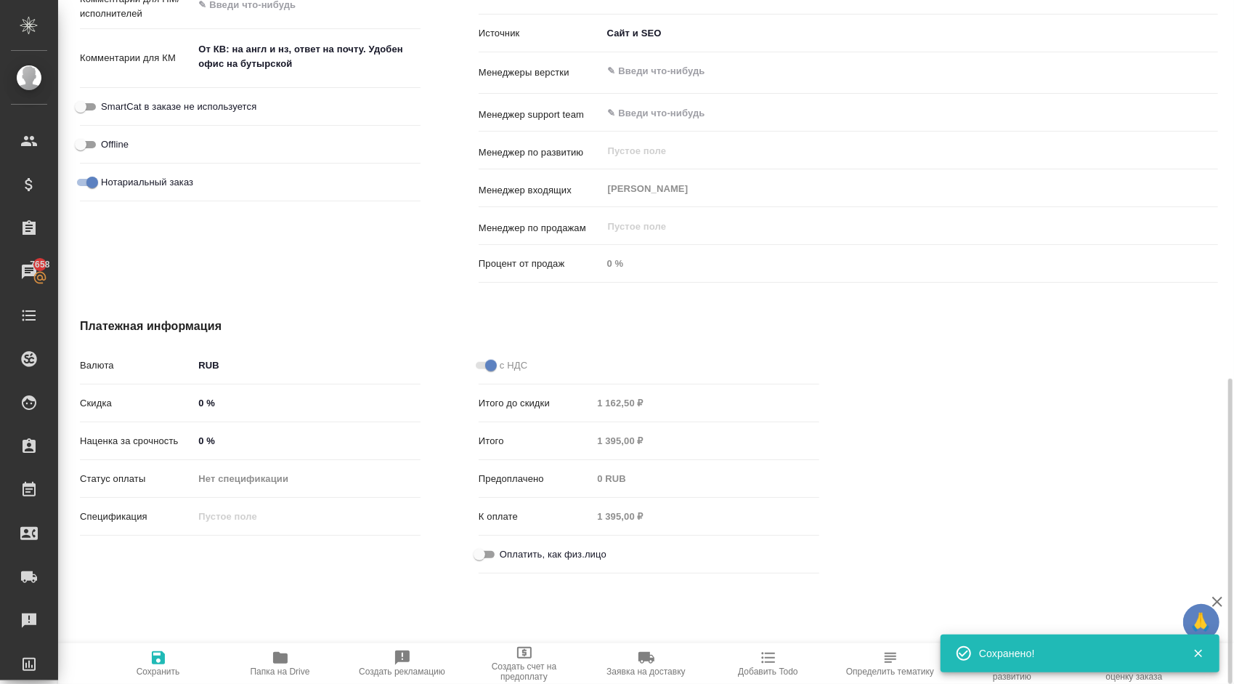
scroll to position [856, 0]
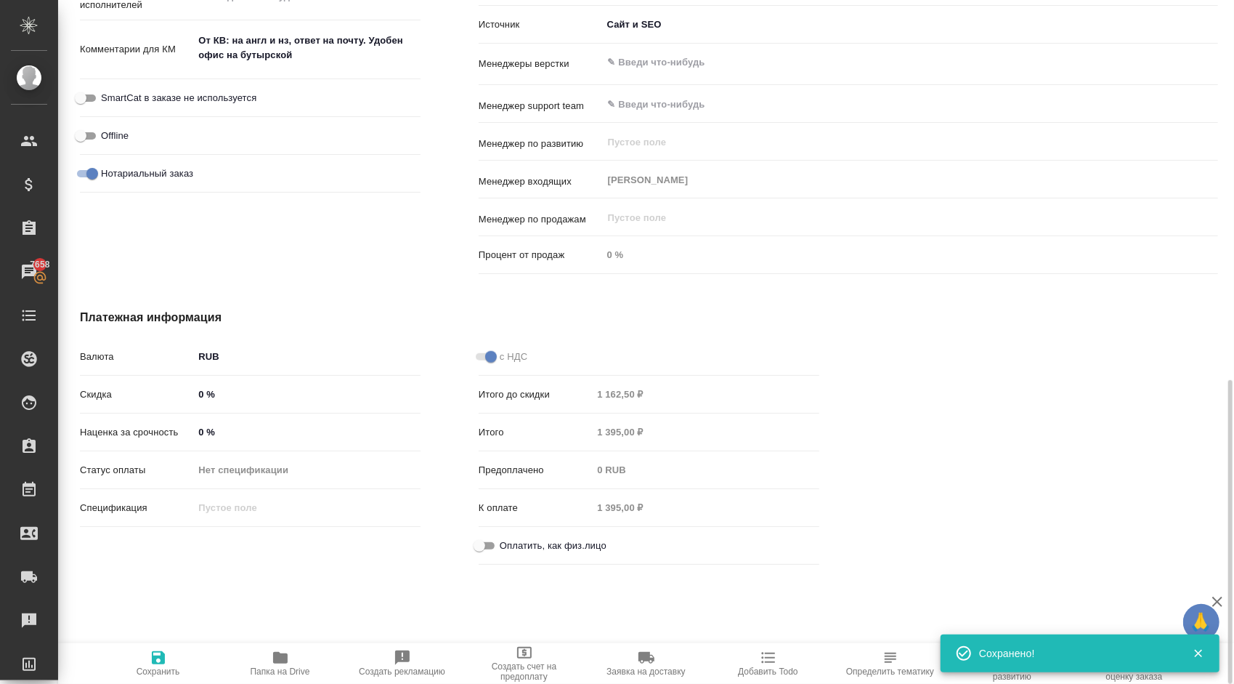
click at [472, 543] on input "Оплатить, как физ.лицо" at bounding box center [479, 545] width 52 height 17
checkbox input "true"
type textarea "x"
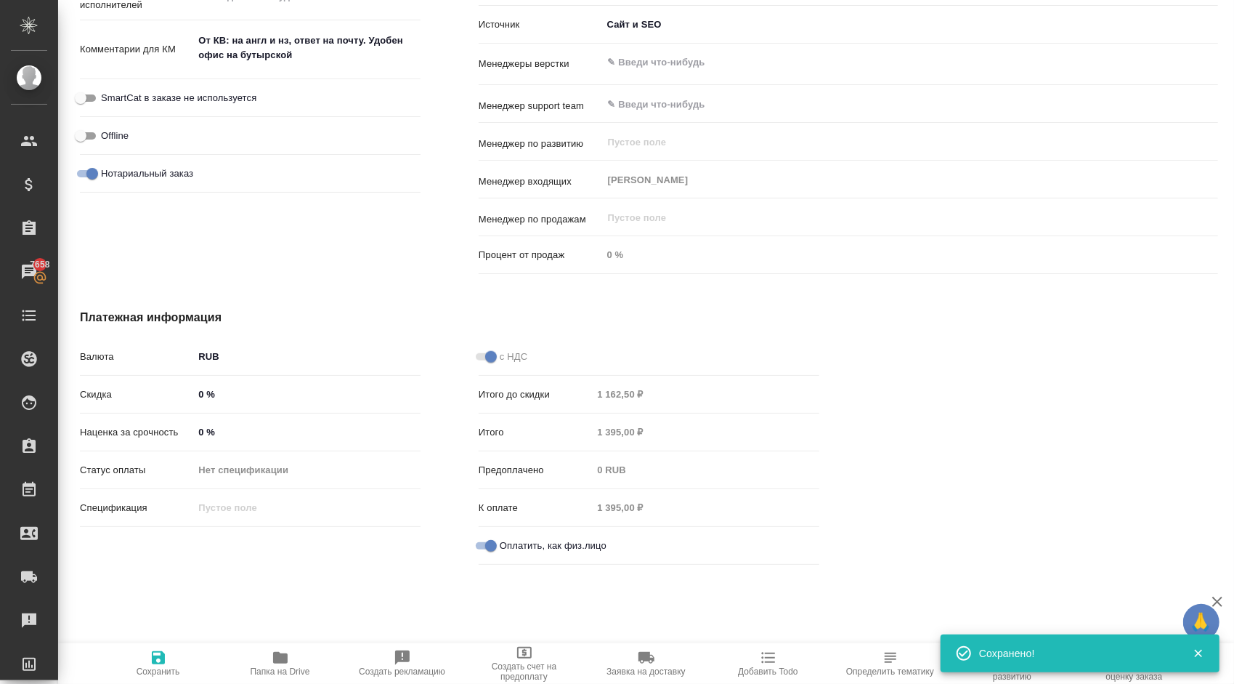
click at [150, 662] on icon "button" at bounding box center [158, 657] width 17 height 17
type textarea "x"
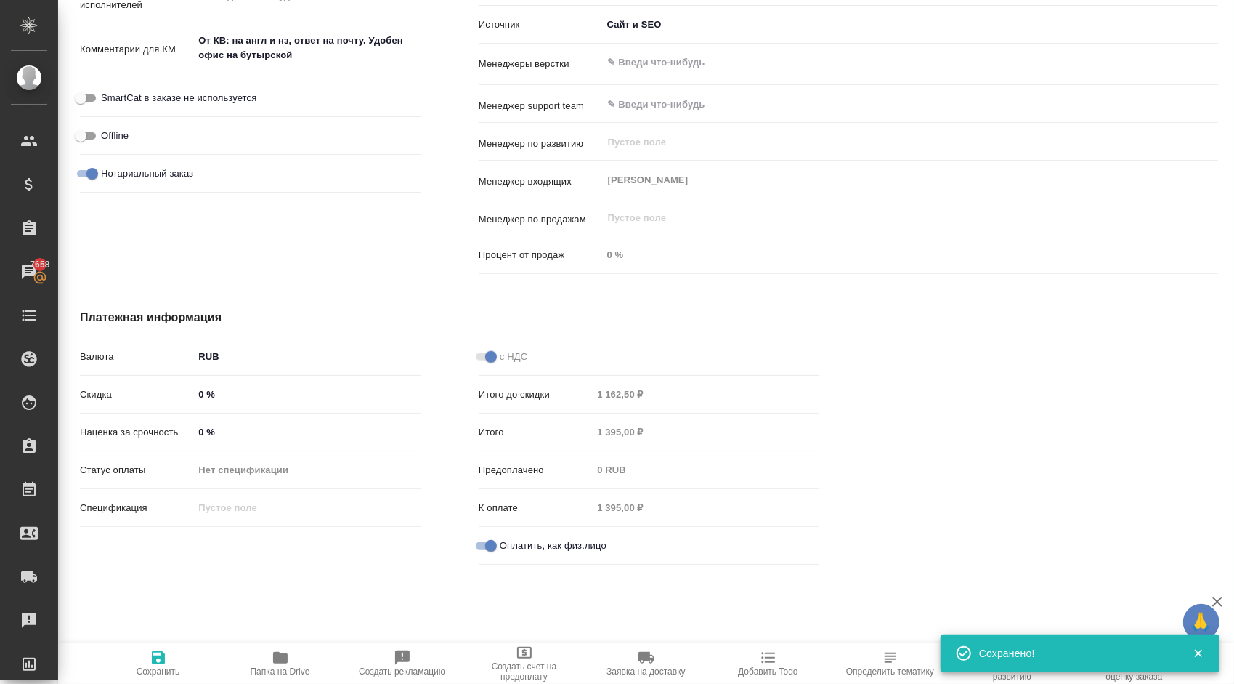
type textarea "x"
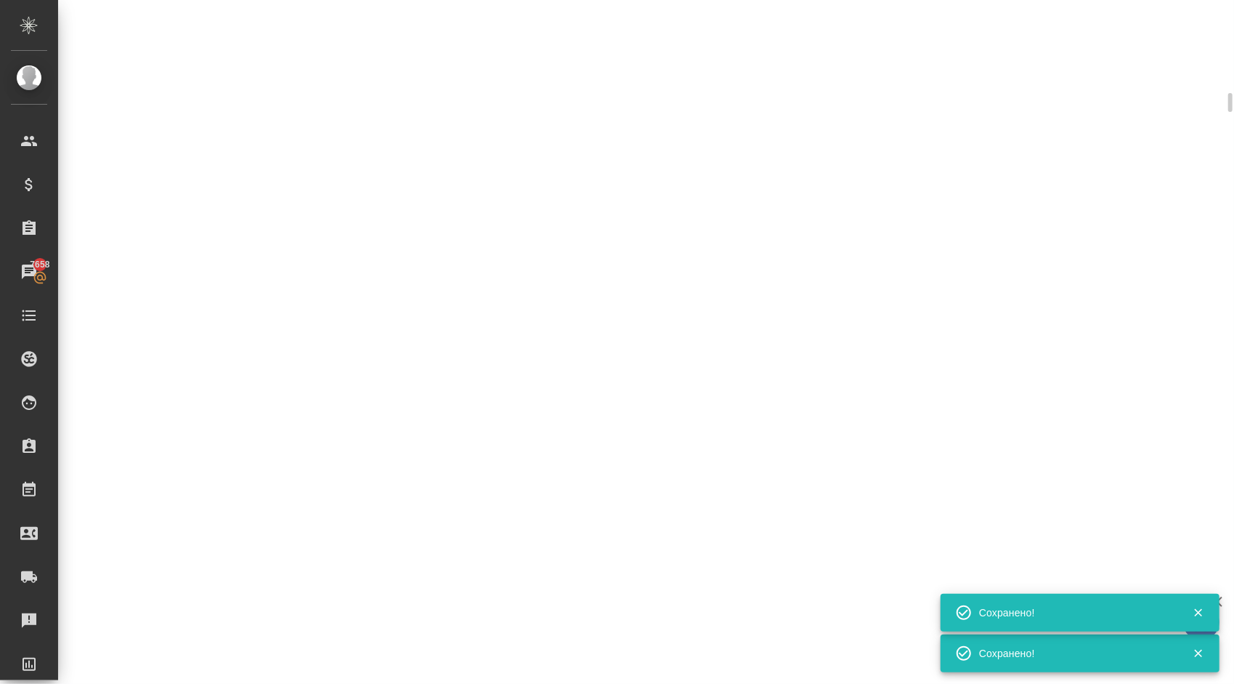
select select "RU"
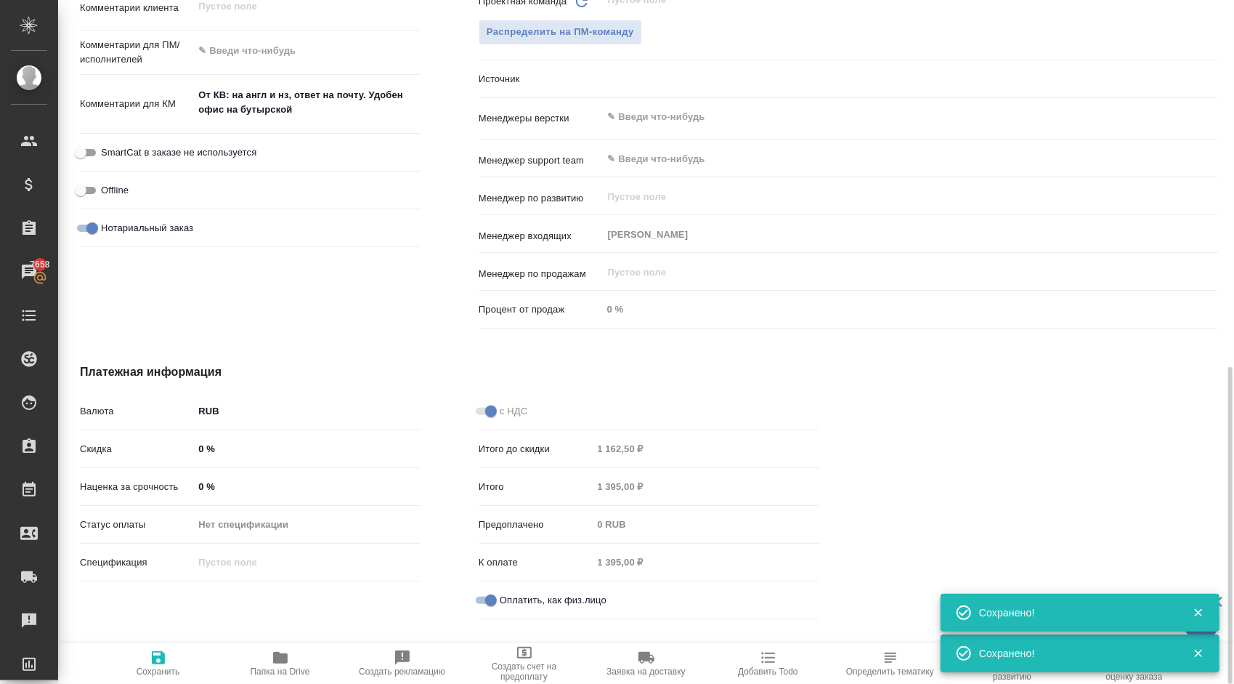
type textarea "x"
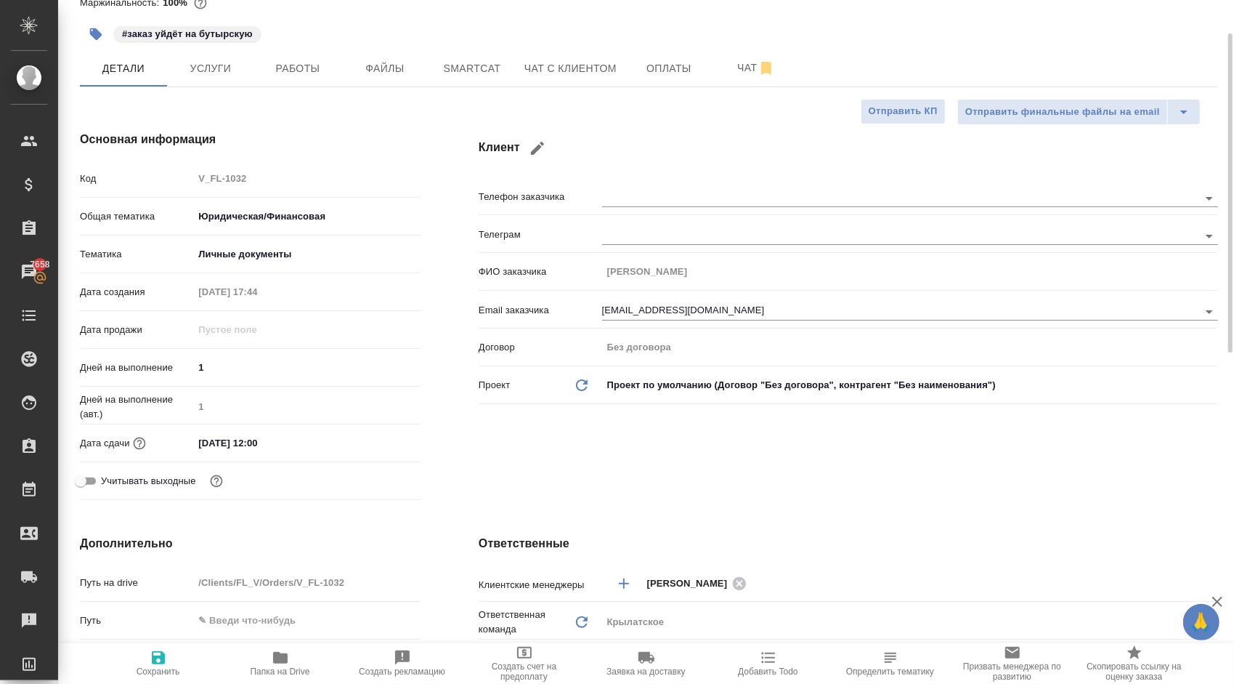
scroll to position [0, 0]
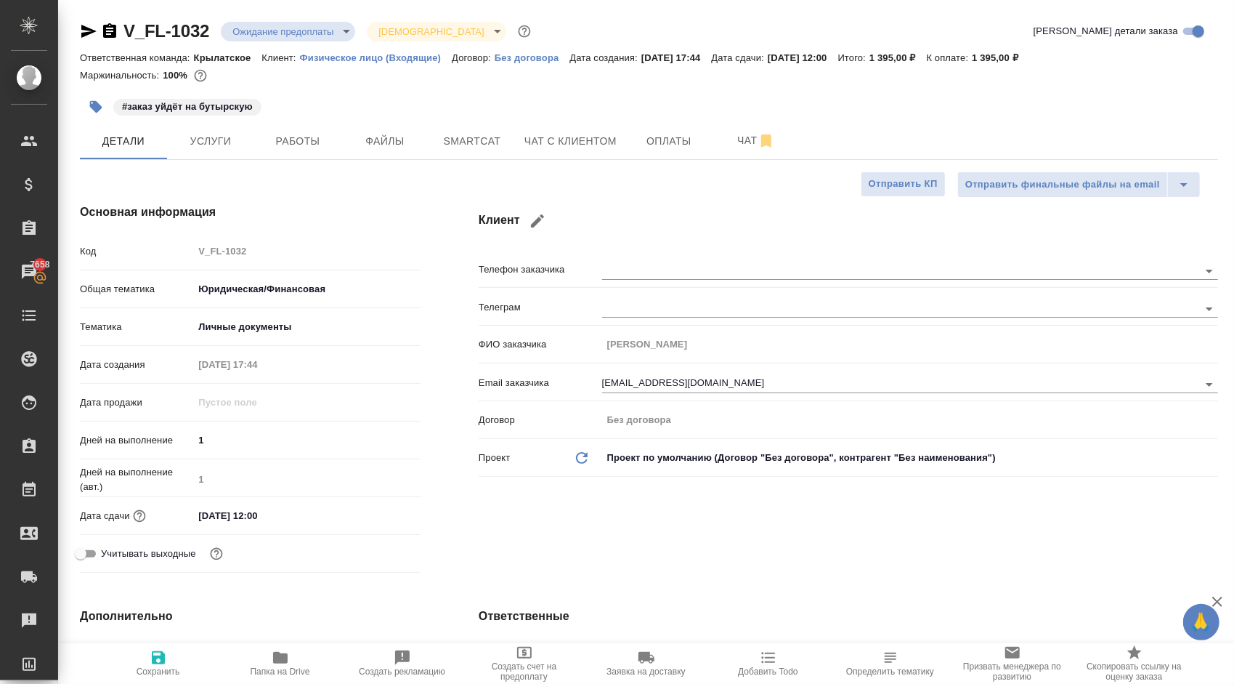
type textarea "x"
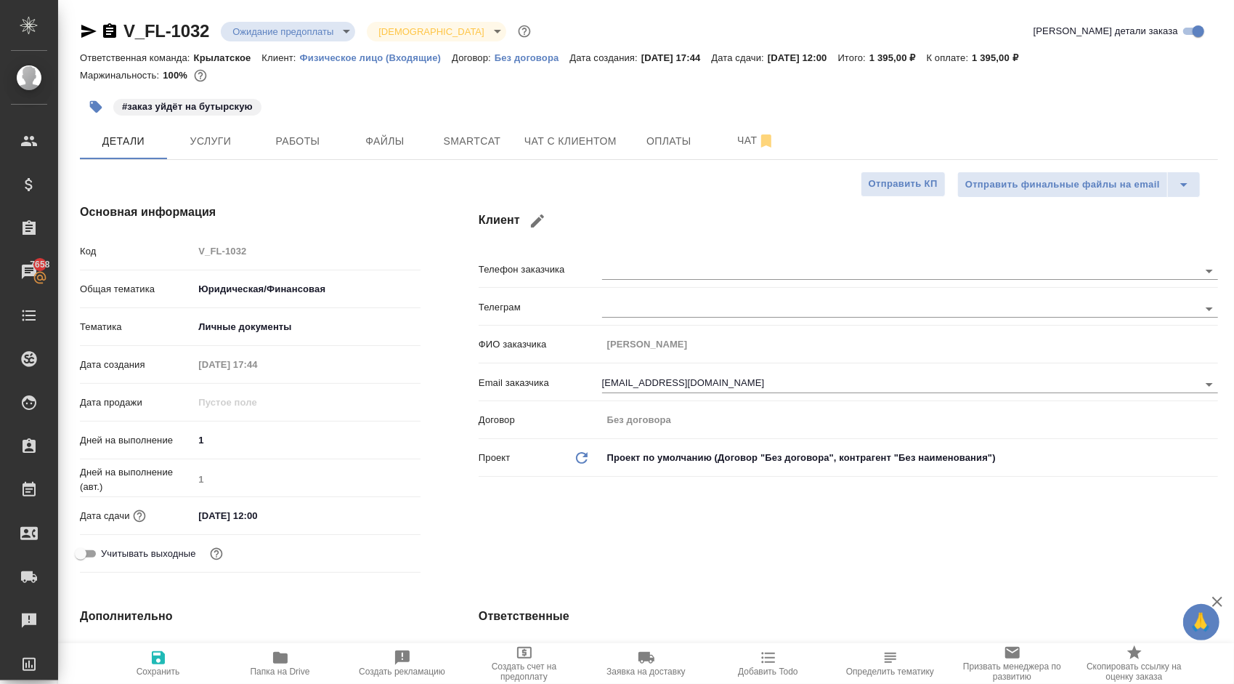
type textarea "x"
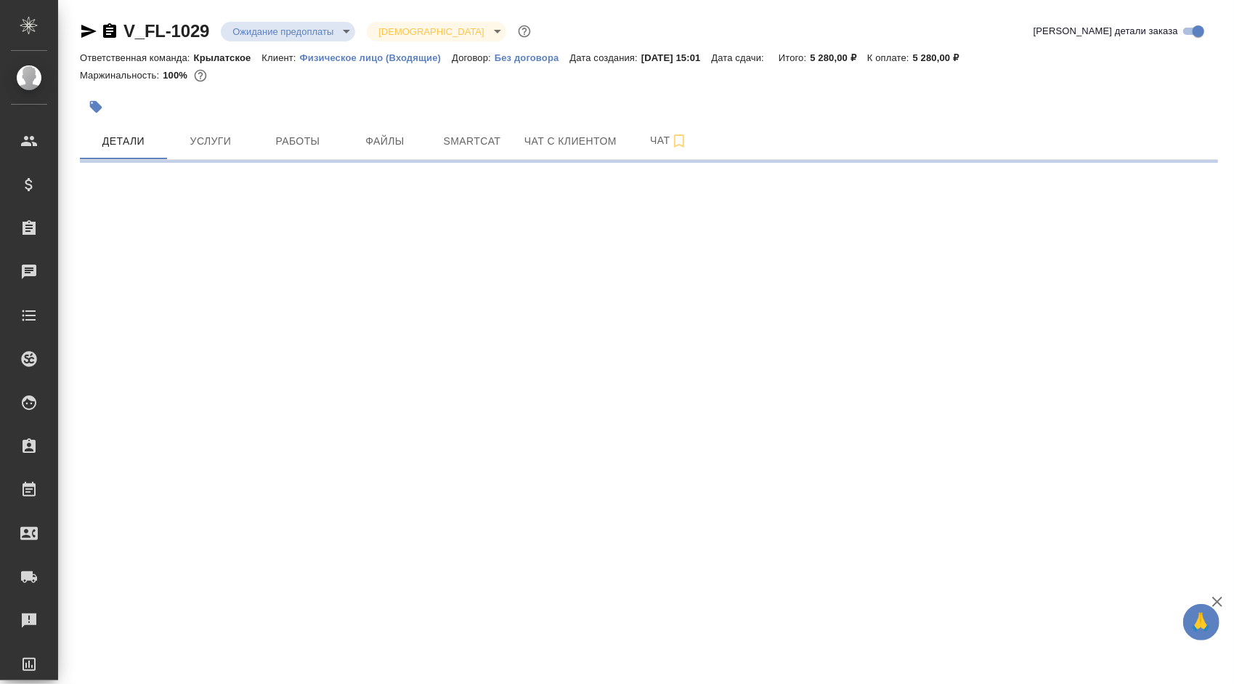
select select "RU"
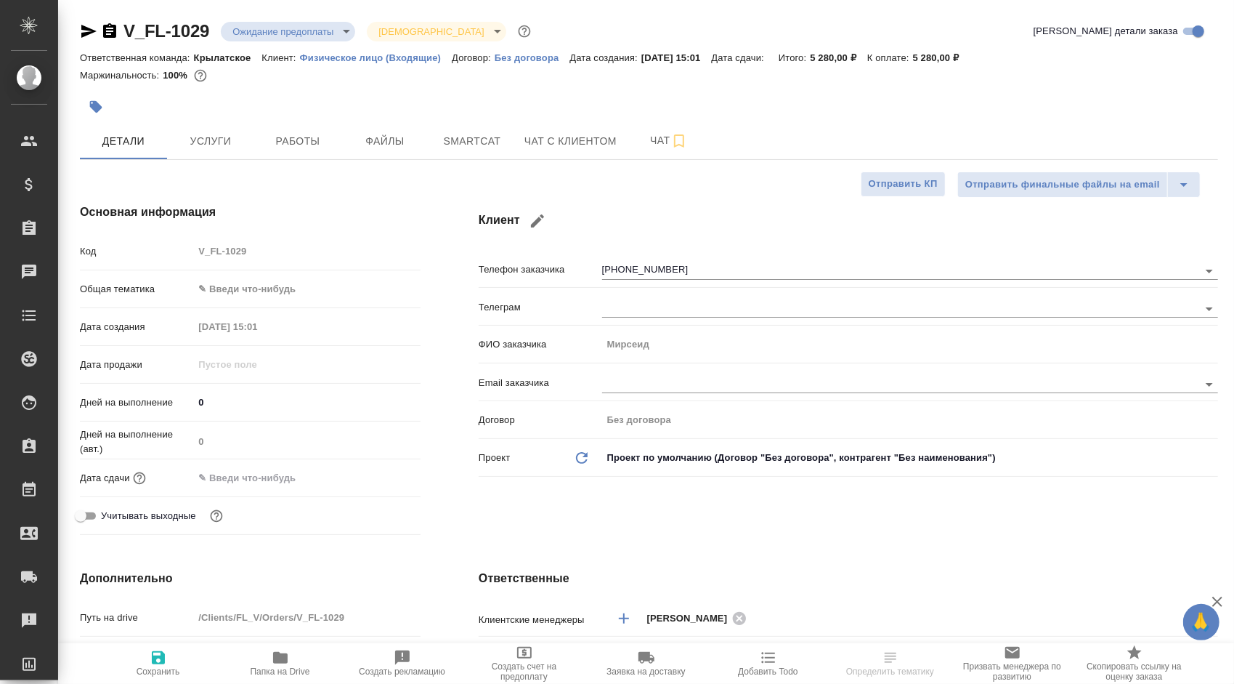
type textarea "x"
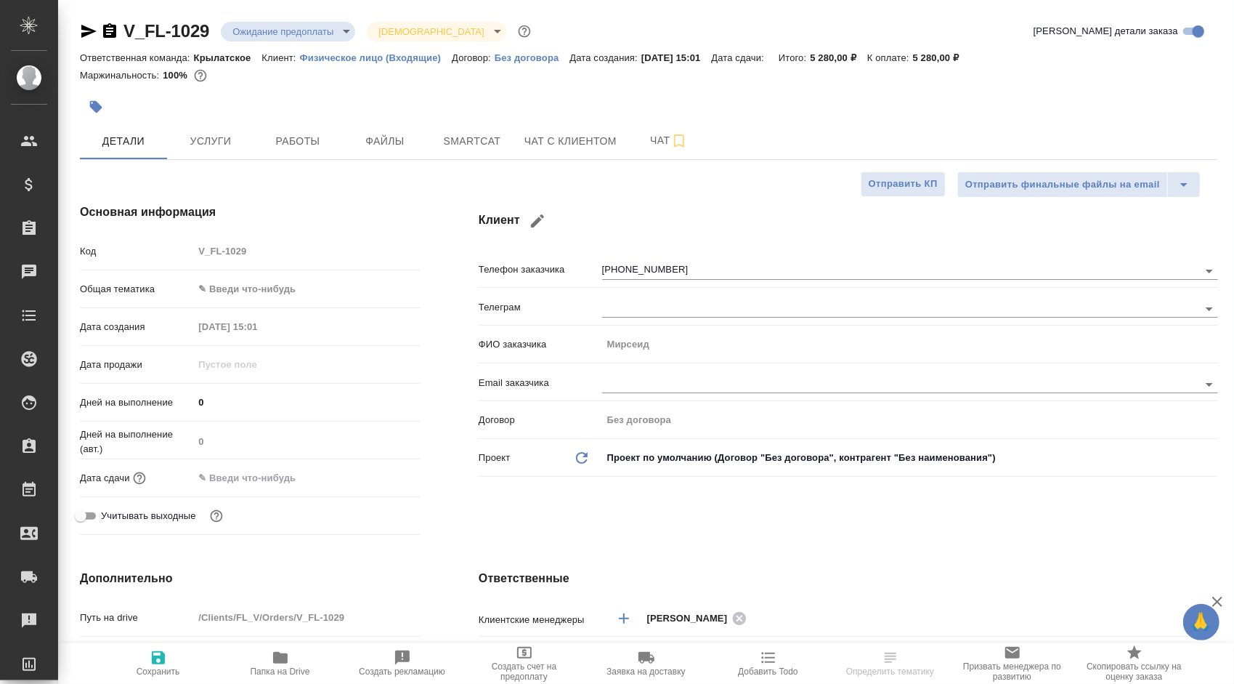
type textarea "x"
click at [551, 135] on span "Чат с клиентом" at bounding box center [570, 141] width 92 height 18
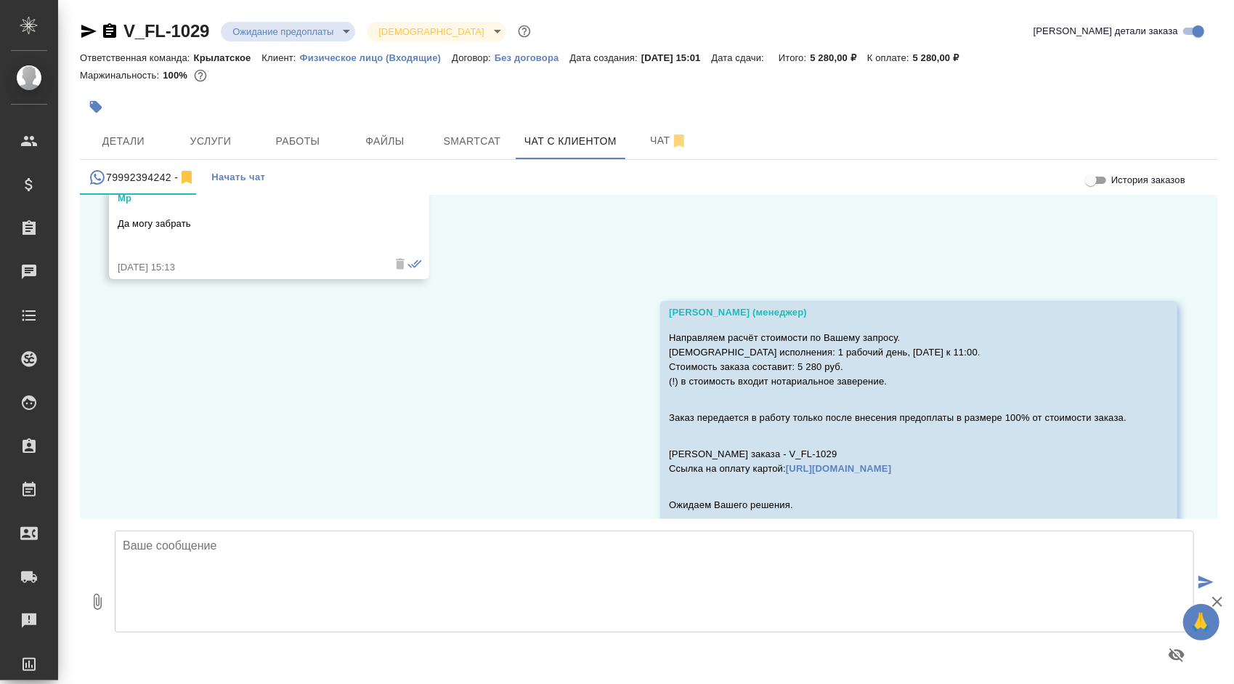
scroll to position [1685, 0]
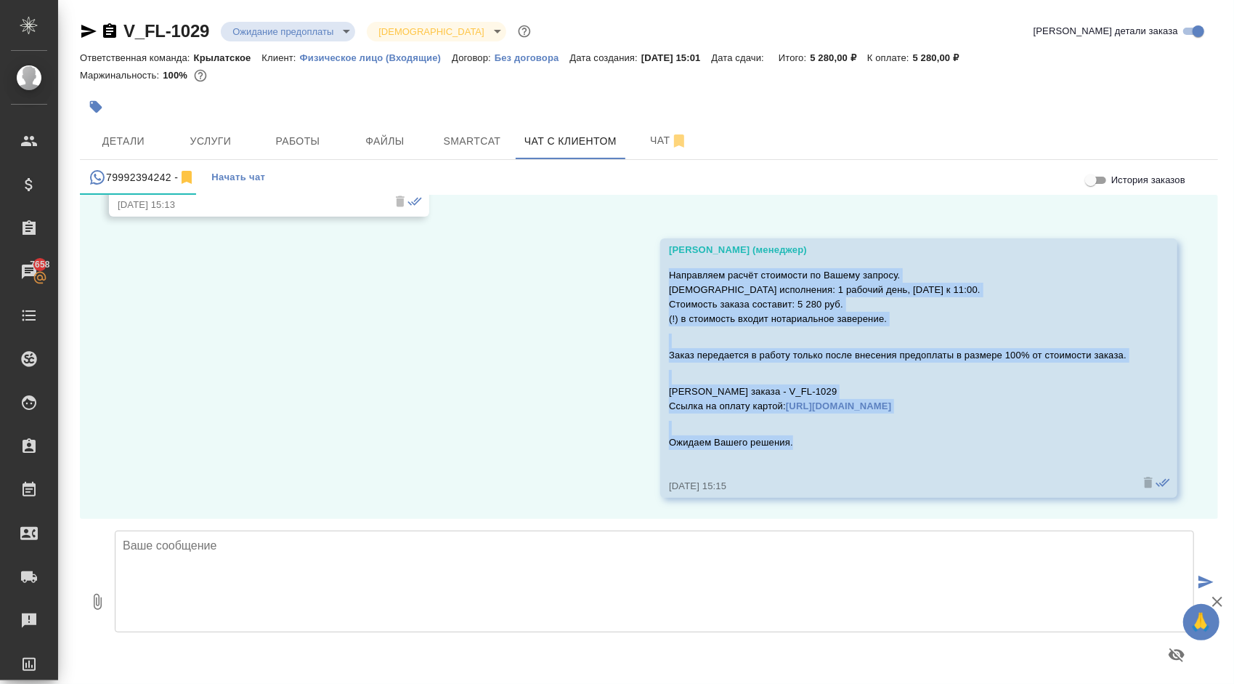
drag, startPoint x: 658, startPoint y: 274, endPoint x: 783, endPoint y: 441, distance: 208.6
click at [783, 441] on div "Направляем расчёт стоимости по Вашему запросу. Срок исполнения: 1 рабочий день,…" at bounding box center [898, 367] width 458 height 207
copy div "Направляем расчёт стоимости по Вашему запросу. Срок исполнения: 1 рабочий день,…"
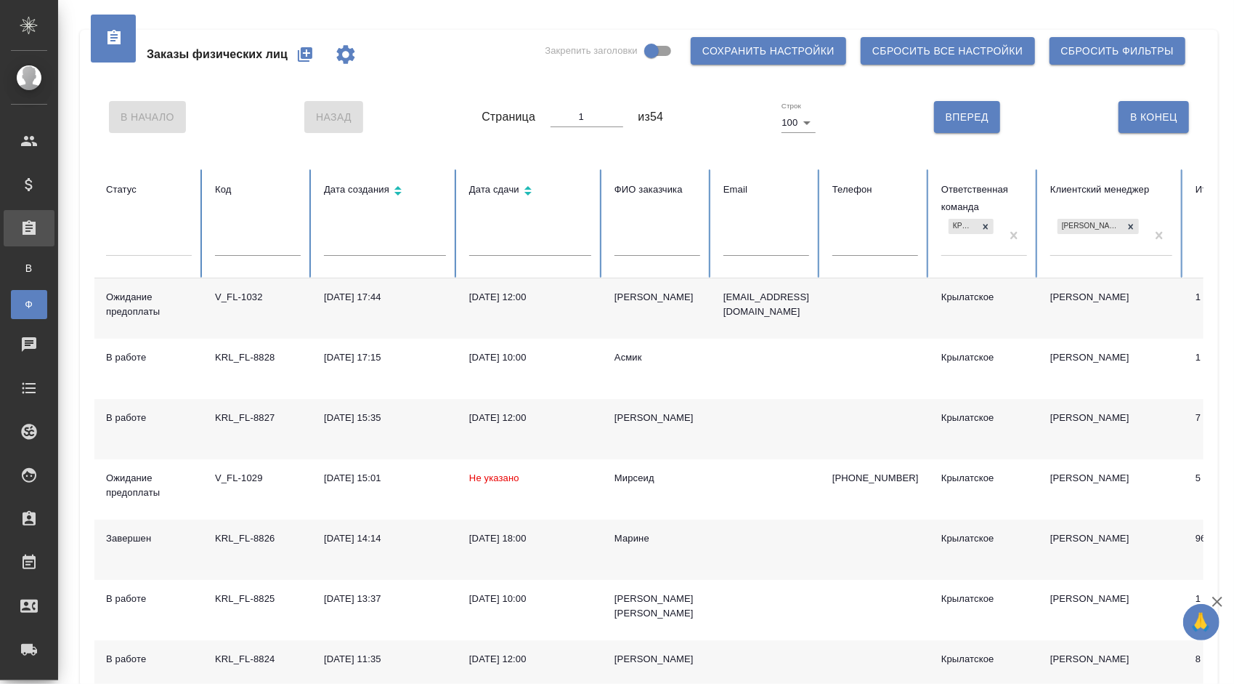
drag, startPoint x: 115, startPoint y: 247, endPoint x: 131, endPoint y: 259, distance: 20.8
click at [114, 248] on div at bounding box center [149, 241] width 86 height 21
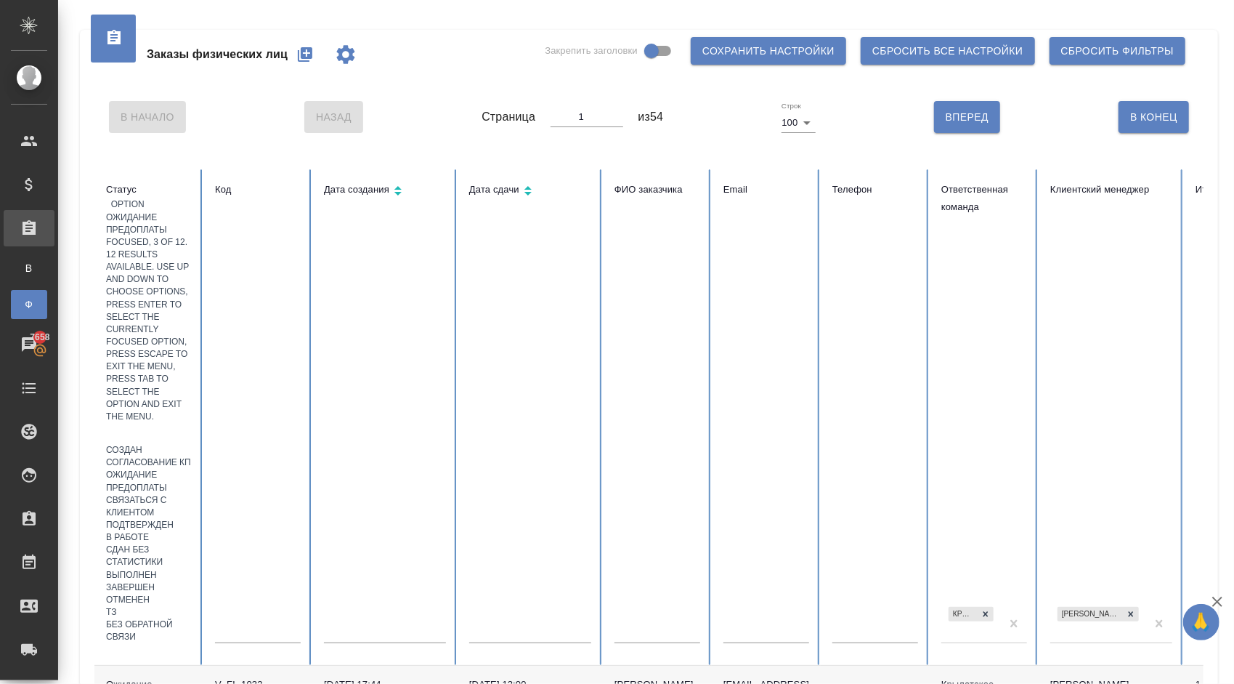
click at [192, 469] on div "Ожидание предоплаты" at bounding box center [149, 481] width 86 height 25
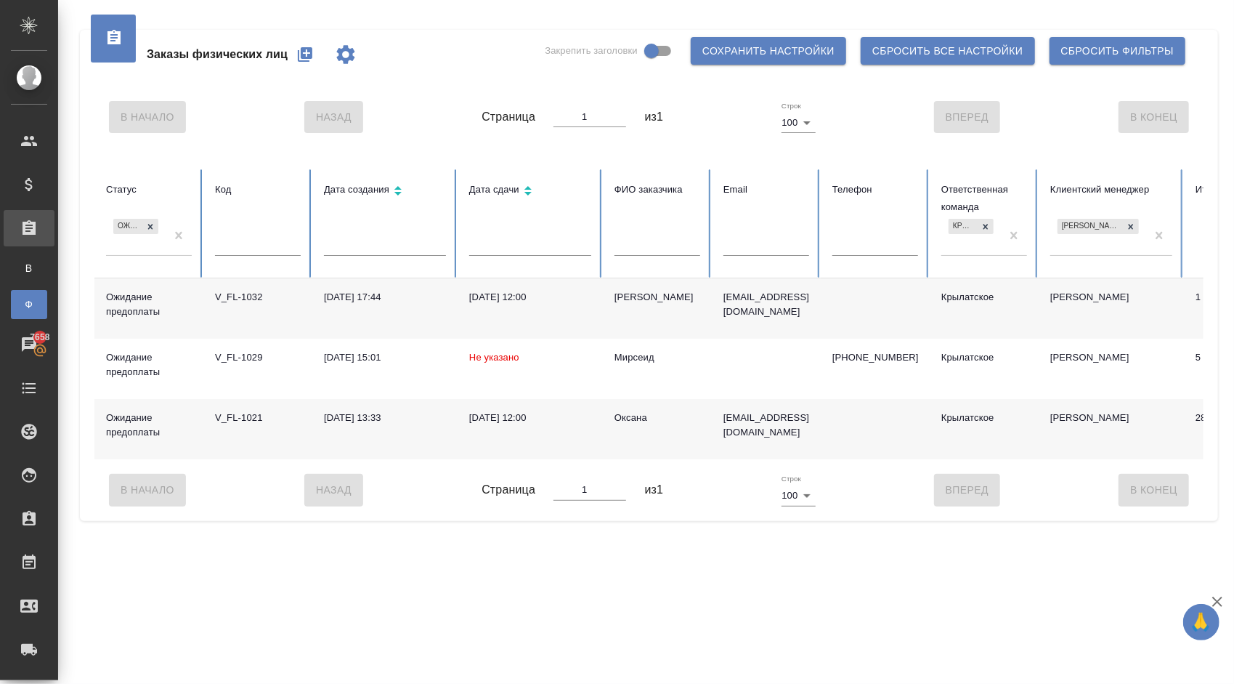
click at [633, 405] on td "Оксана" at bounding box center [657, 429] width 109 height 60
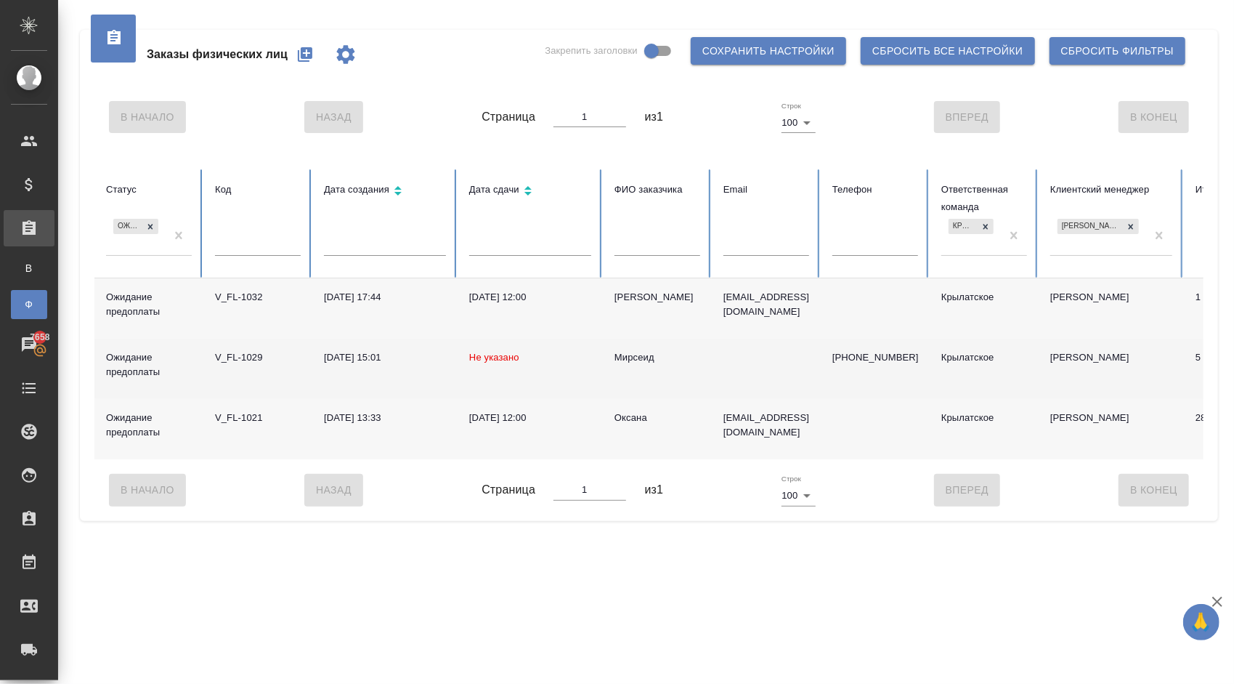
click at [632, 356] on div "Мирсеид" at bounding box center [657, 357] width 86 height 15
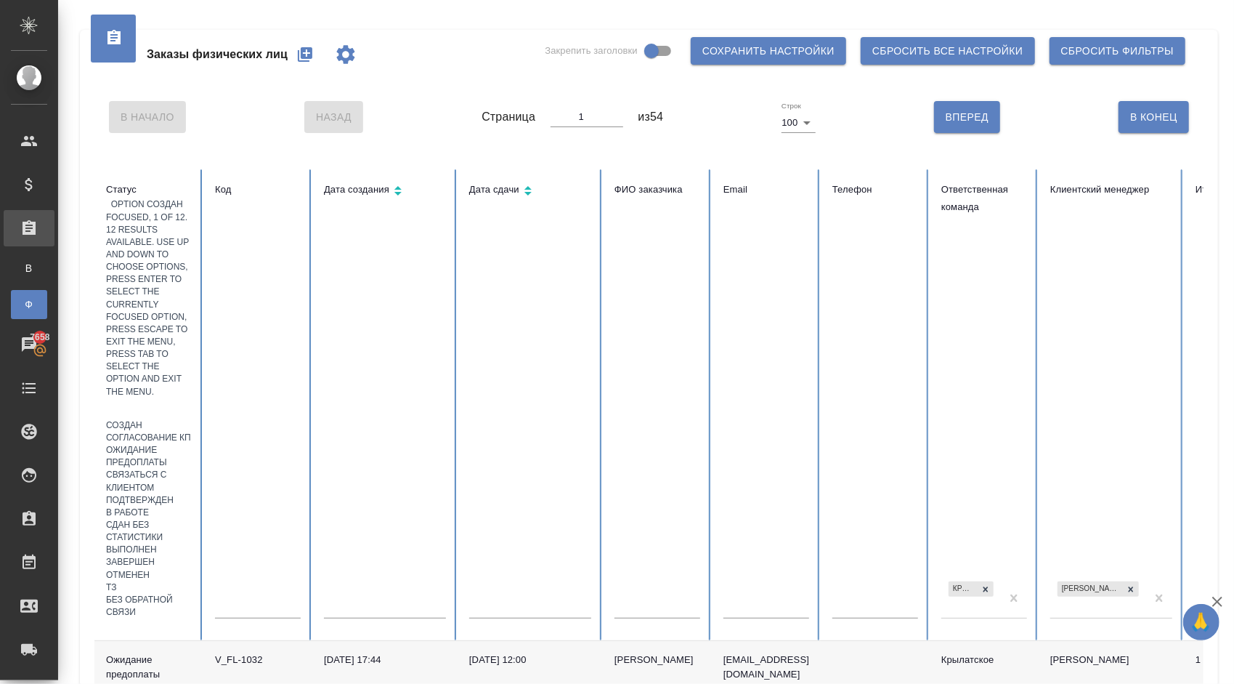
click at [134, 398] on div at bounding box center [149, 408] width 86 height 21
click at [151, 419] on div "Создан" at bounding box center [149, 425] width 86 height 12
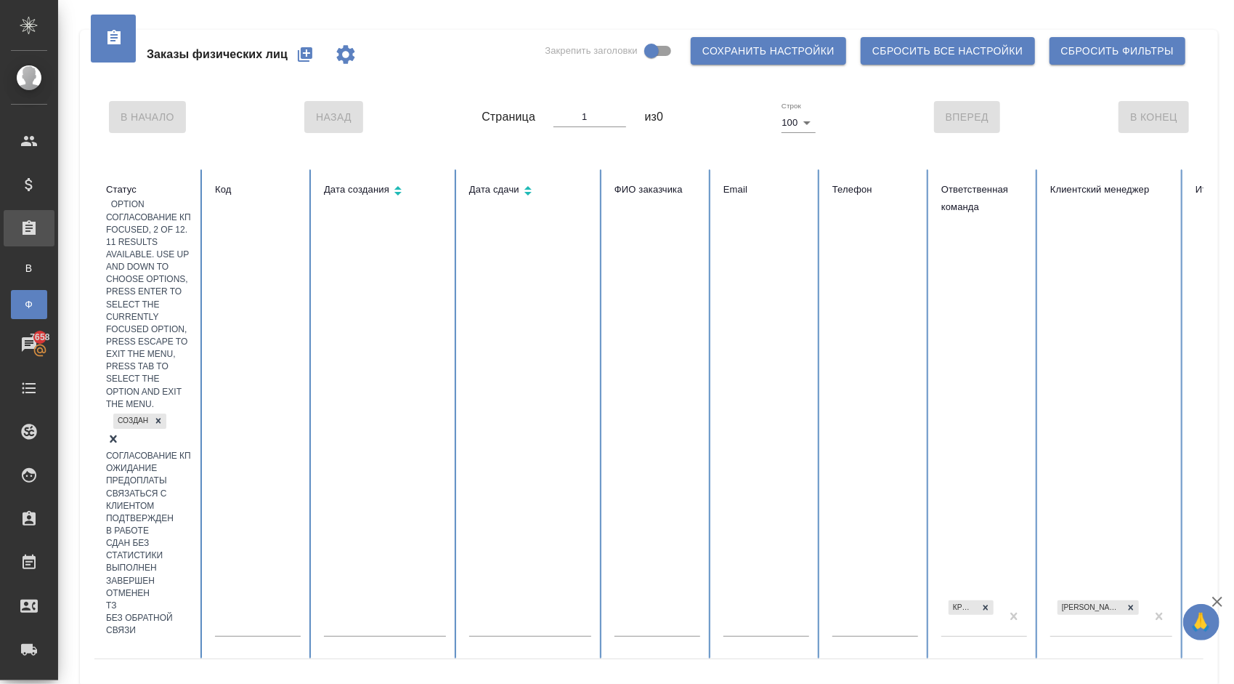
click at [184, 431] on div at bounding box center [149, 440] width 86 height 18
click at [155, 410] on div "Создан" at bounding box center [149, 420] width 86 height 21
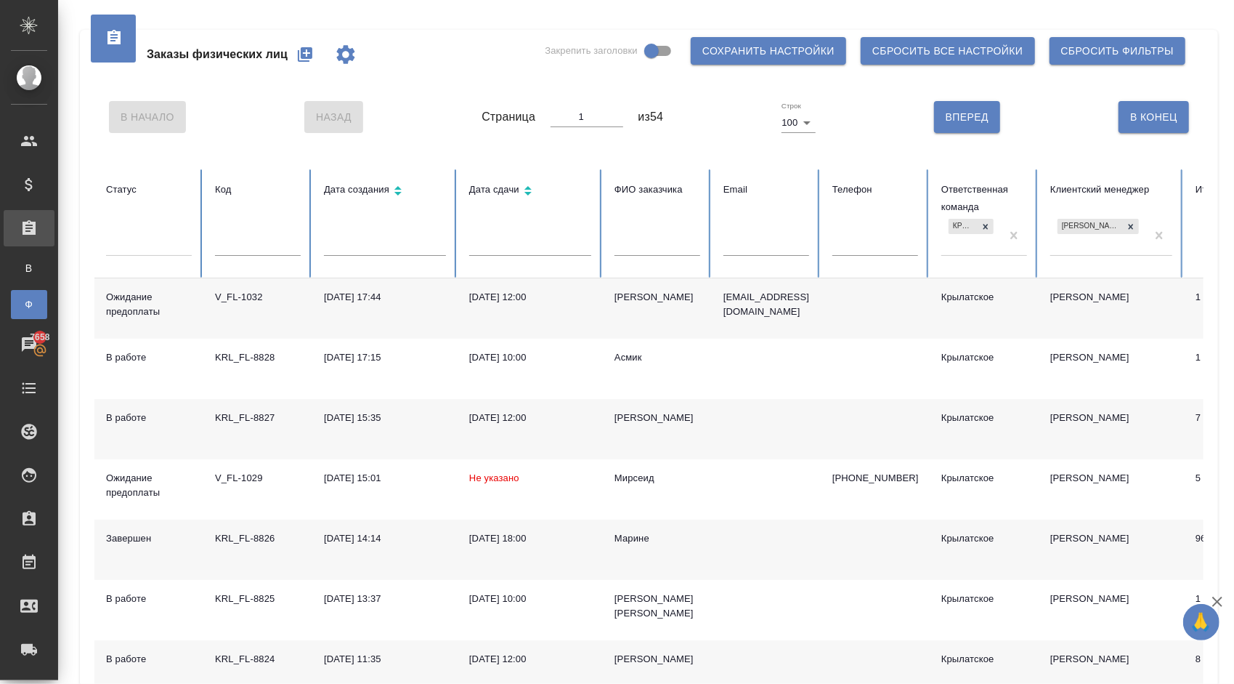
click at [151, 245] on div at bounding box center [149, 241] width 86 height 21
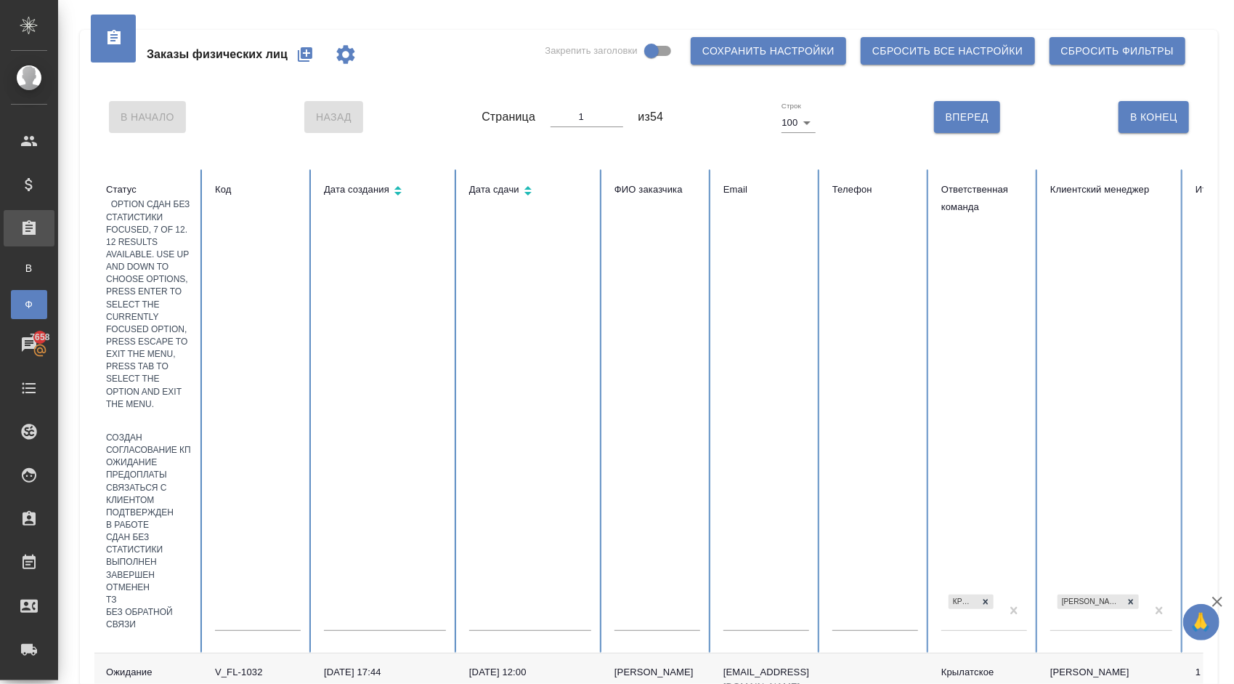
click at [192, 531] on div "Сдан без статистики" at bounding box center [149, 543] width 86 height 25
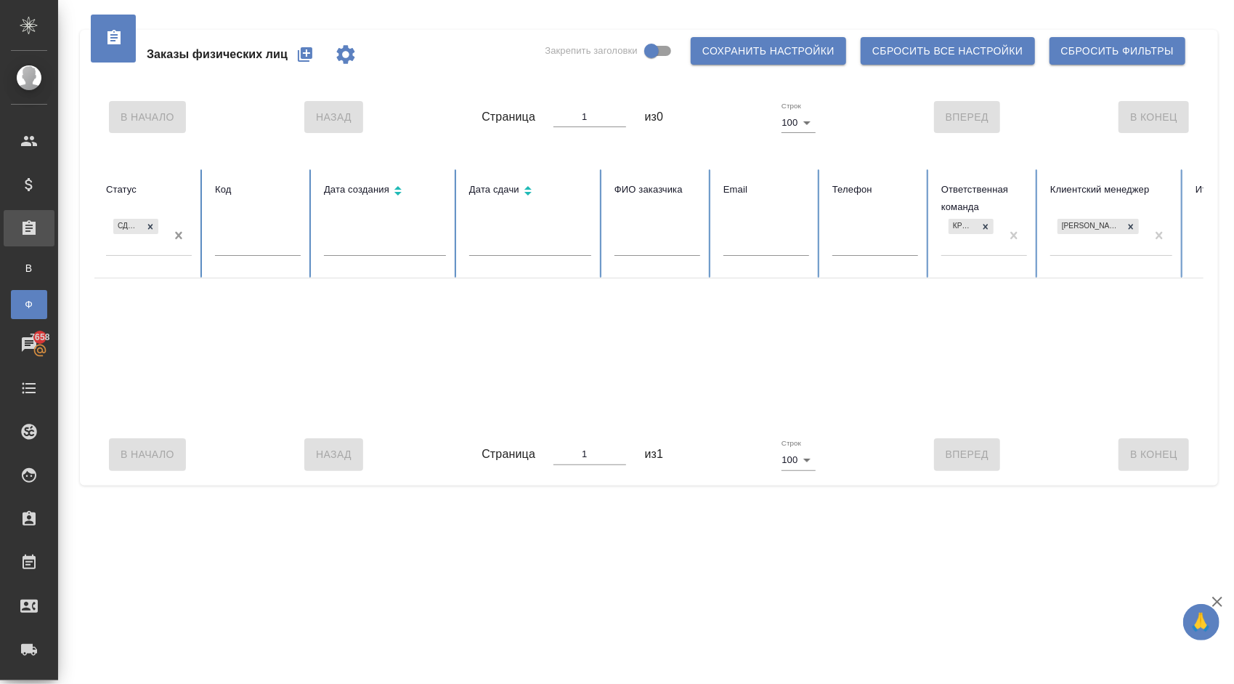
click at [163, 241] on div "Сдан без статистики" at bounding box center [136, 235] width 60 height 39
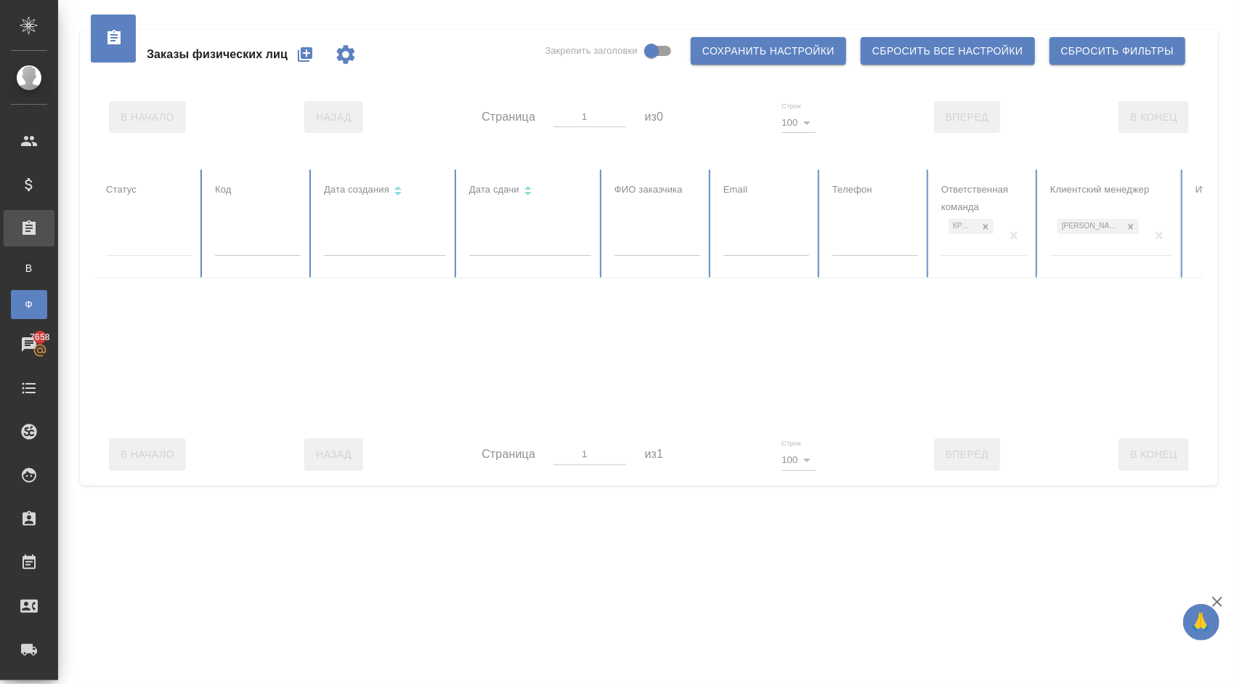
click at [137, 237] on div at bounding box center [149, 241] width 86 height 21
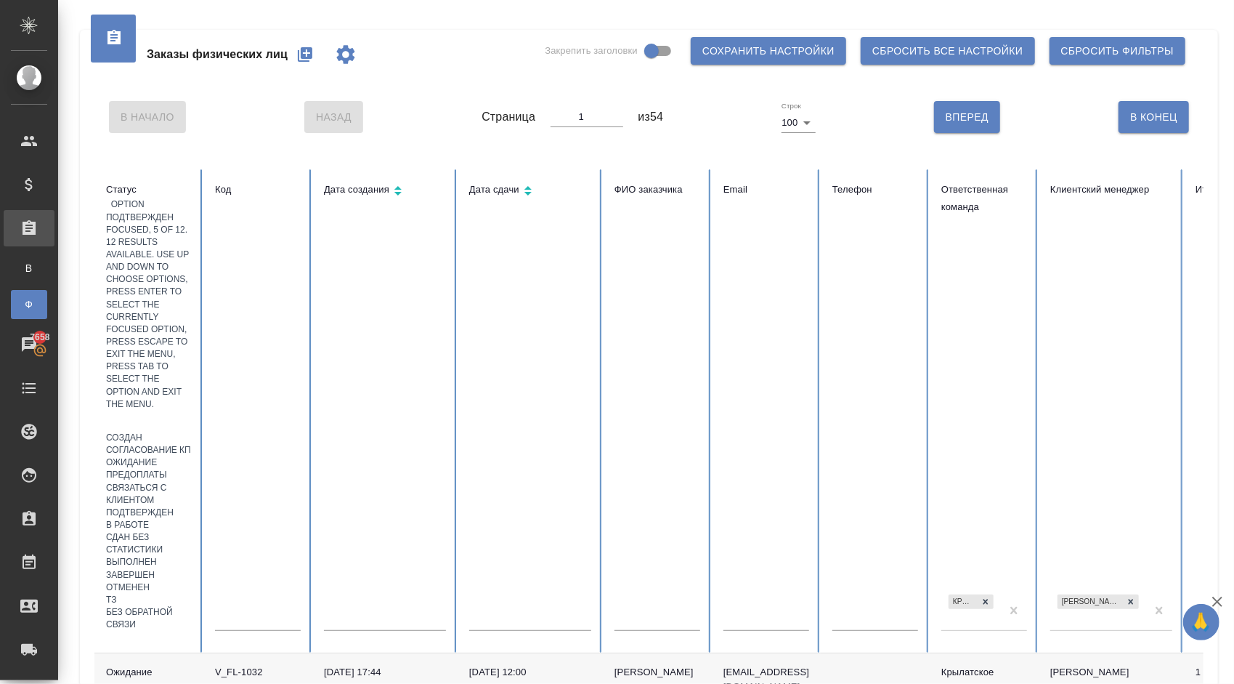
click at [192, 506] on div "Подтвержден" at bounding box center [149, 512] width 86 height 12
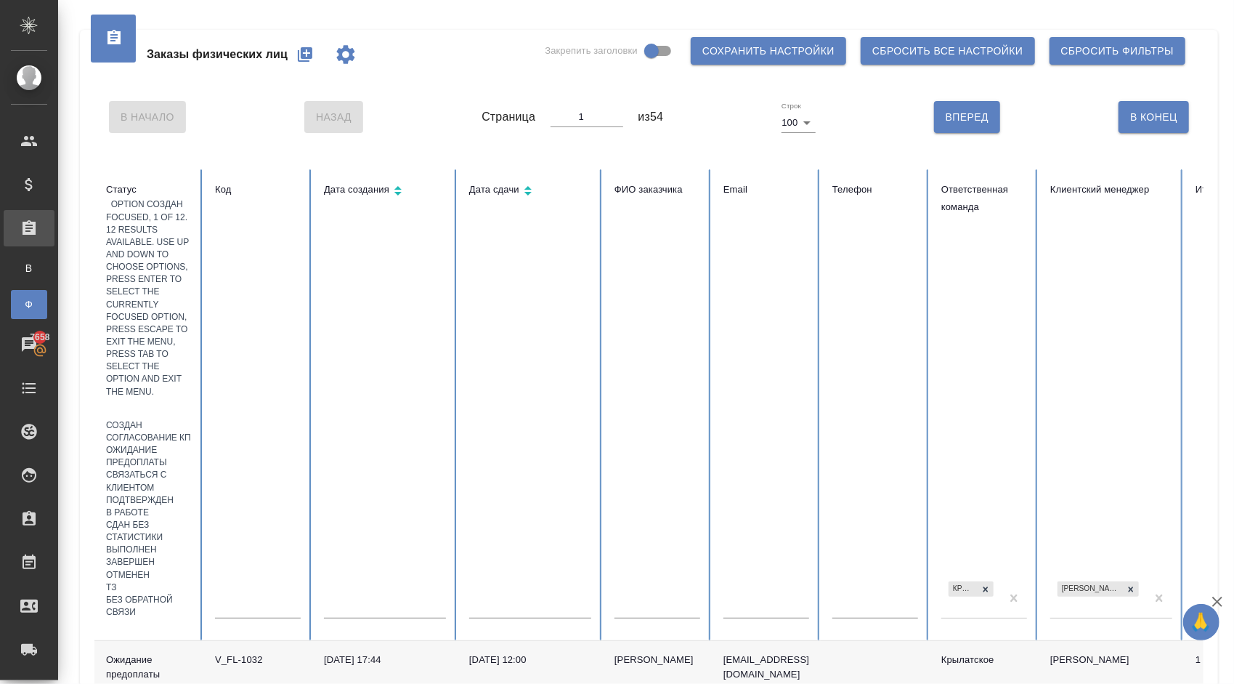
click at [164, 398] on div at bounding box center [149, 408] width 86 height 21
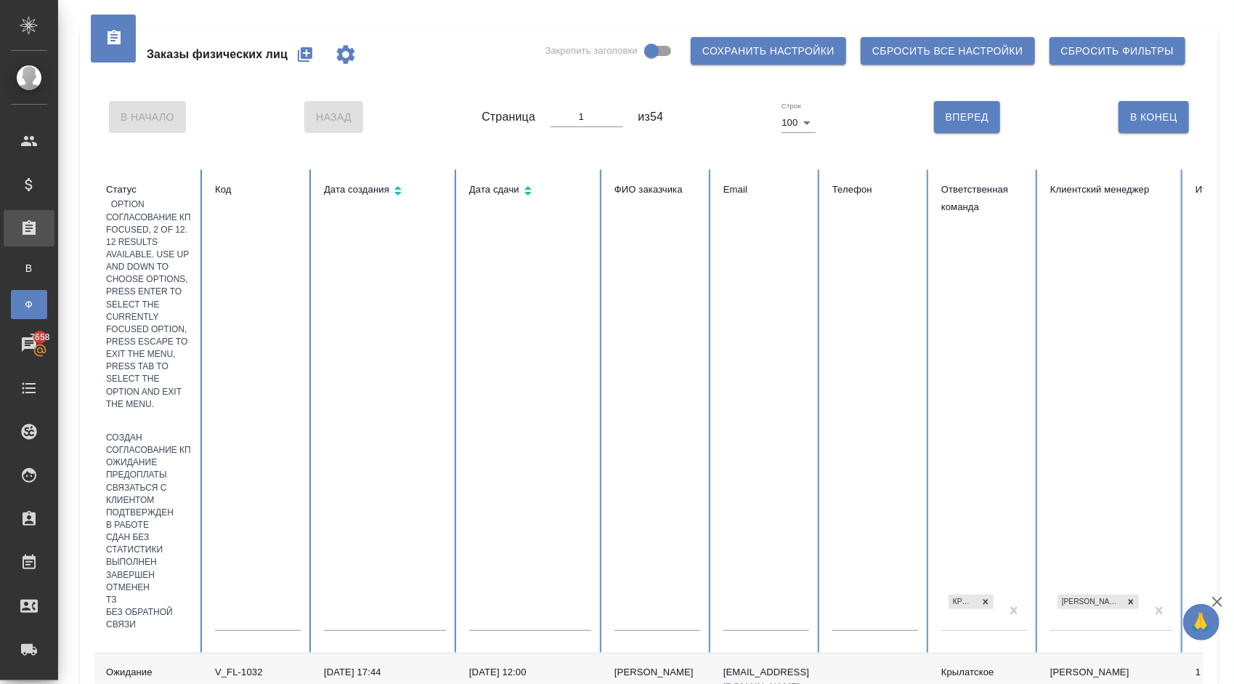
click at [192, 444] on div "Согласование КП" at bounding box center [149, 450] width 86 height 12
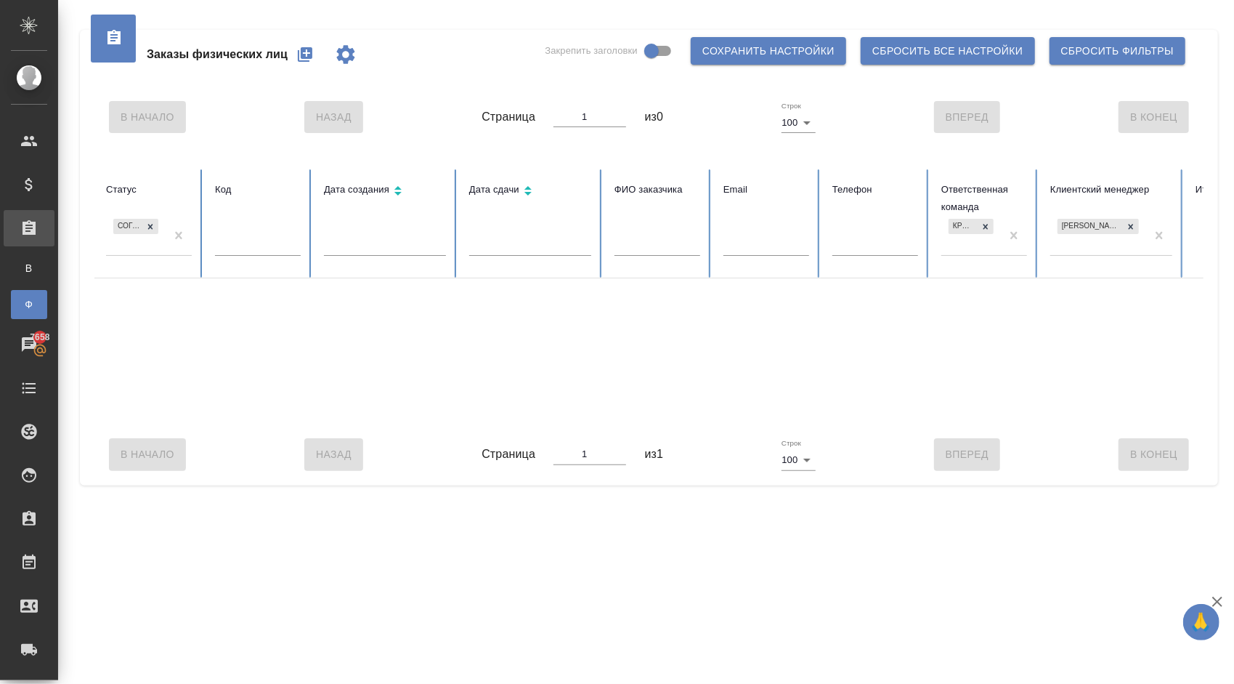
click at [160, 236] on div "Согласование КП" at bounding box center [136, 235] width 60 height 39
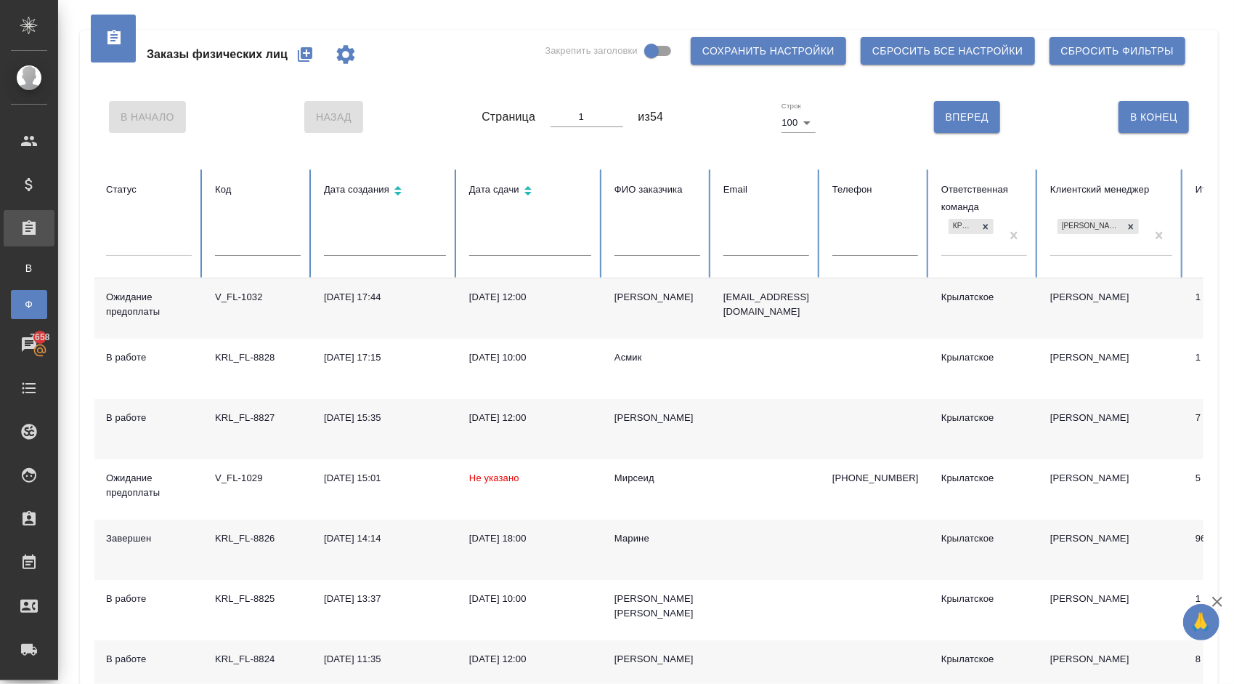
click at [331, 102] on div "В Начало Назад Страница 1 из 54 Строк 100 100 Вперед В Конец" at bounding box center [648, 116] width 1109 height 61
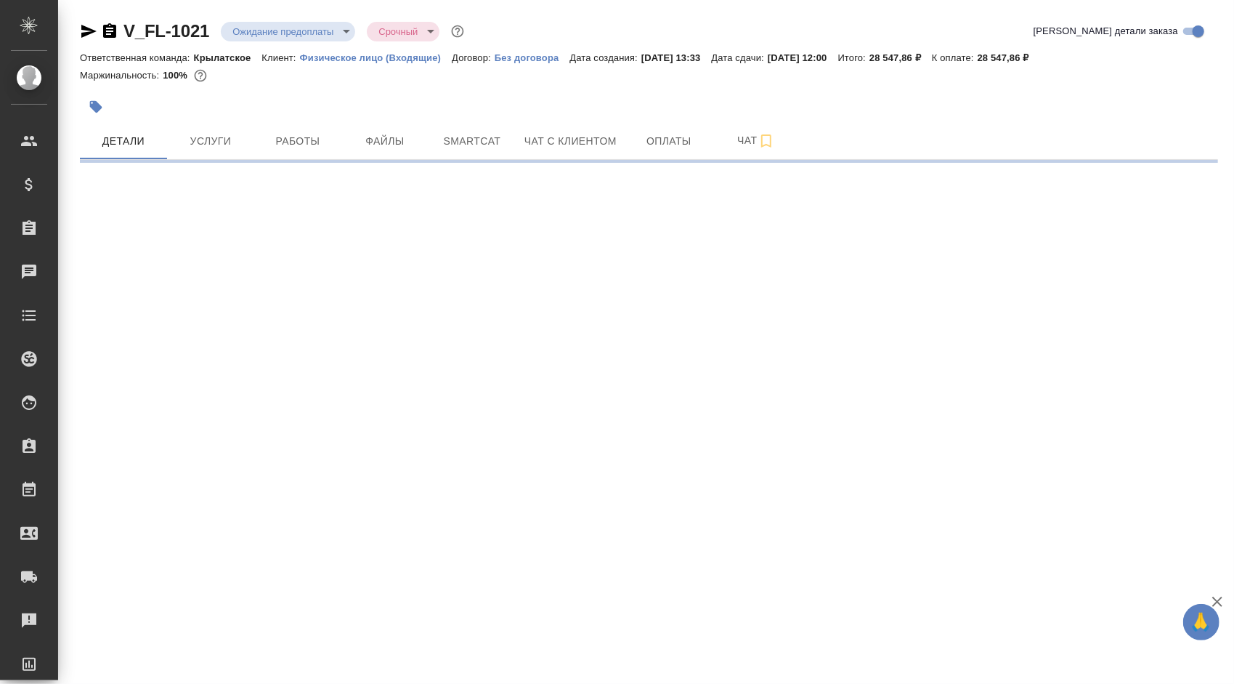
select select "RU"
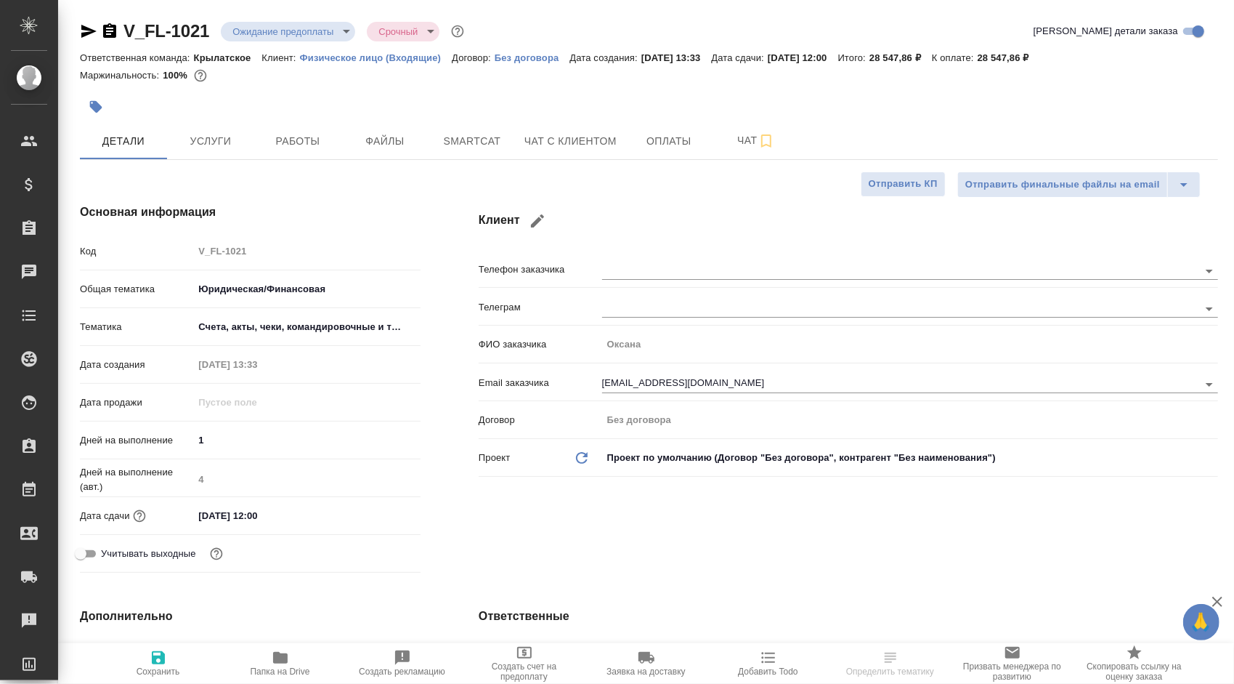
type textarea "x"
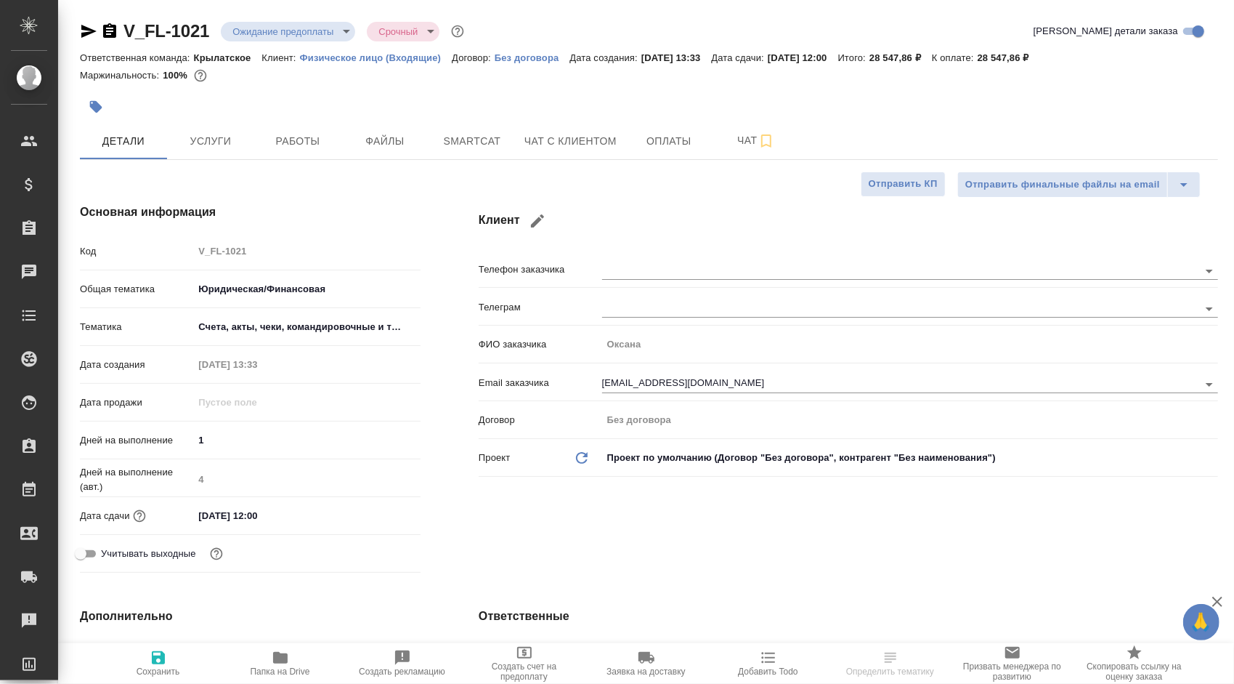
type textarea "x"
click at [566, 131] on button "Чат с клиентом" at bounding box center [571, 141] width 110 height 36
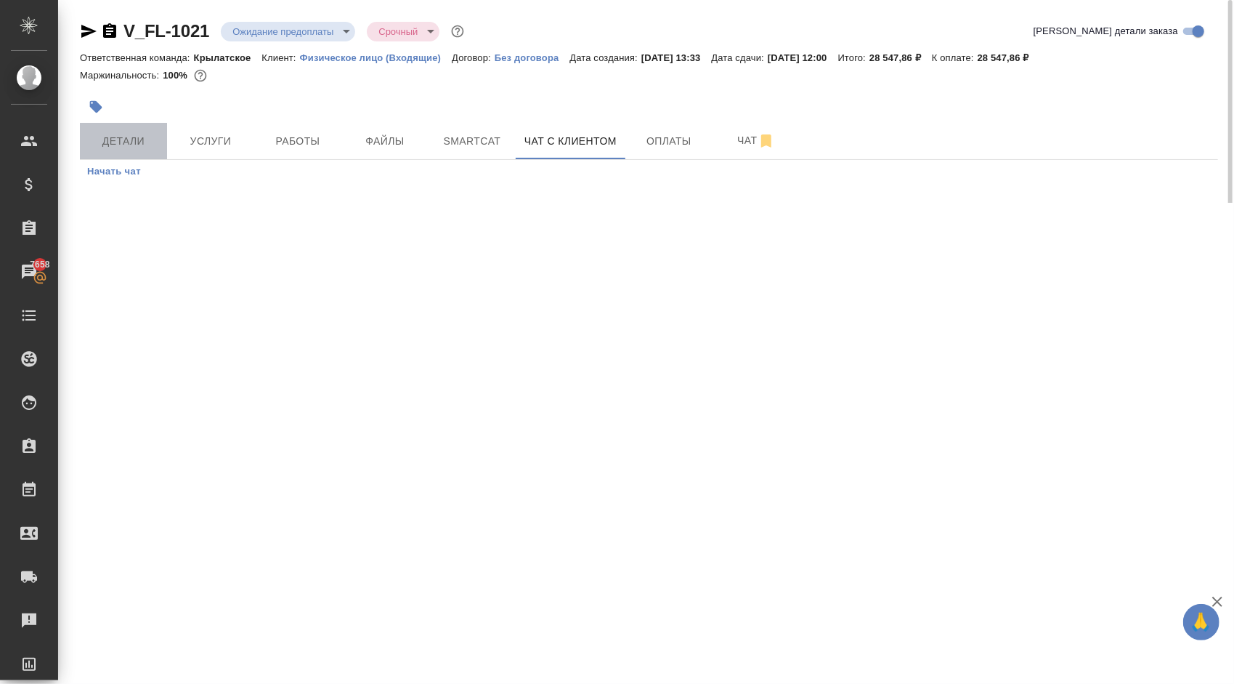
click at [137, 138] on span "Детали" at bounding box center [124, 141] width 70 height 18
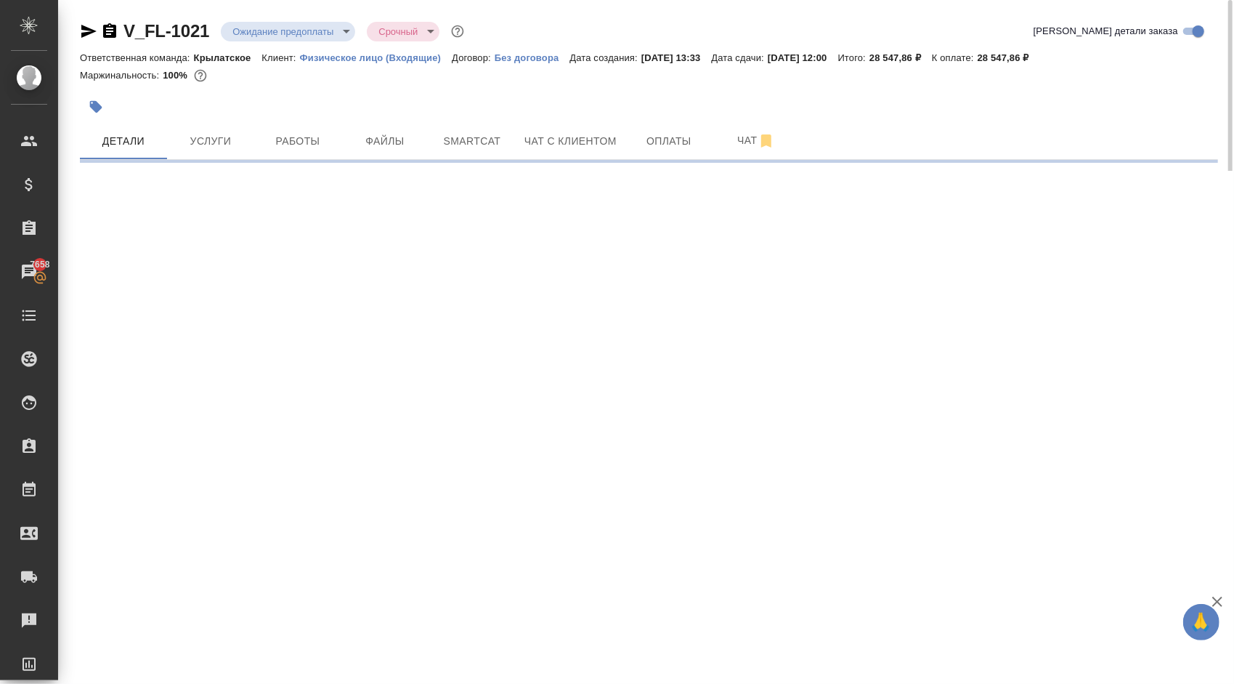
select select "RU"
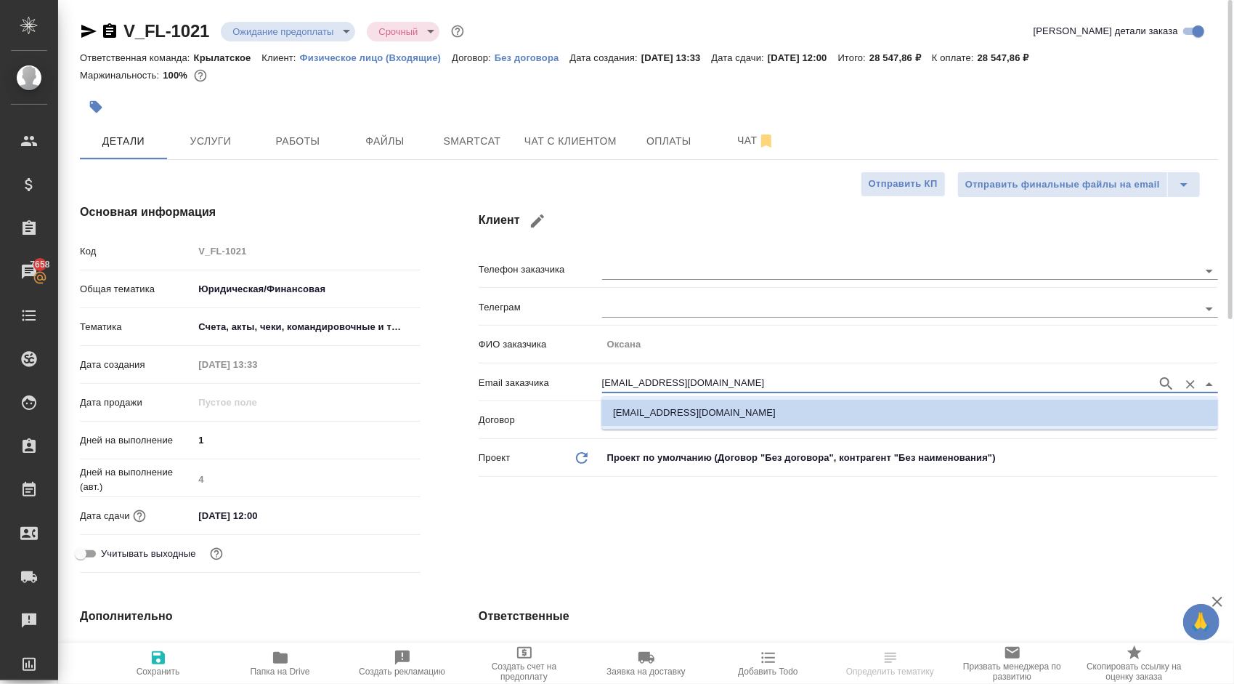
drag, startPoint x: 632, startPoint y: 375, endPoint x: 449, endPoint y: 367, distance: 183.2
click at [450, 367] on div "Клиент Телефон заказчика Телеграм ФИО заказчика [PERSON_NAME] Email заказчика […" at bounding box center [849, 390] width 798 height 433
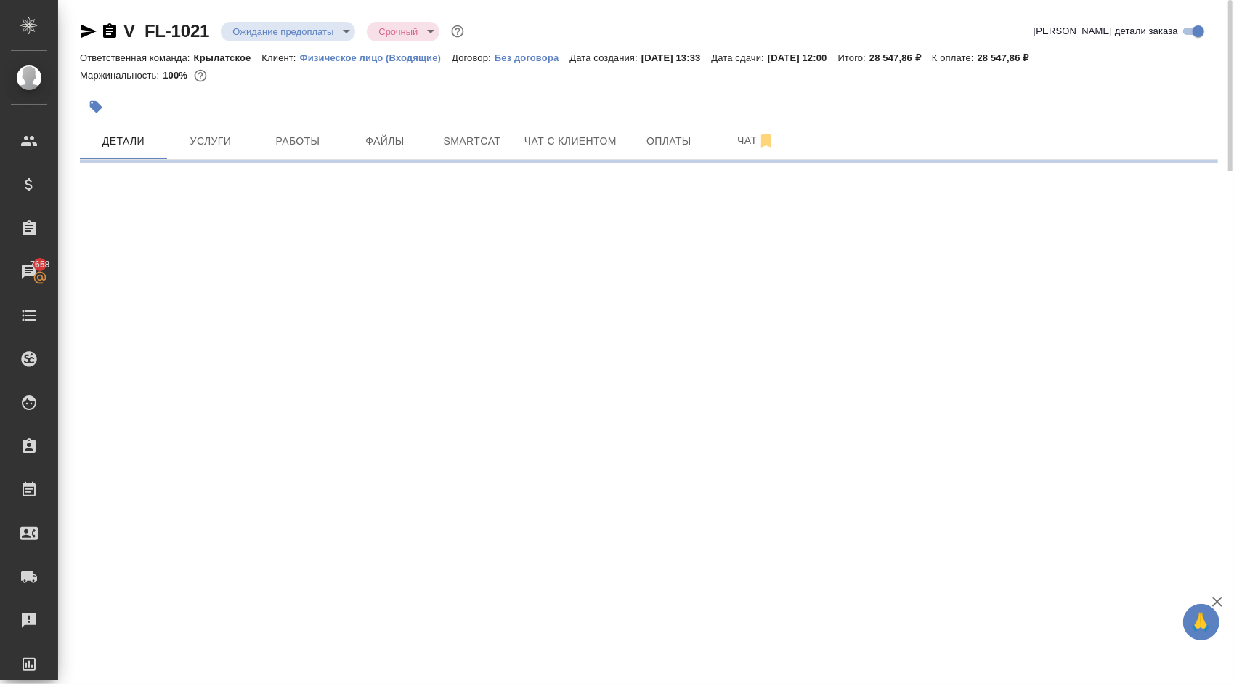
select select "RU"
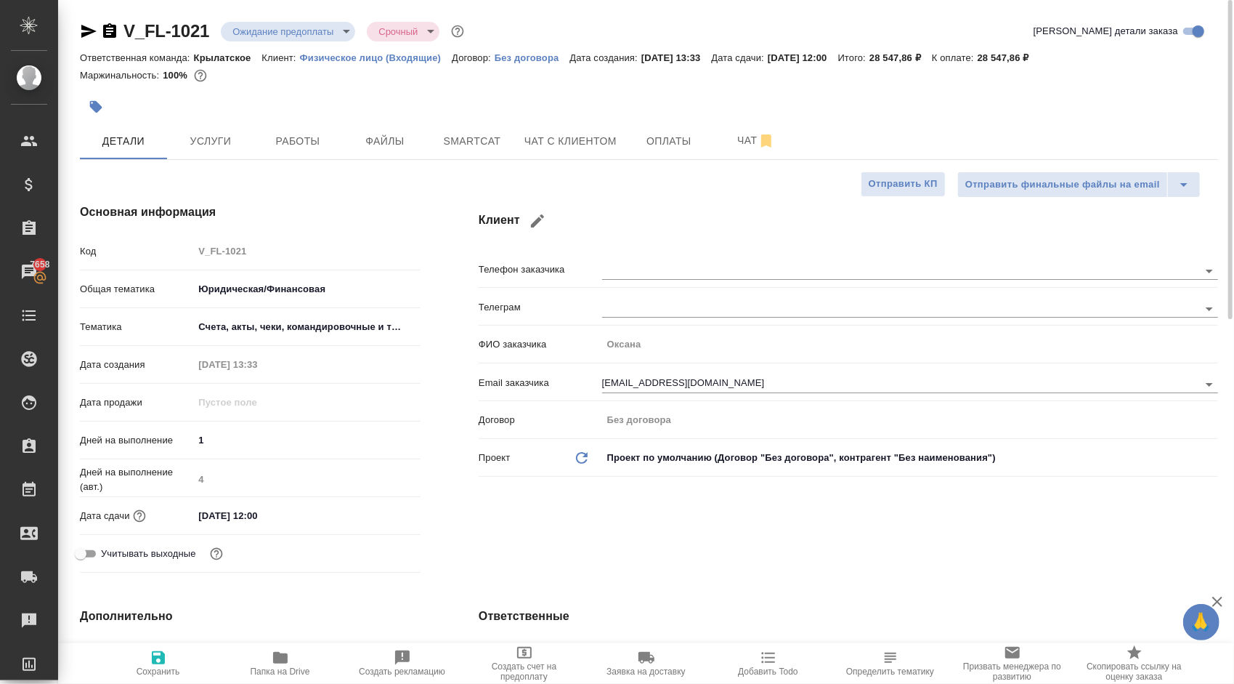
type textarea "x"
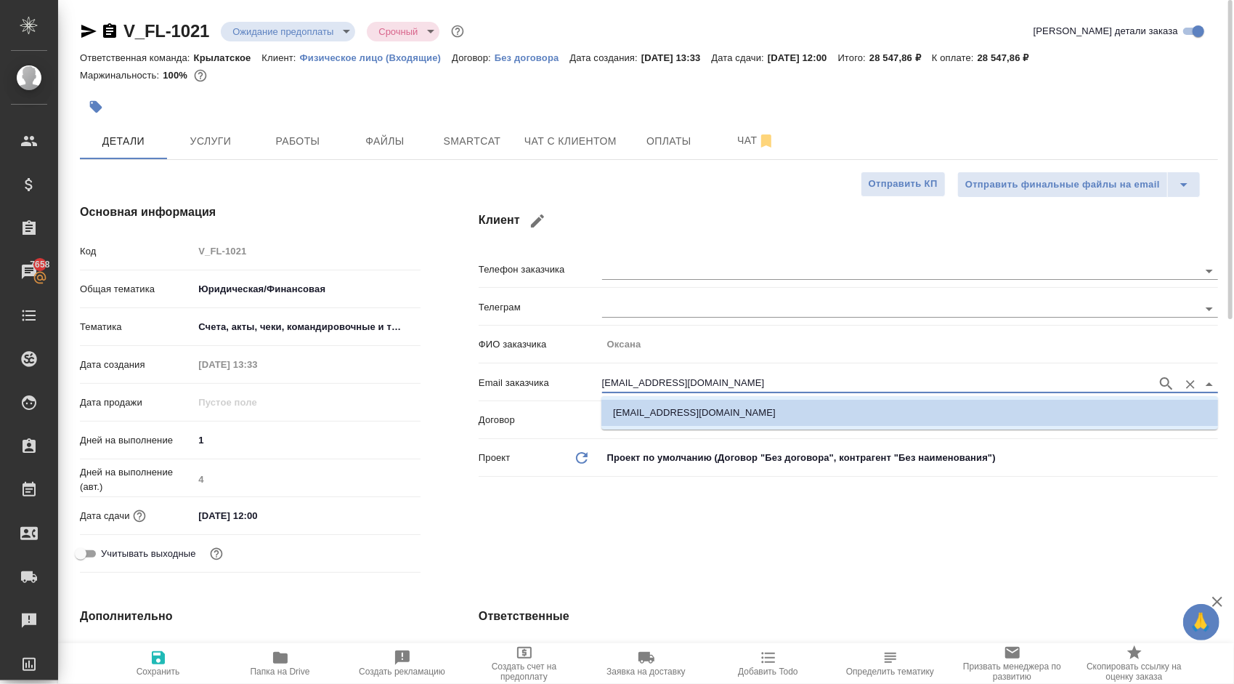
drag, startPoint x: 715, startPoint y: 382, endPoint x: 534, endPoint y: 379, distance: 180.9
click at [534, 379] on div "Email заказчика [EMAIL_ADDRESS][DOMAIN_NAME]" at bounding box center [848, 381] width 739 height 25
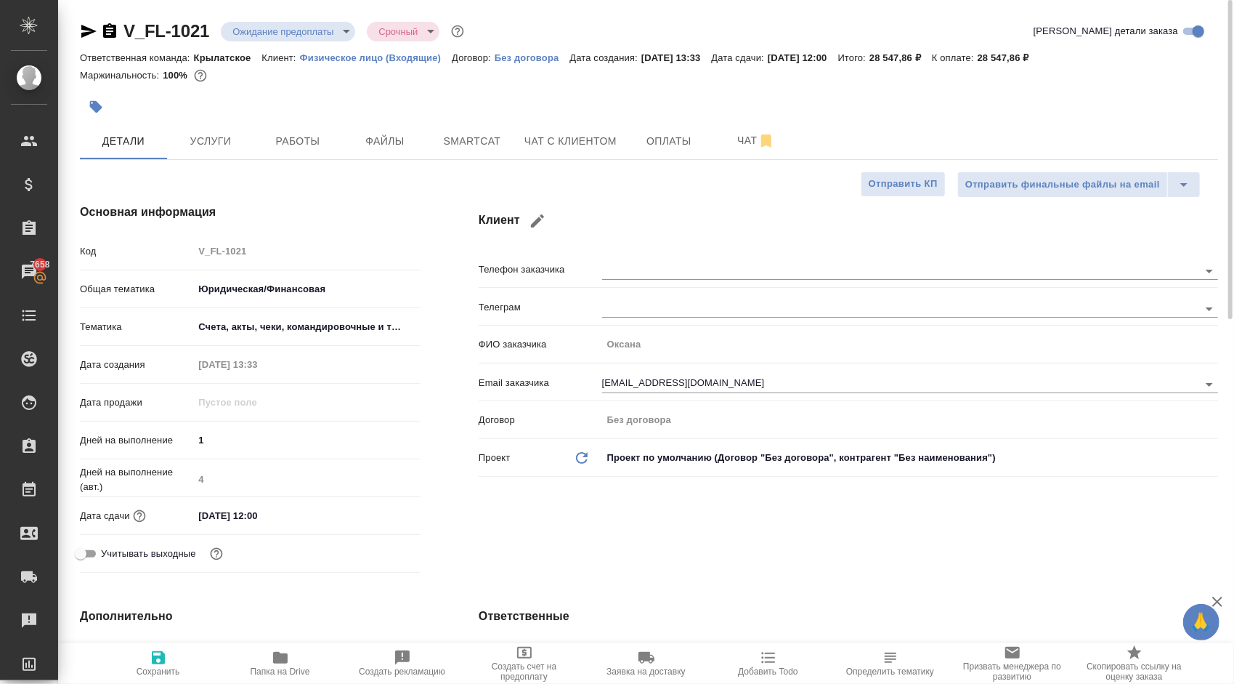
type textarea "x"
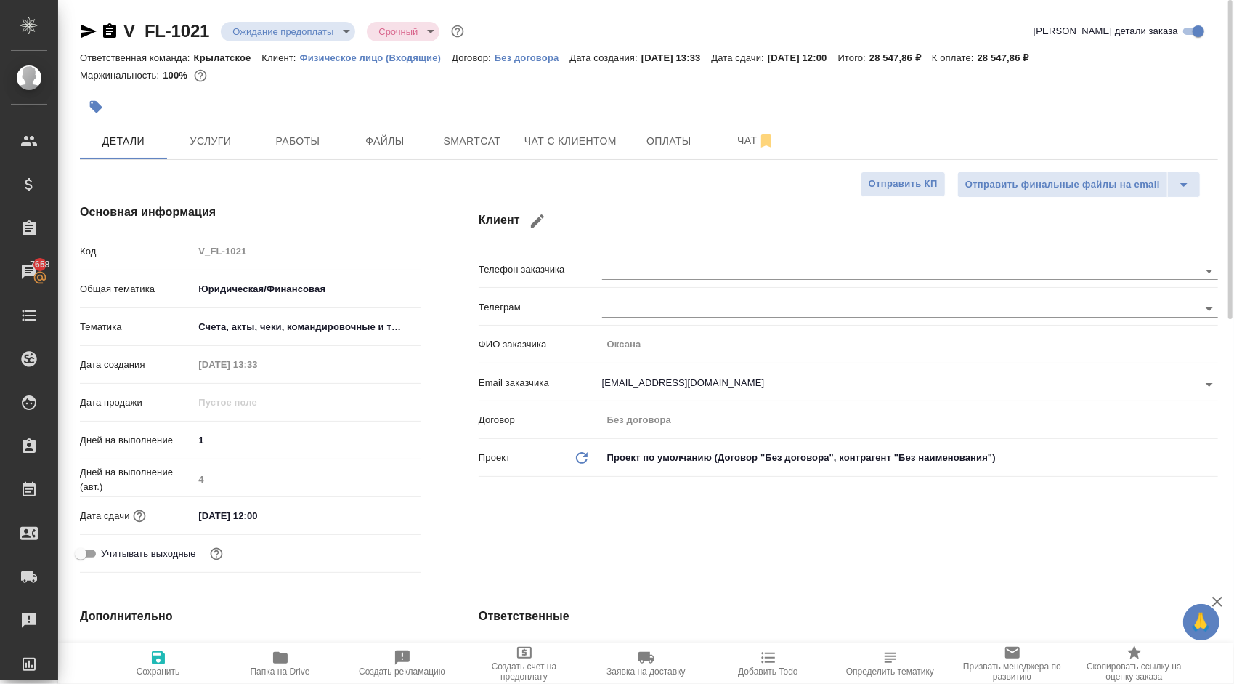
type textarea "x"
click at [262, 508] on input "14.10.2025 12:00" at bounding box center [256, 515] width 127 height 21
click at [385, 515] on icon "button" at bounding box center [378, 514] width 17 height 17
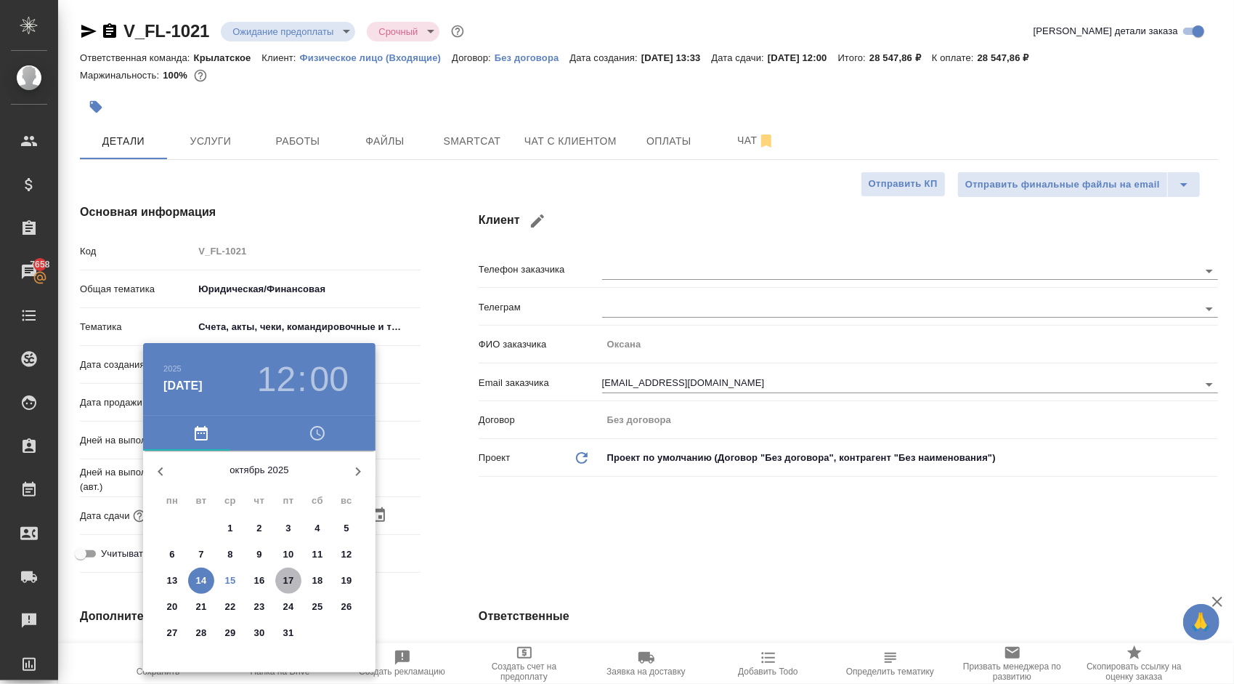
click at [290, 580] on p "17" at bounding box center [288, 580] width 11 height 15
type input "17.10.2025 12:00"
type textarea "x"
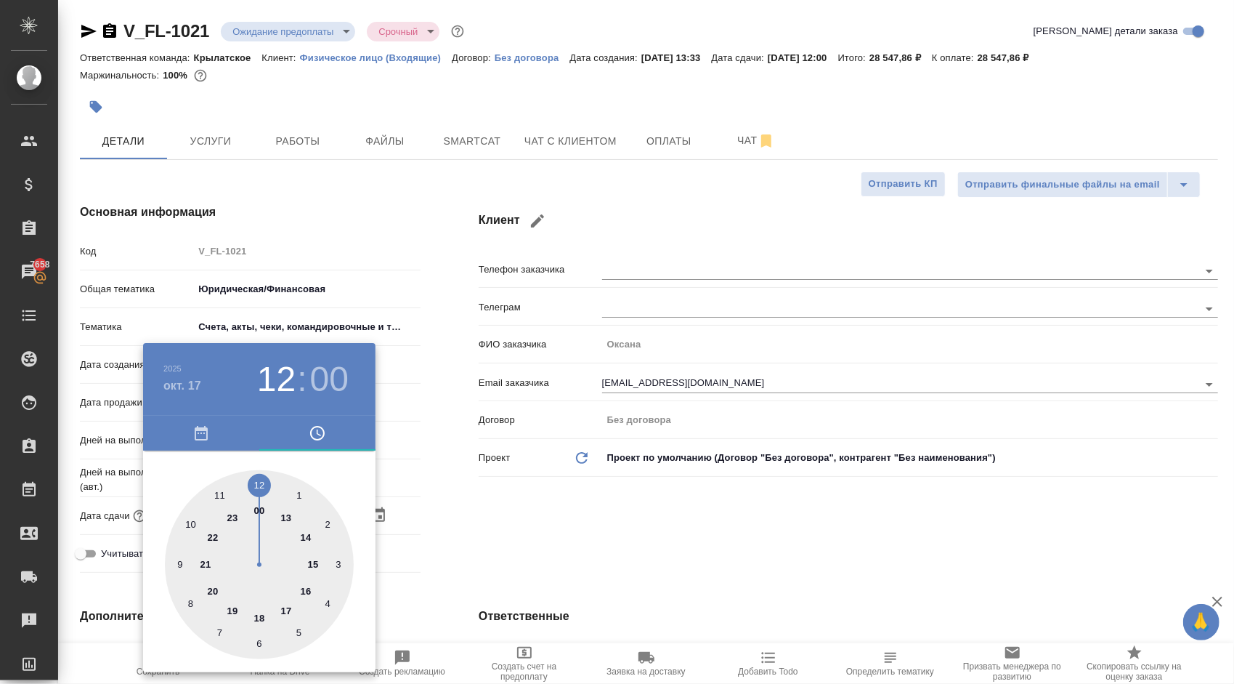
click at [634, 542] on div at bounding box center [617, 342] width 1234 height 684
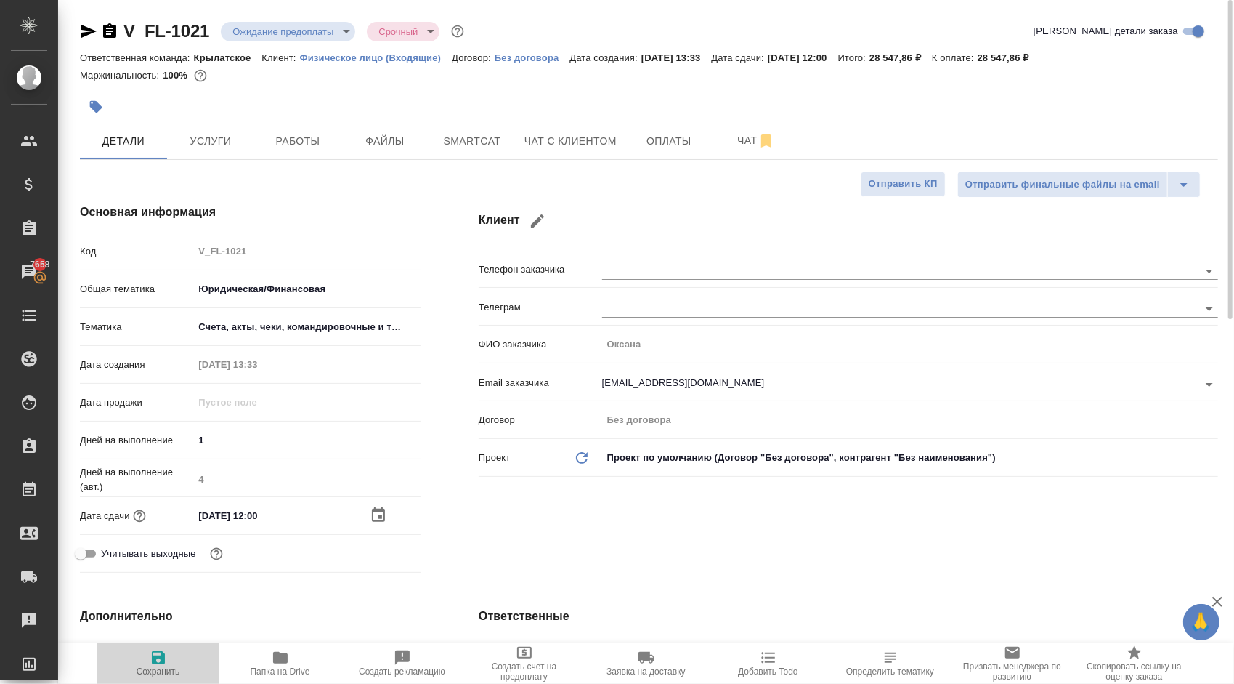
click at [141, 654] on span "Сохранить" at bounding box center [158, 663] width 105 height 28
type textarea "x"
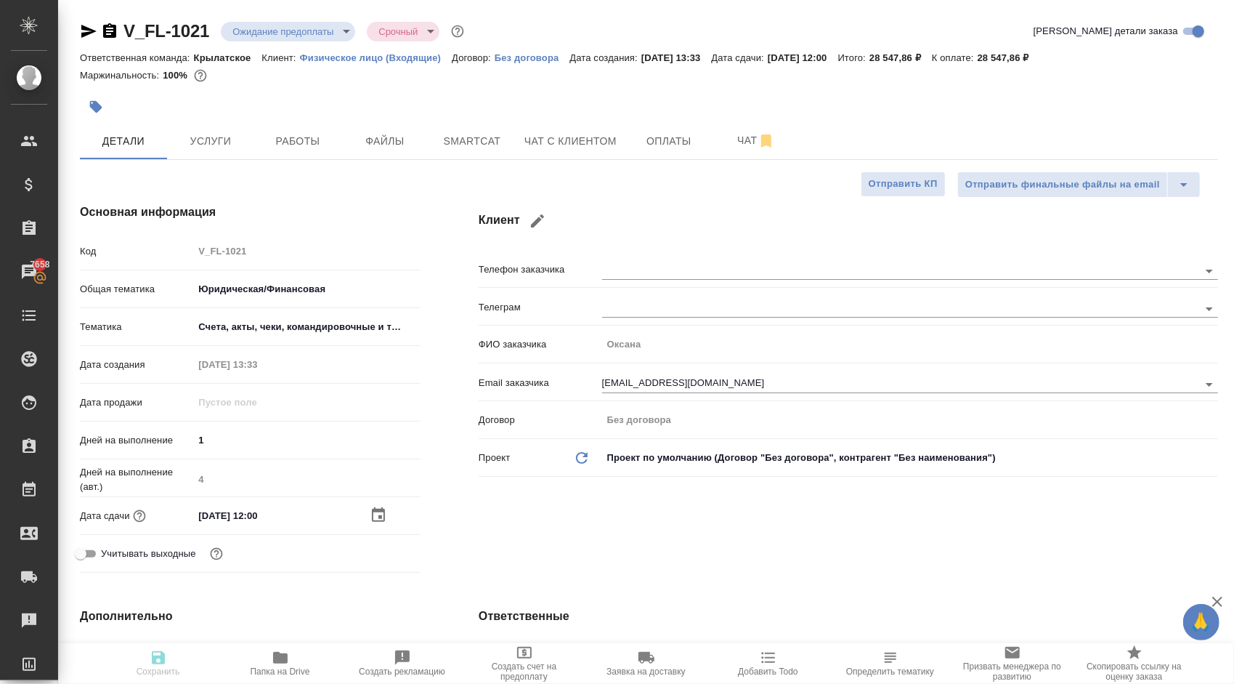
type textarea "x"
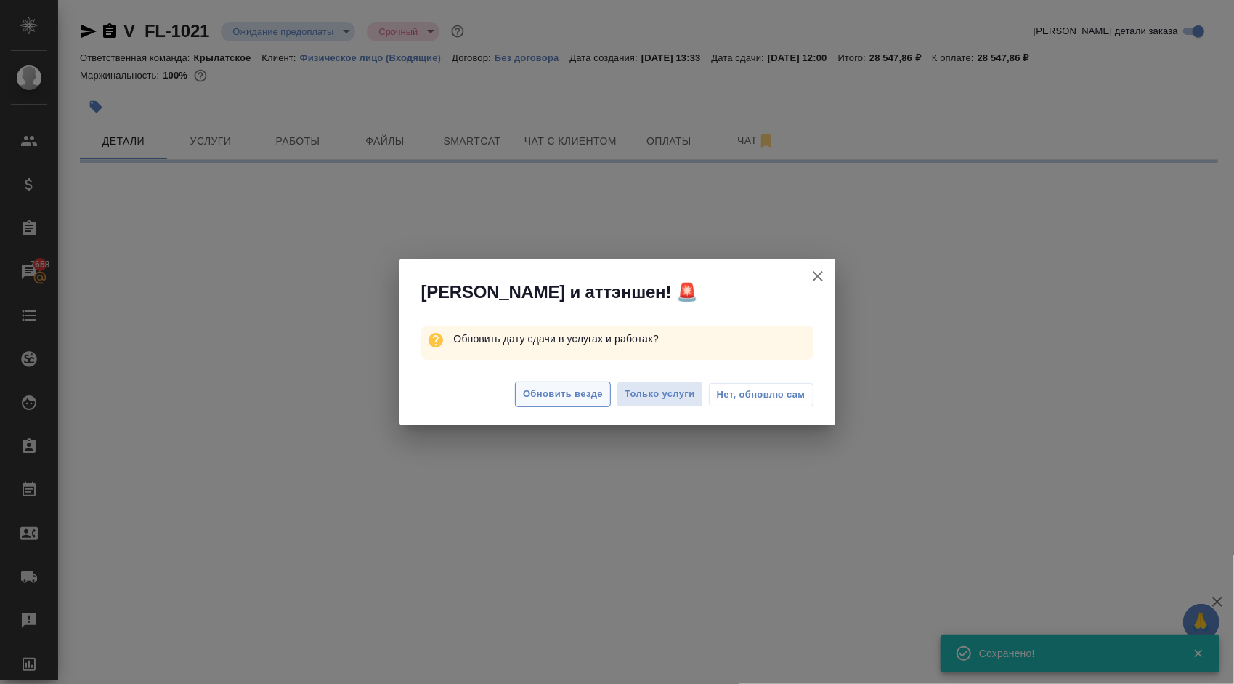
click at [561, 402] on span "Обновить везде" at bounding box center [563, 394] width 80 height 17
select select "RU"
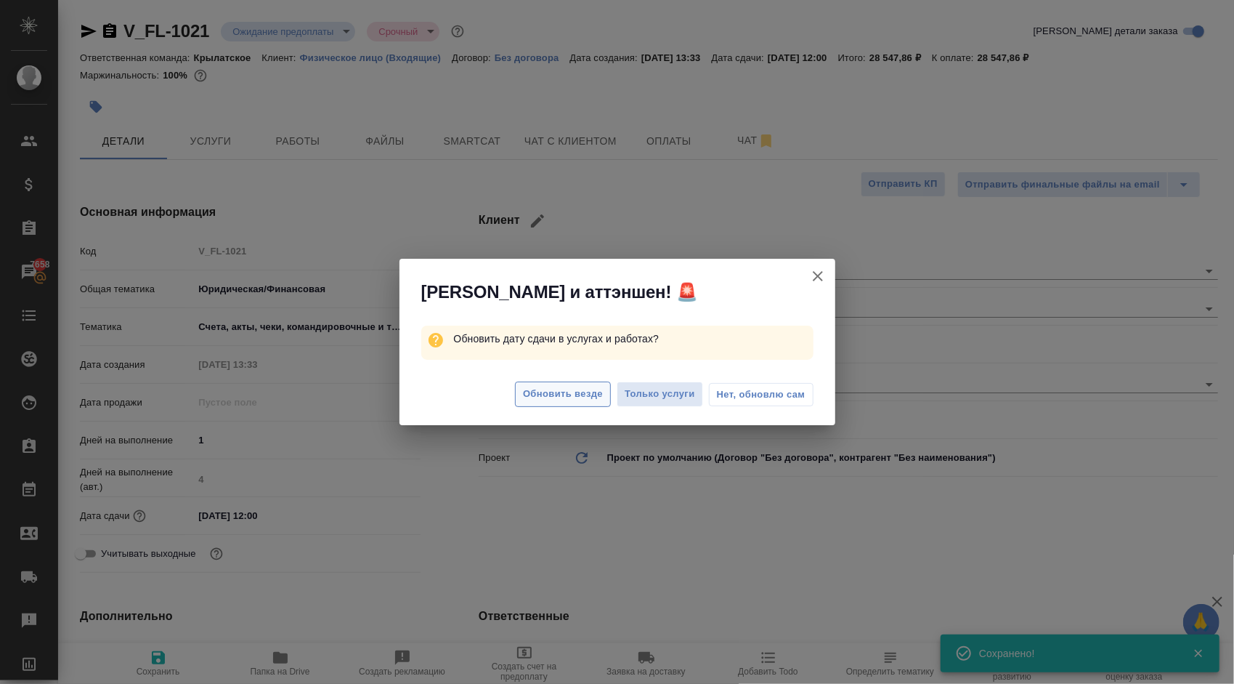
type textarea "x"
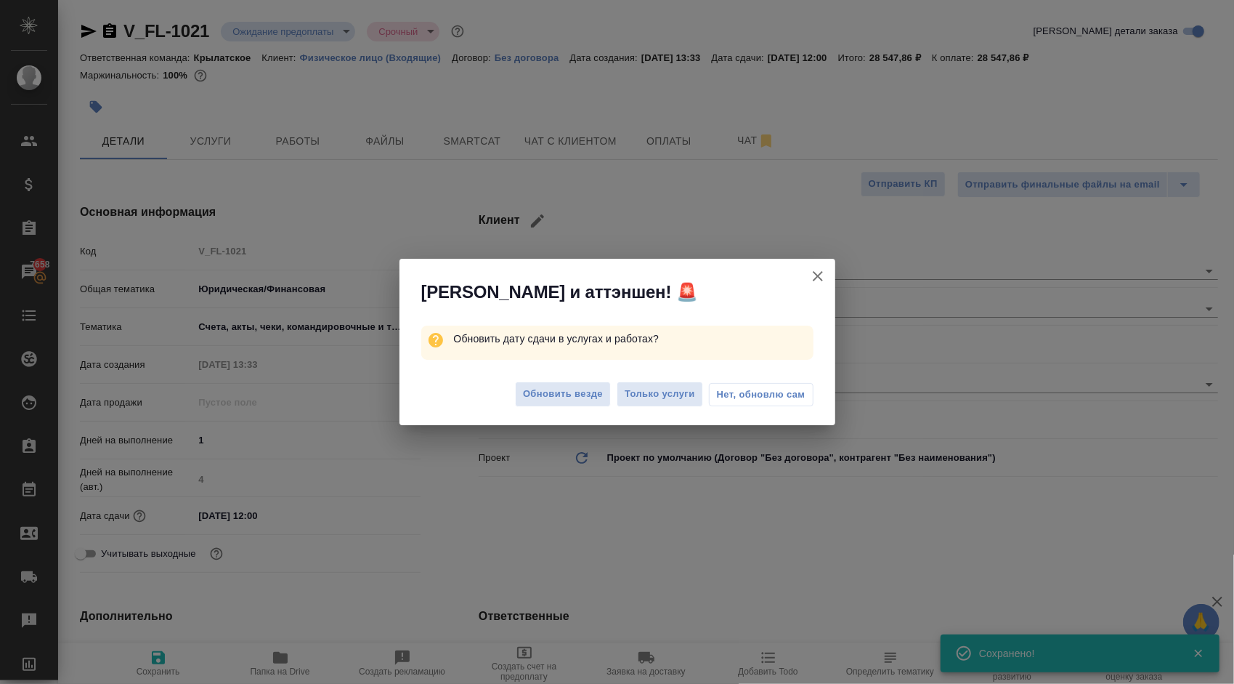
type textarea "x"
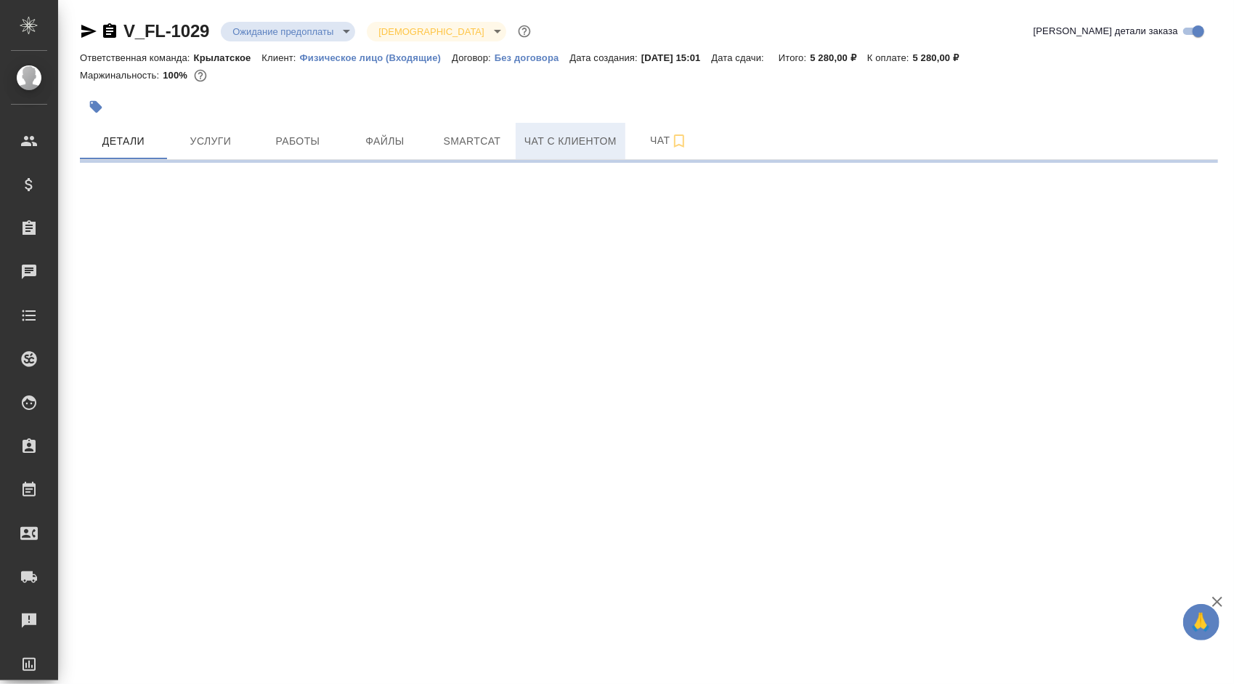
click at [551, 141] on span "Чат с клиентом" at bounding box center [570, 141] width 92 height 18
select select "RU"
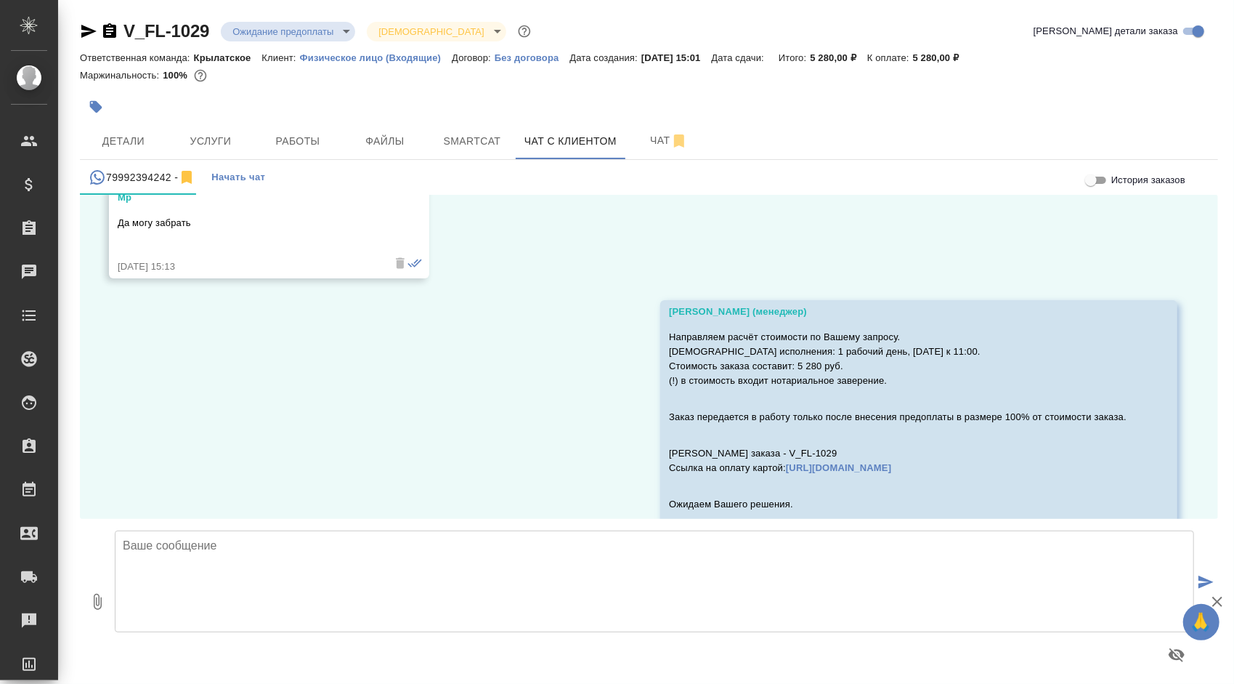
scroll to position [1685, 0]
